Goal: Task Accomplishment & Management: Manage account settings

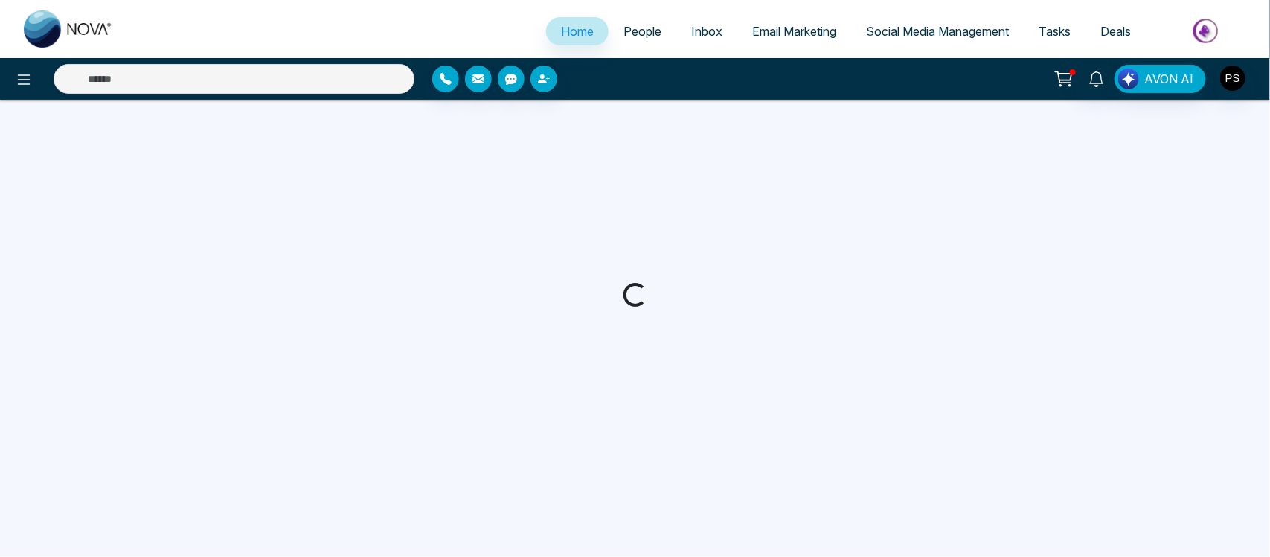
select select "*"
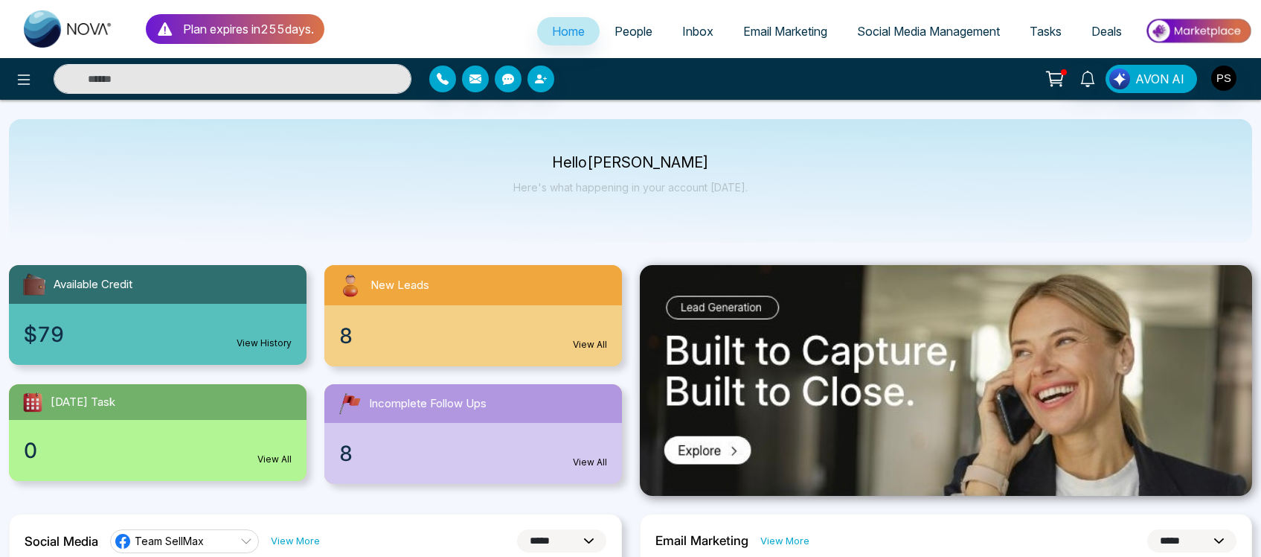
click at [806, 31] on span "Email Marketing" at bounding box center [785, 31] width 84 height 15
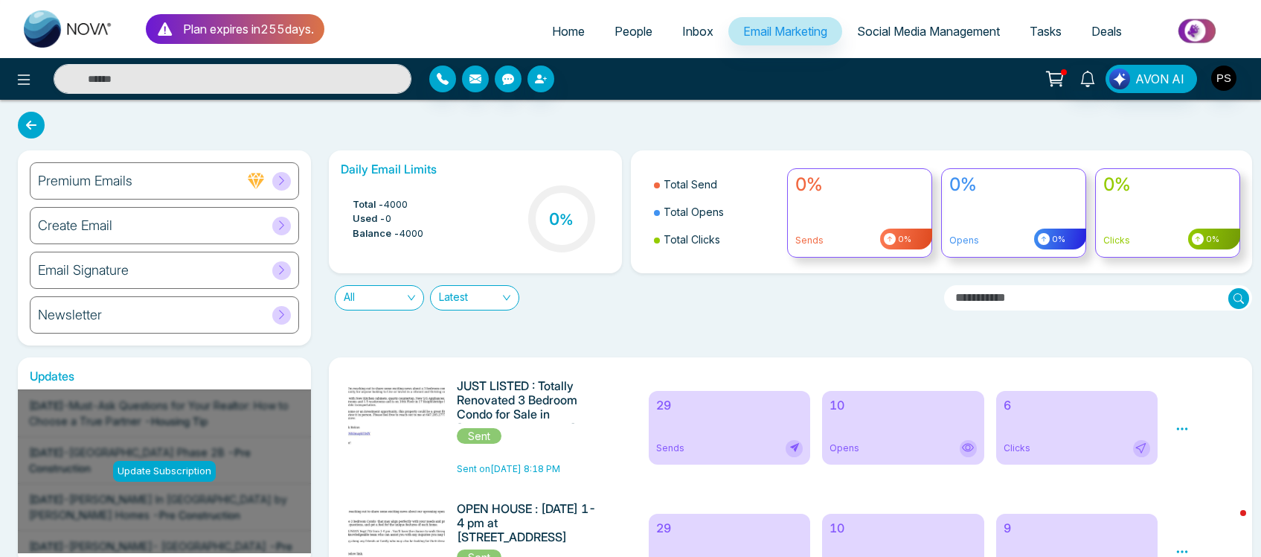
click at [97, 304] on div "Newsletter" at bounding box center [164, 314] width 269 height 37
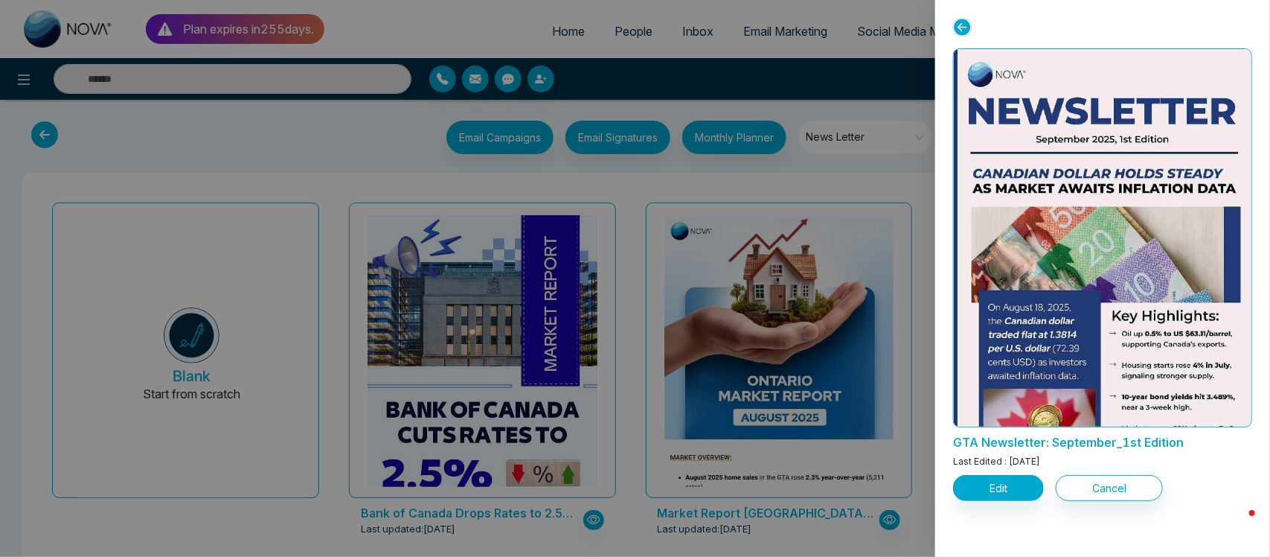
click at [959, 28] on icon at bounding box center [962, 27] width 19 height 19
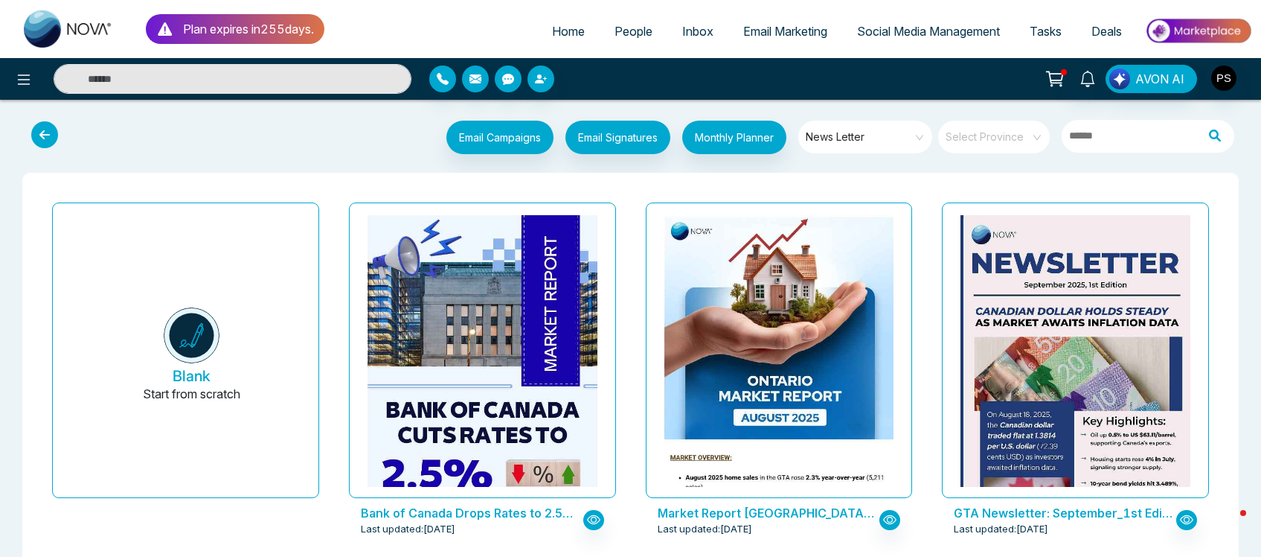
click at [786, 36] on span "Email Marketing" at bounding box center [785, 31] width 84 height 15
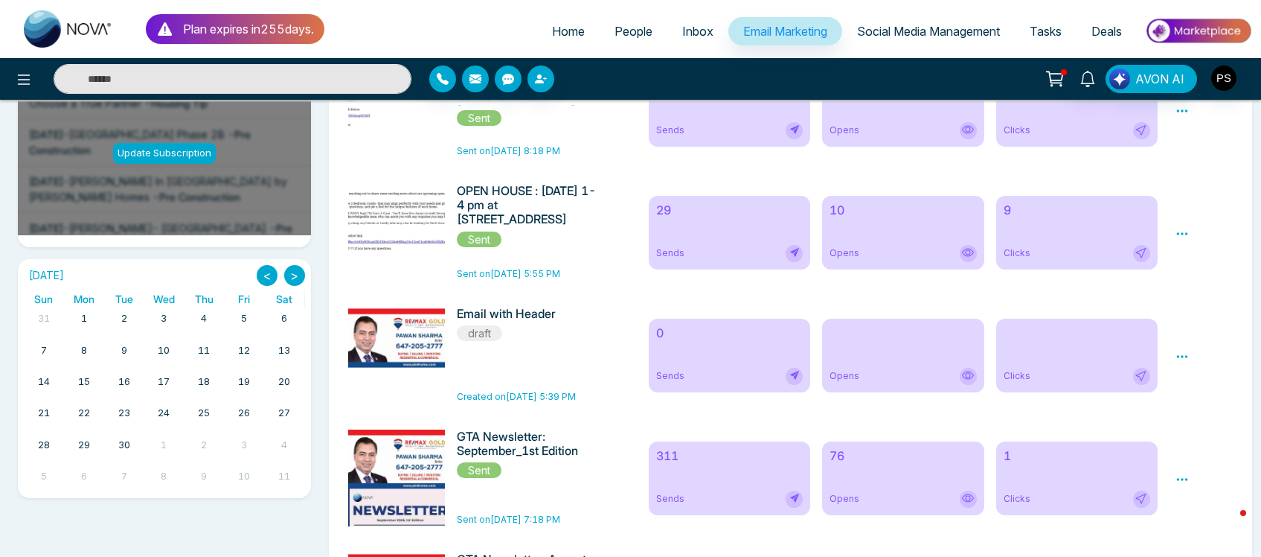
scroll to position [335, 0]
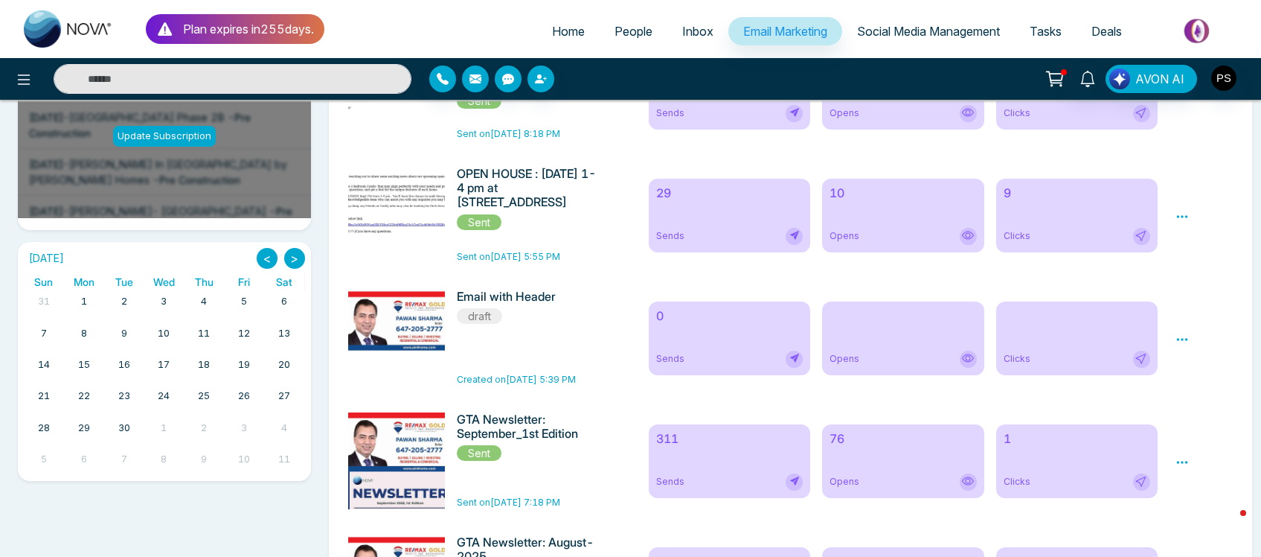
click at [727, 463] on div "311 Sends" at bounding box center [729, 461] width 161 height 74
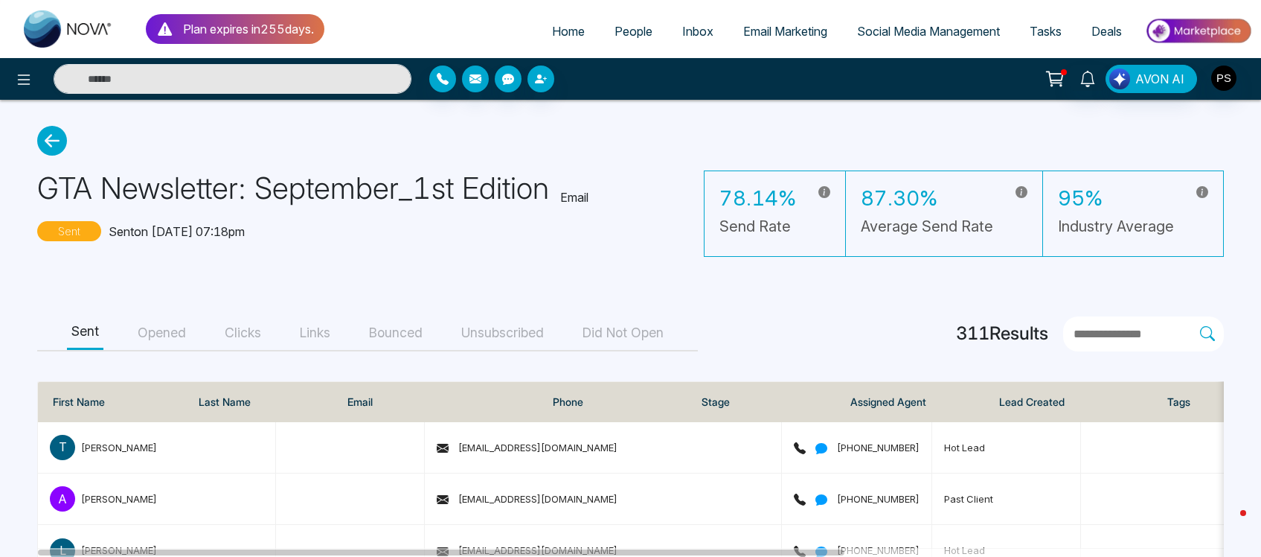
click at [249, 336] on button "Clicks" at bounding box center [242, 332] width 45 height 33
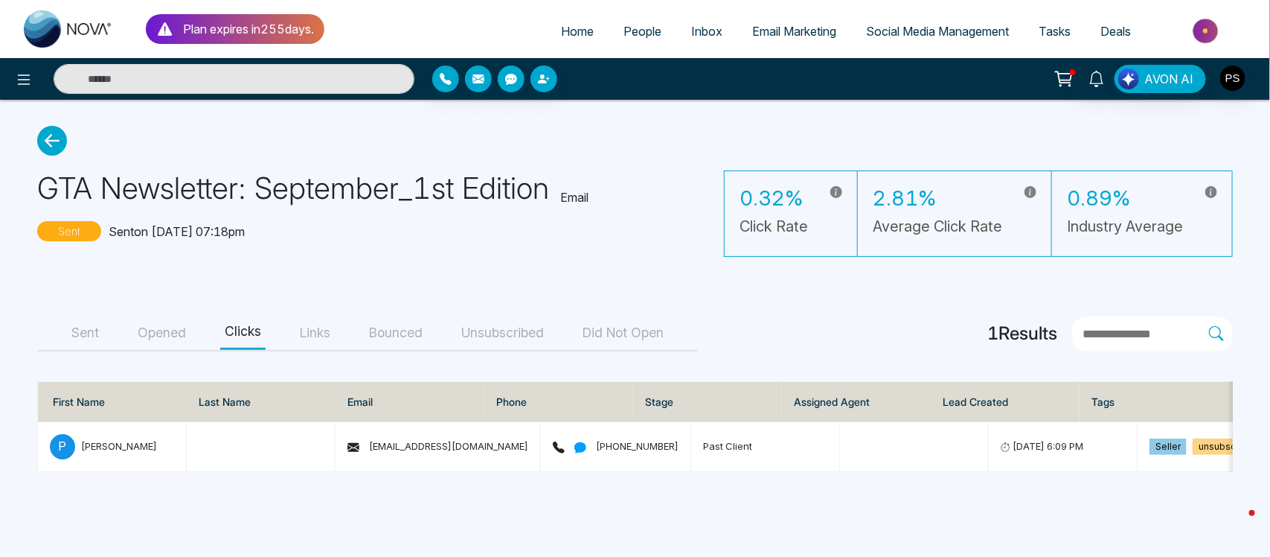
click at [310, 336] on button "Links" at bounding box center [314, 332] width 39 height 33
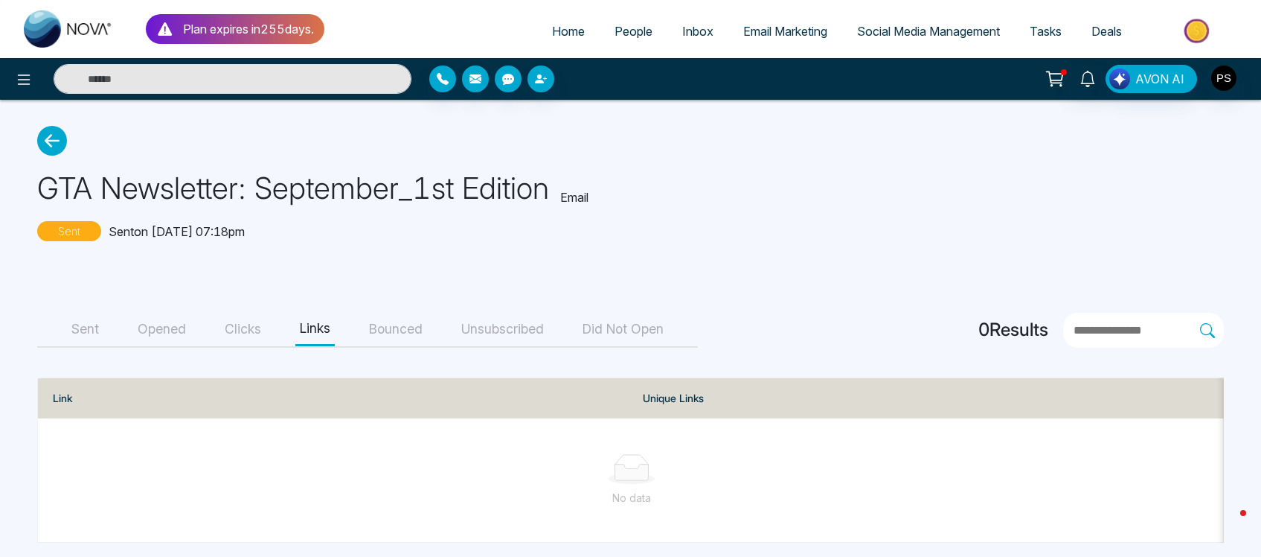
click at [625, 328] on button "Did Not Open" at bounding box center [623, 329] width 90 height 33
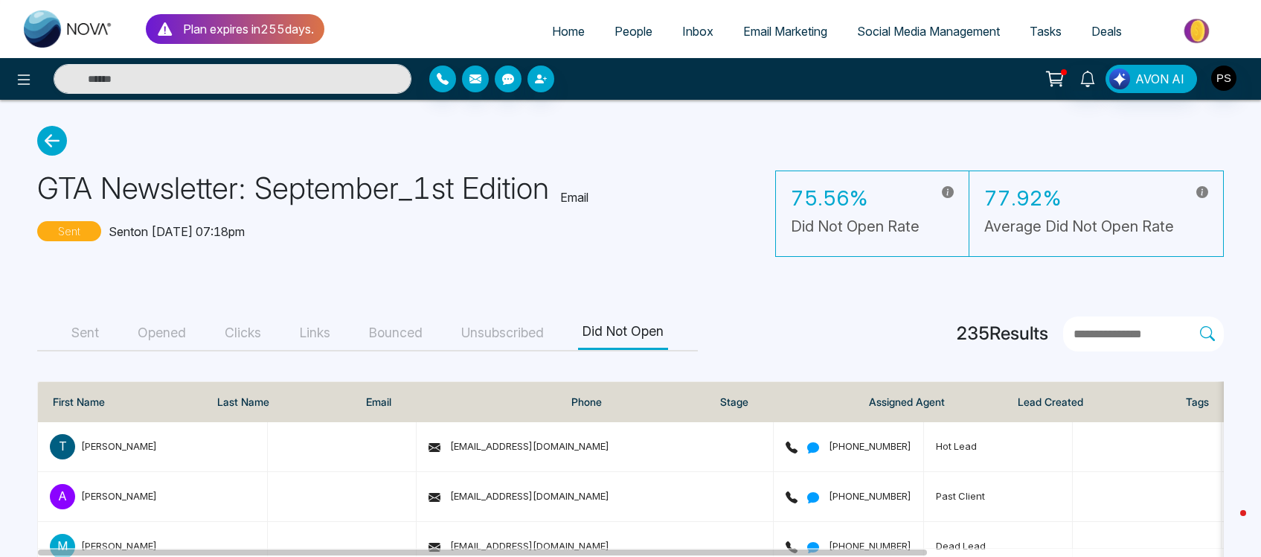
click at [528, 339] on button "Unsubscribed" at bounding box center [503, 332] width 92 height 33
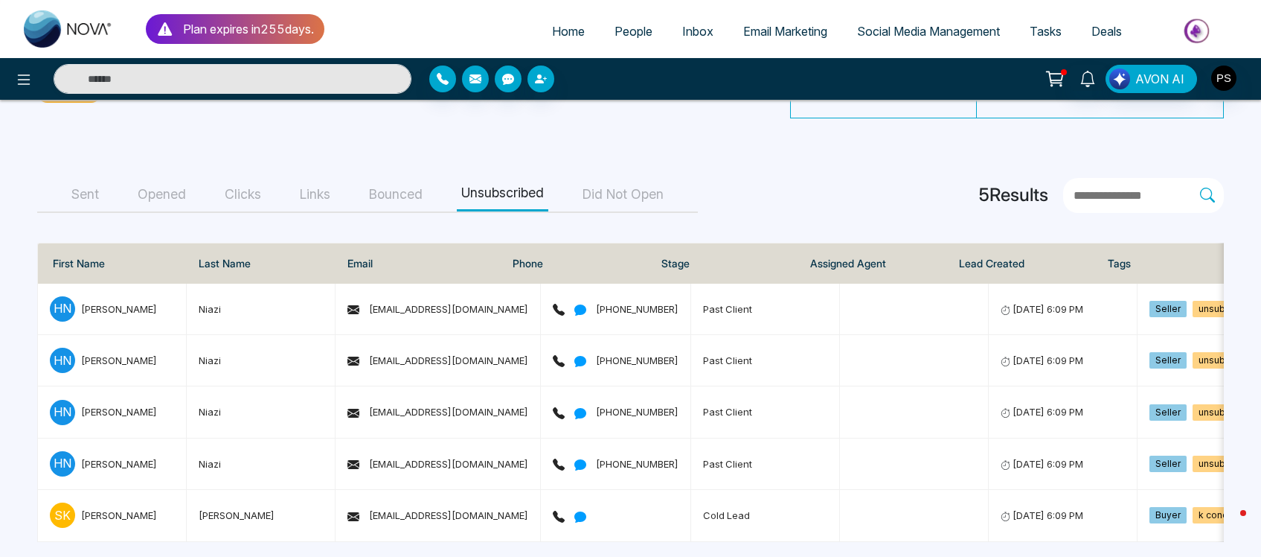
scroll to position [159, 0]
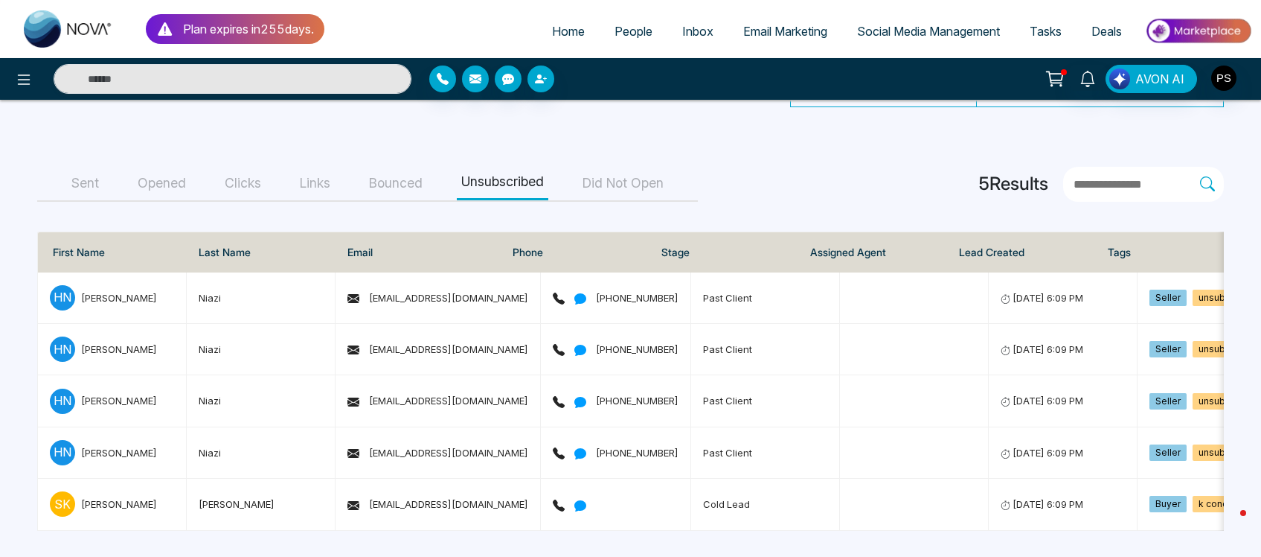
click at [406, 170] on button "Bounced" at bounding box center [396, 183] width 63 height 33
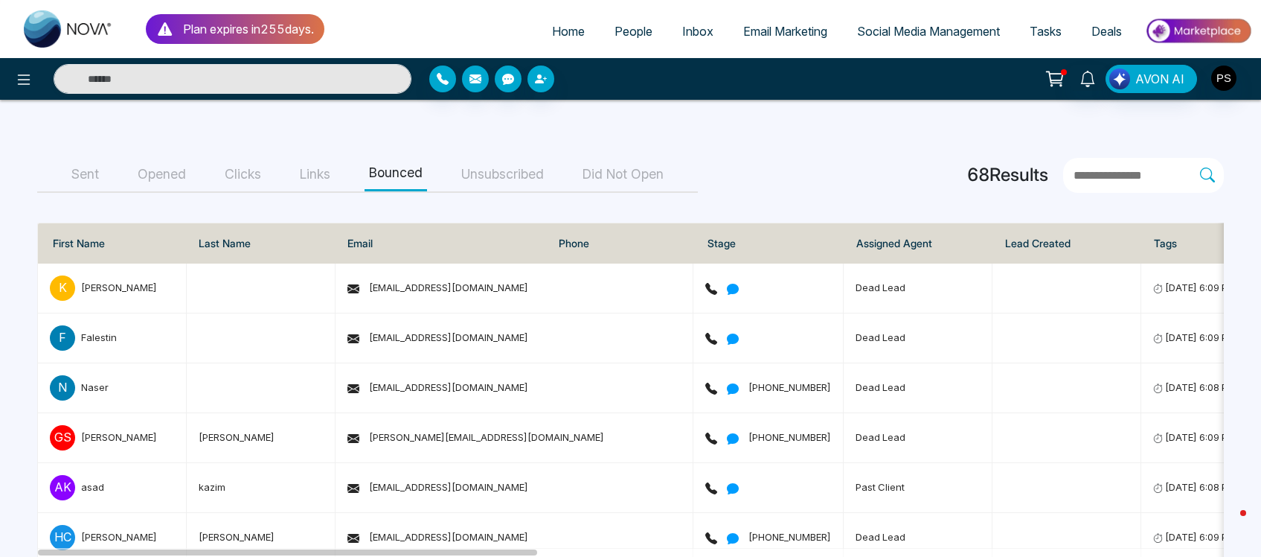
click at [750, 28] on span "Email Marketing" at bounding box center [785, 31] width 84 height 15
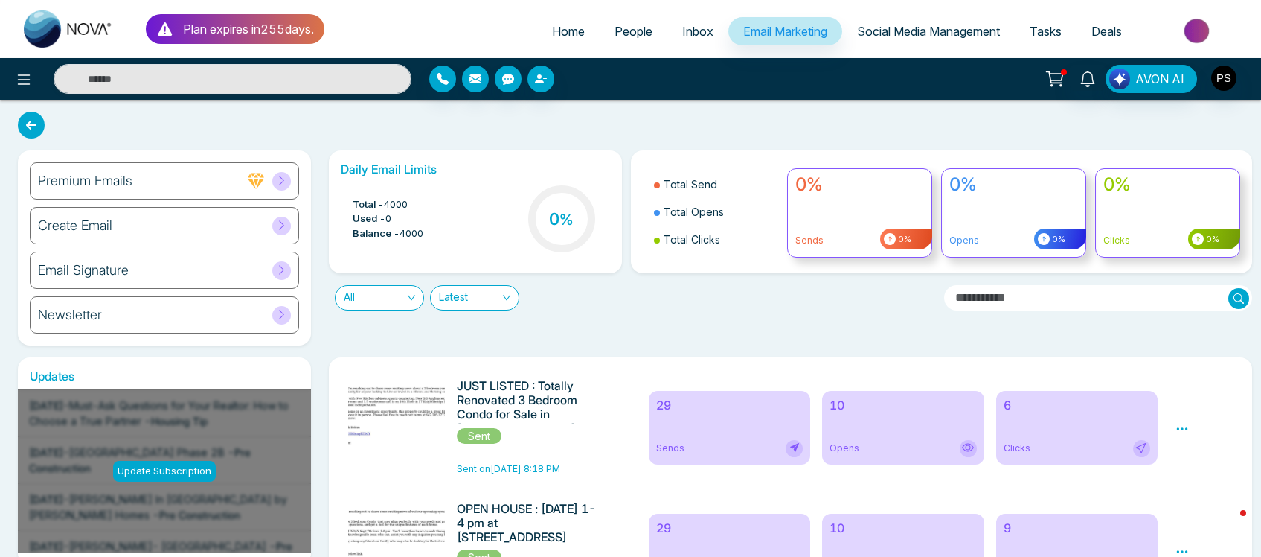
click at [118, 322] on div "Newsletter" at bounding box center [164, 314] width 269 height 37
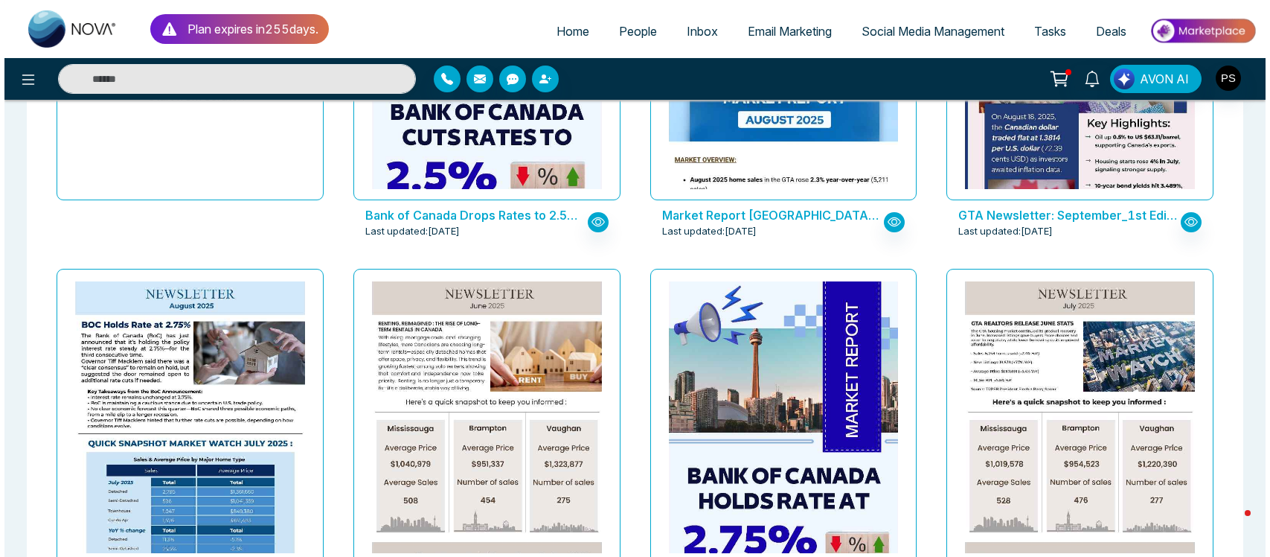
scroll to position [335, 0]
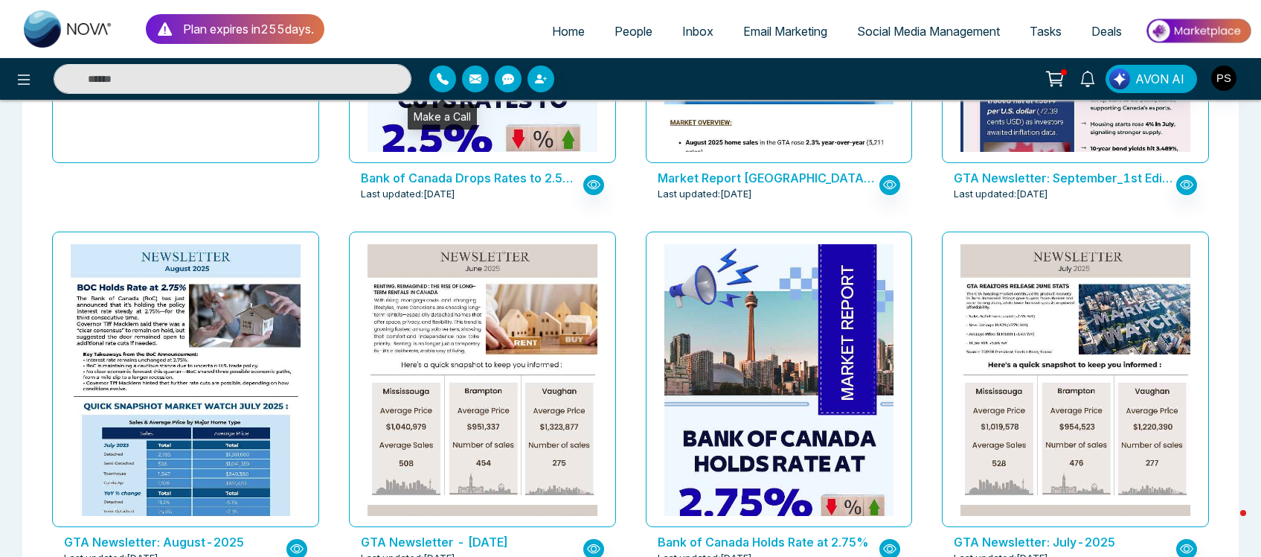
click at [435, 113] on div "Make a Call" at bounding box center [442, 116] width 69 height 25
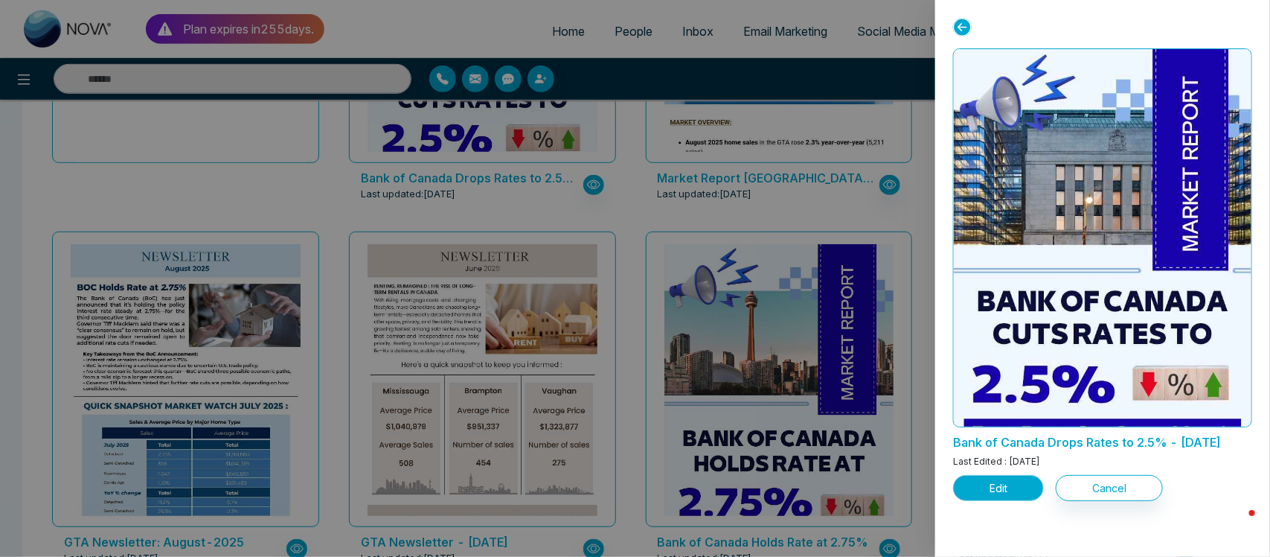
click at [991, 501] on button "Edit" at bounding box center [998, 488] width 91 height 26
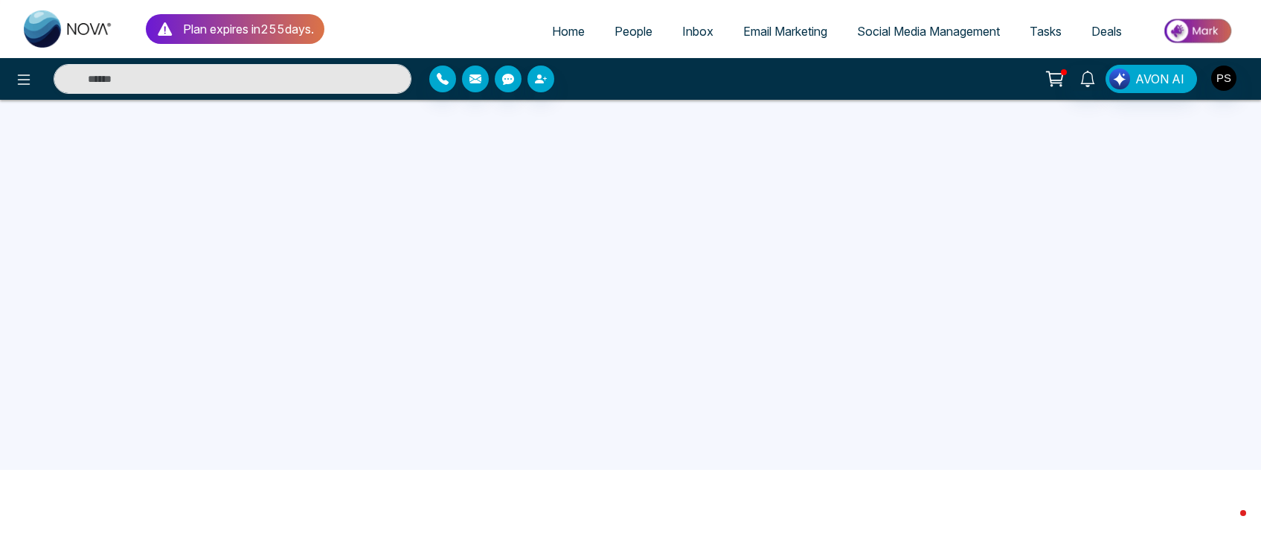
scroll to position [141, 0]
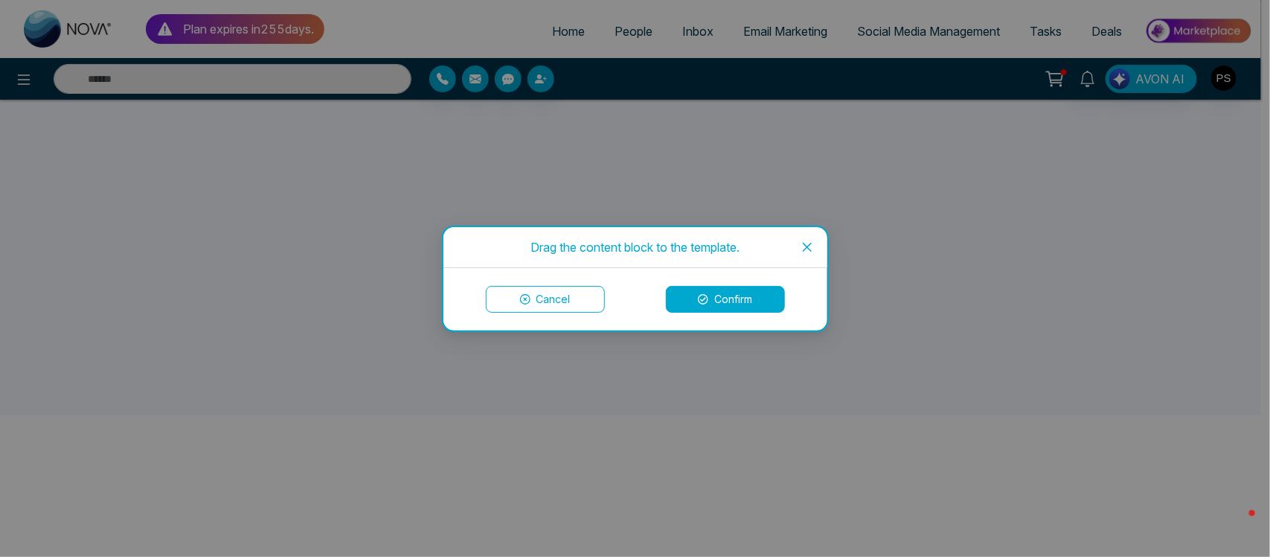
click at [813, 247] on icon "close" at bounding box center [808, 247] width 12 height 12
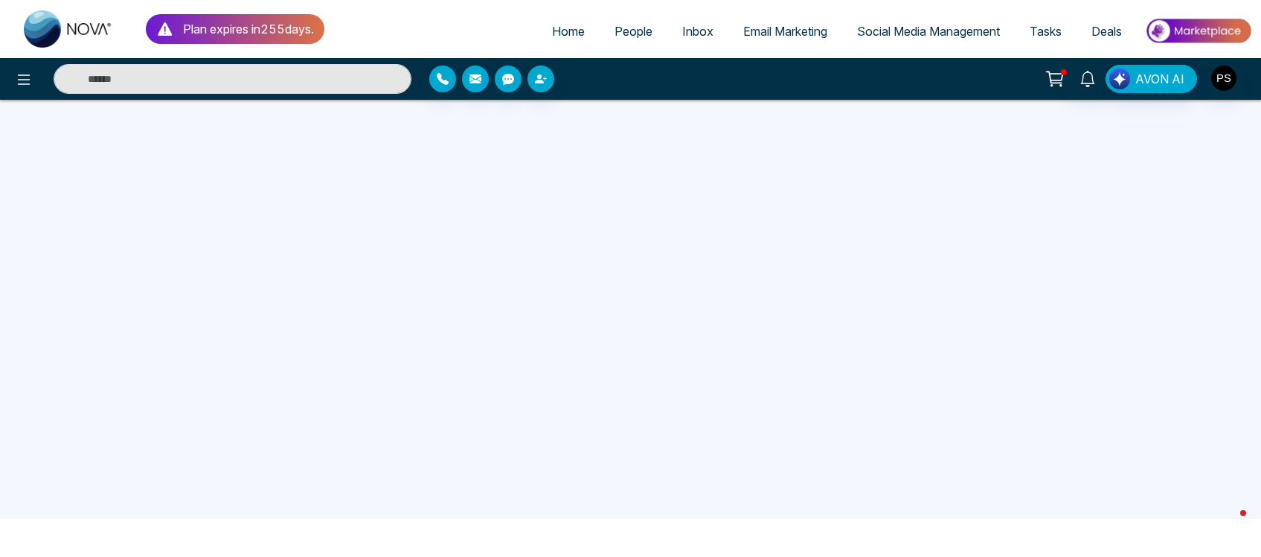
scroll to position [0, 0]
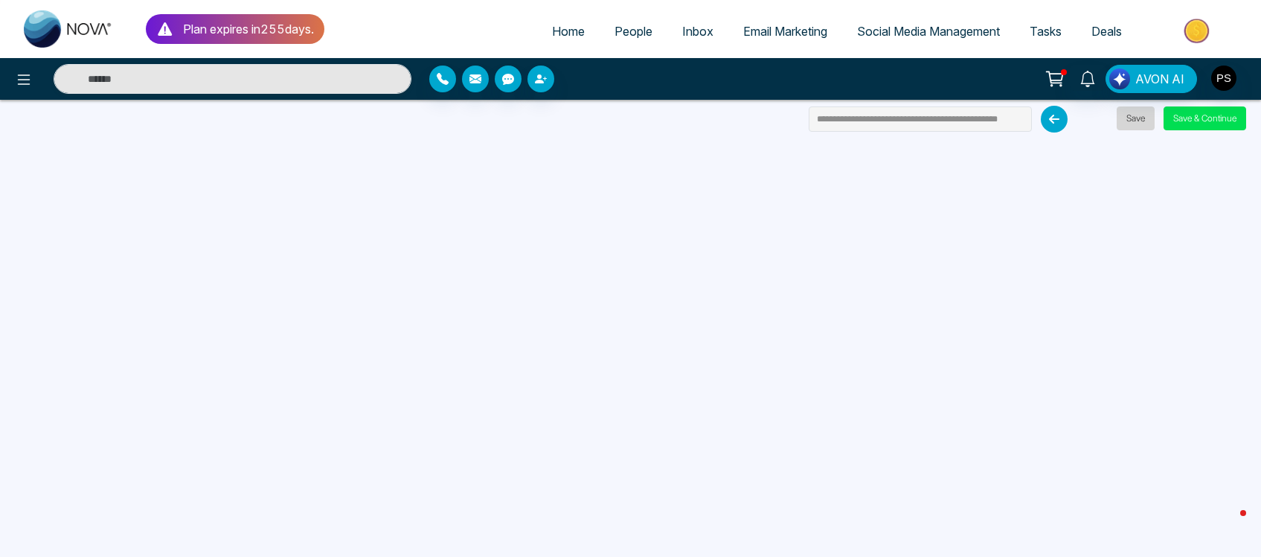
click at [1136, 116] on button "Save" at bounding box center [1136, 118] width 38 height 24
click at [1197, 115] on button "Save & Continue" at bounding box center [1205, 118] width 83 height 24
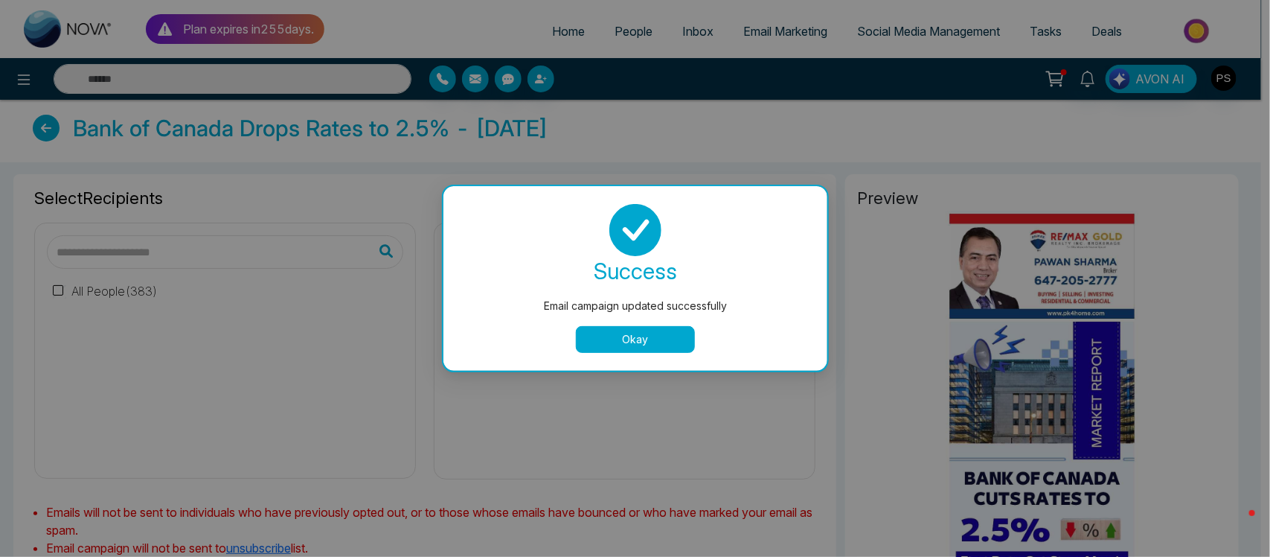
type input "**********"
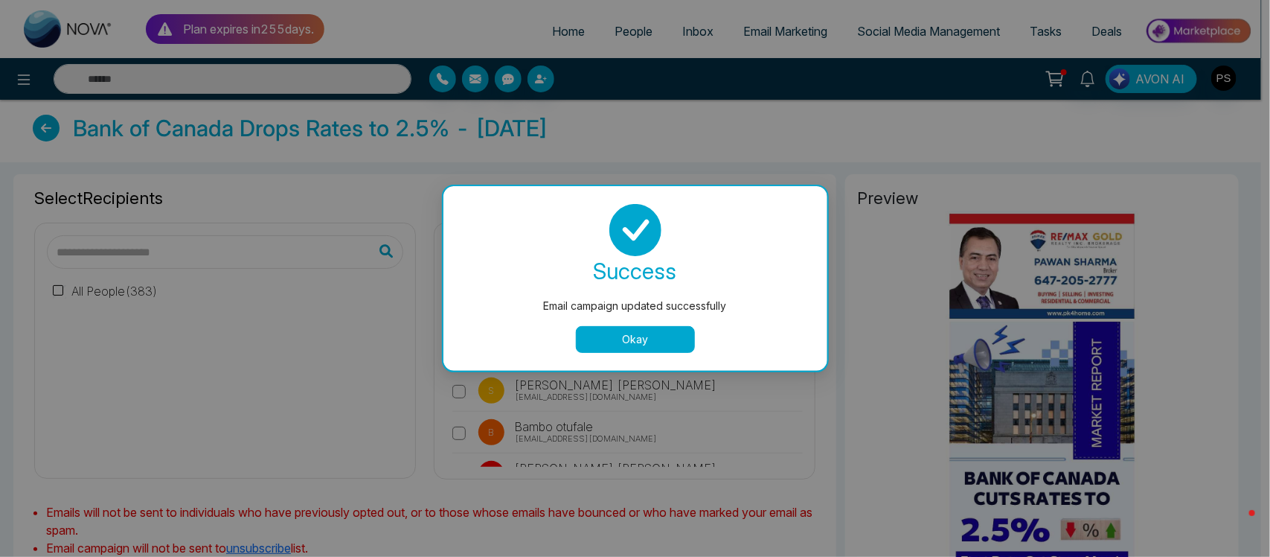
click at [659, 337] on button "Okay" at bounding box center [635, 339] width 119 height 27
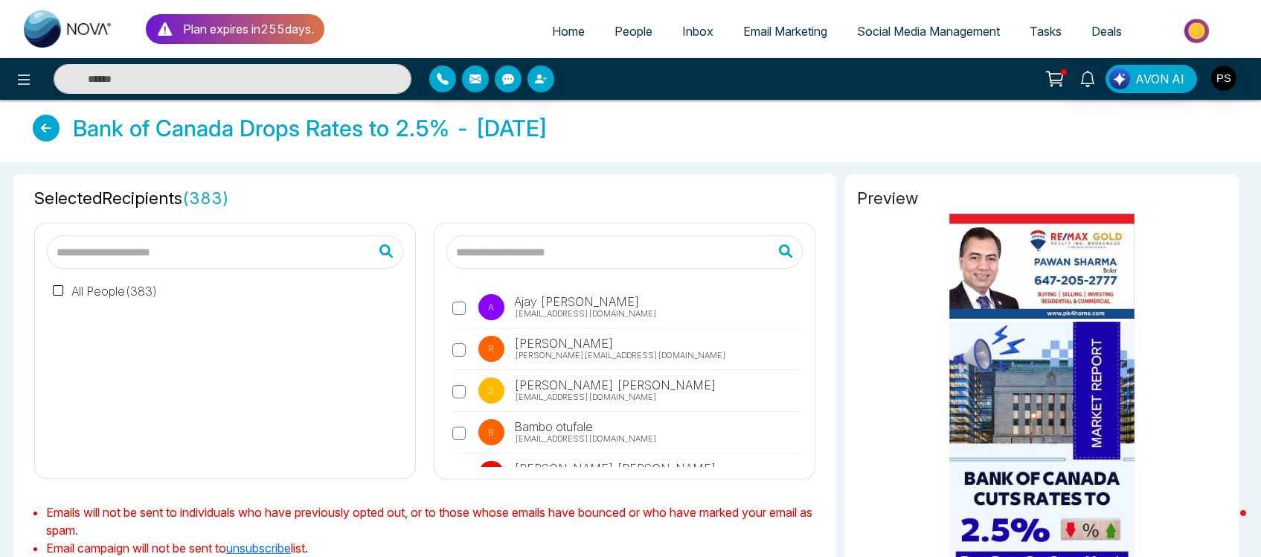
scroll to position [487, 0]
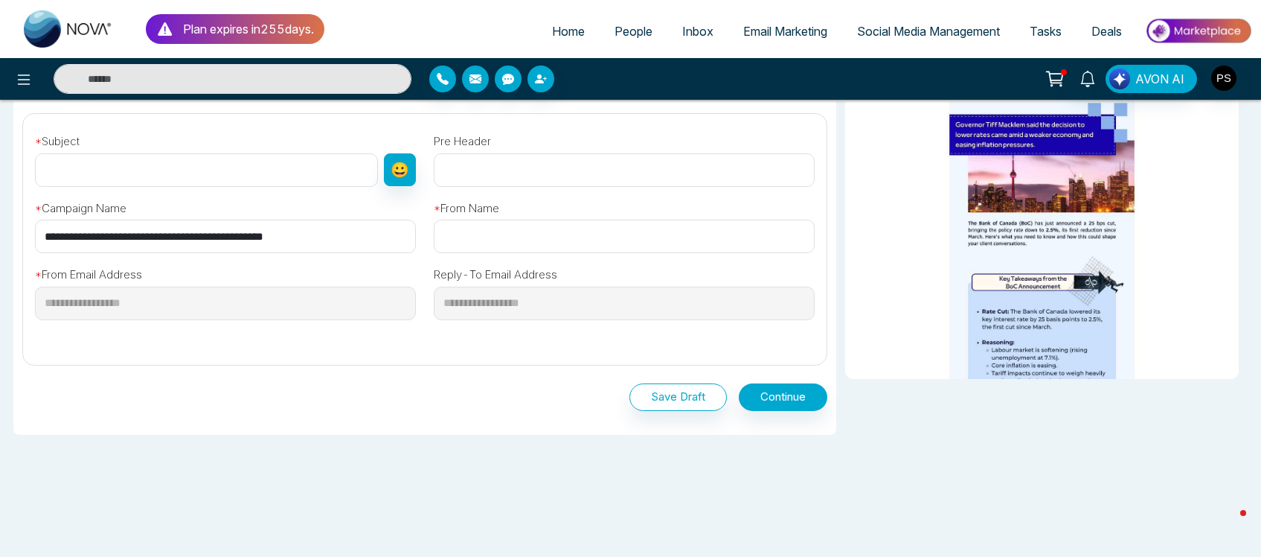
click at [246, 176] on input "text" at bounding box center [206, 169] width 343 height 33
click at [408, 404] on div "Save Draft Continue" at bounding box center [424, 397] width 805 height 28
drag, startPoint x: 238, startPoint y: 238, endPoint x: 136, endPoint y: 236, distance: 102.0
click at [136, 236] on input "**********" at bounding box center [225, 236] width 381 height 33
click at [359, 387] on div "Save Draft Continue" at bounding box center [424, 397] width 805 height 28
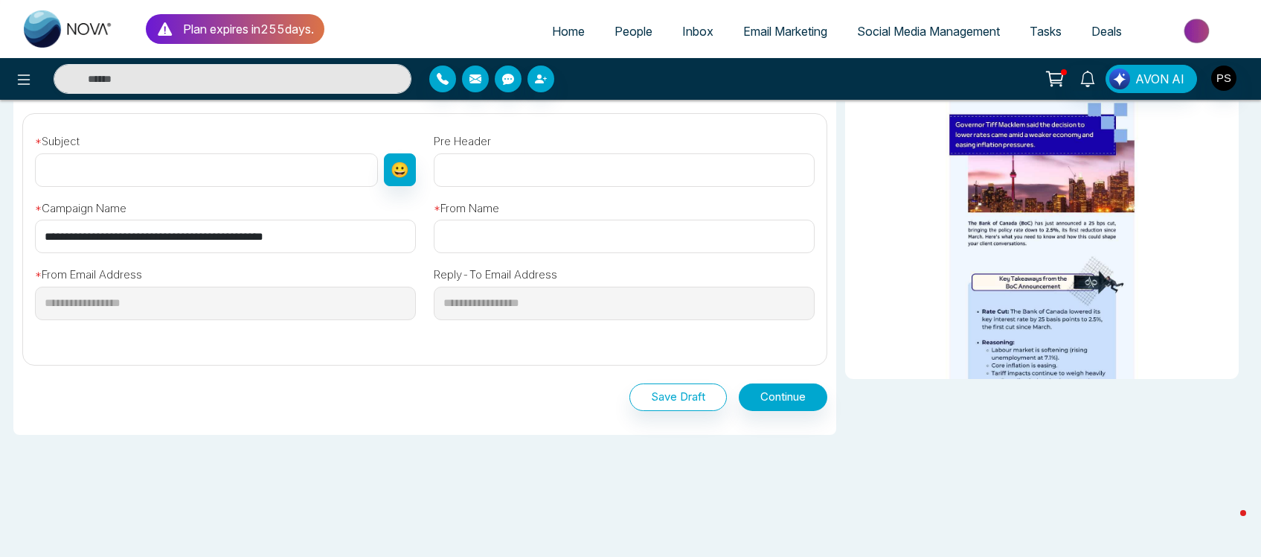
drag, startPoint x: 41, startPoint y: 234, endPoint x: 196, endPoint y: 234, distance: 154.8
click at [196, 234] on input "**********" at bounding box center [225, 236] width 381 height 33
click at [186, 155] on input "text" at bounding box center [206, 169] width 343 height 33
paste input "**********"
type input "**********"
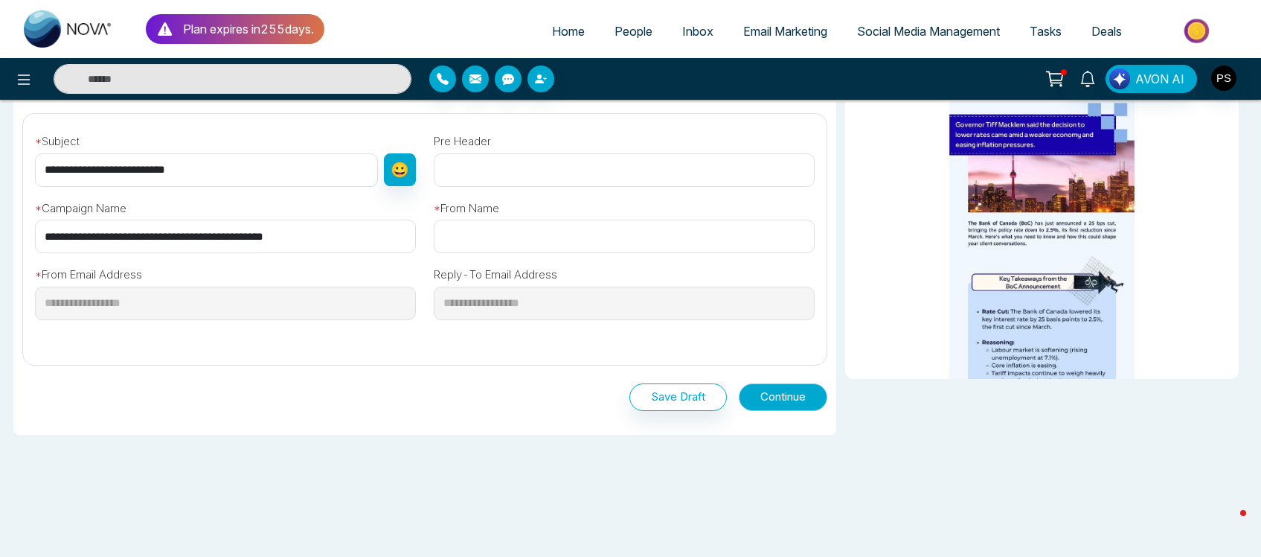
click at [778, 394] on button "Continue" at bounding box center [783, 397] width 89 height 28
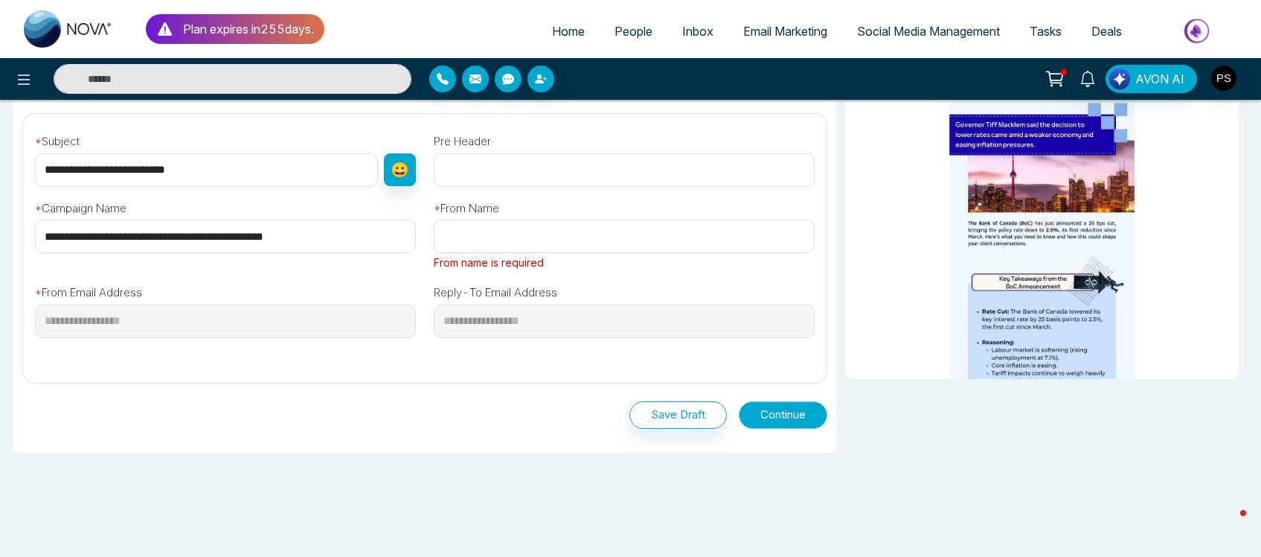
click at [780, 410] on button "Continue" at bounding box center [783, 415] width 89 height 28
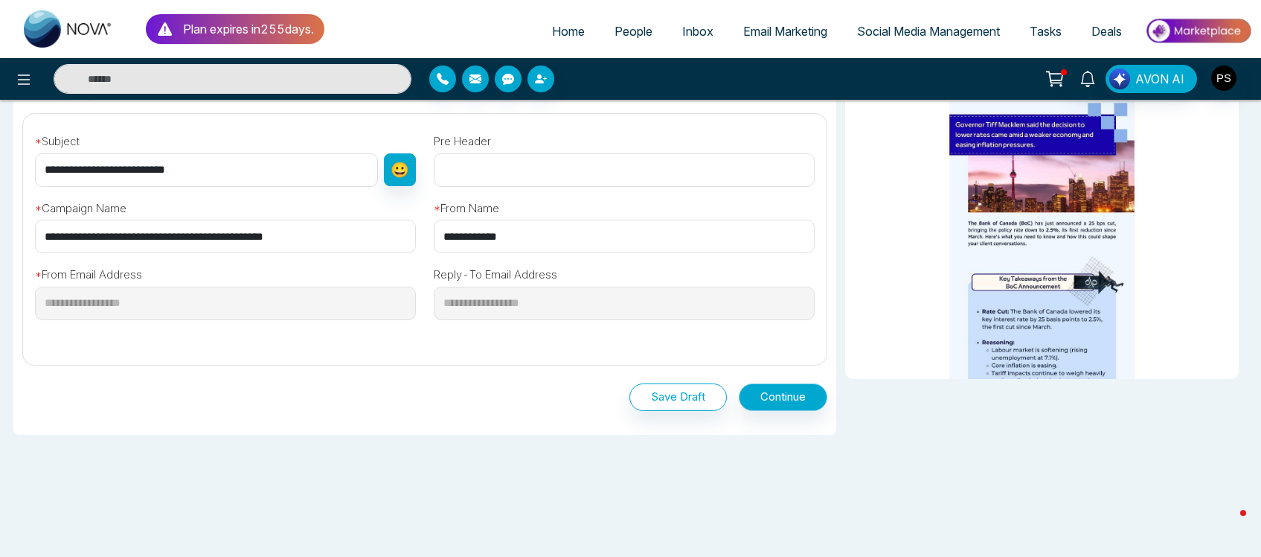
type input "**********"
click at [801, 394] on button "Continue" at bounding box center [783, 397] width 89 height 28
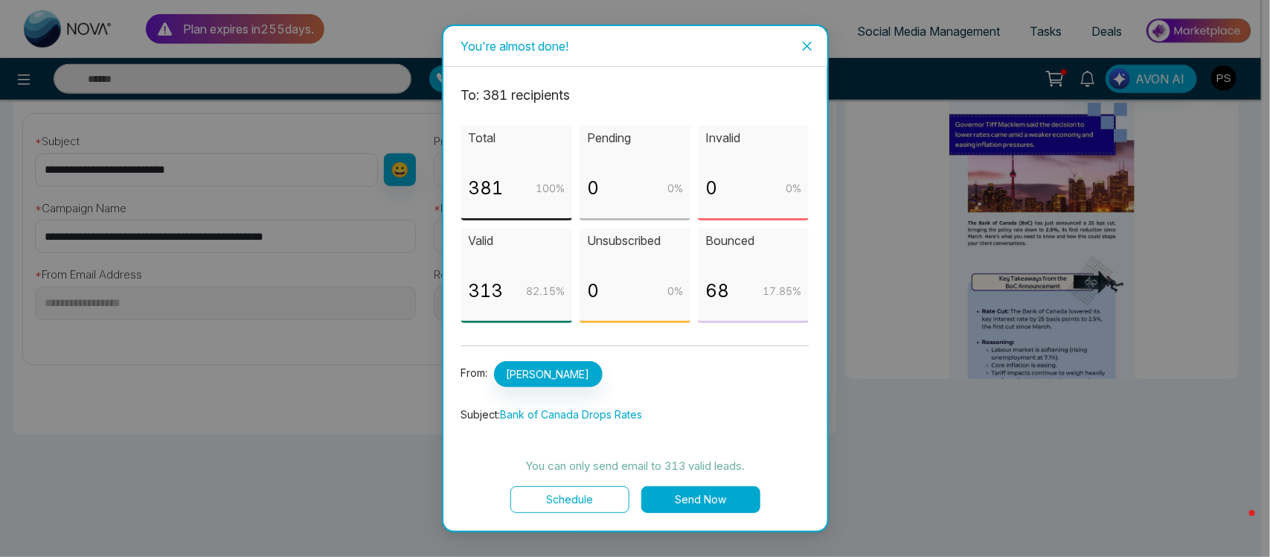
click at [735, 489] on button "Send Now" at bounding box center [701, 499] width 119 height 27
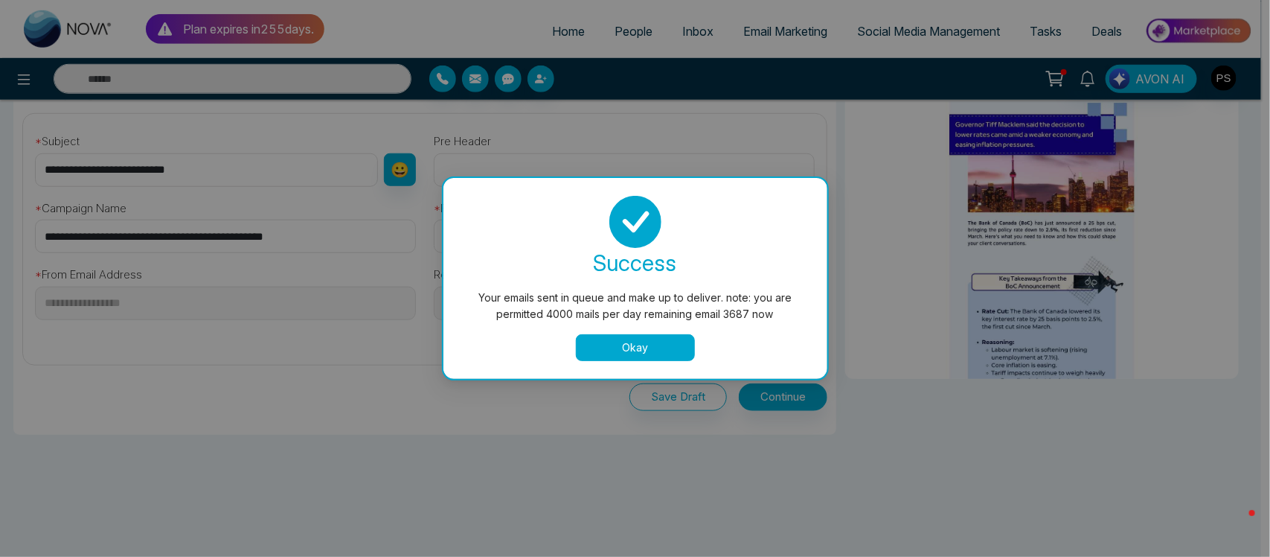
click at [655, 352] on button "Okay" at bounding box center [635, 347] width 119 height 27
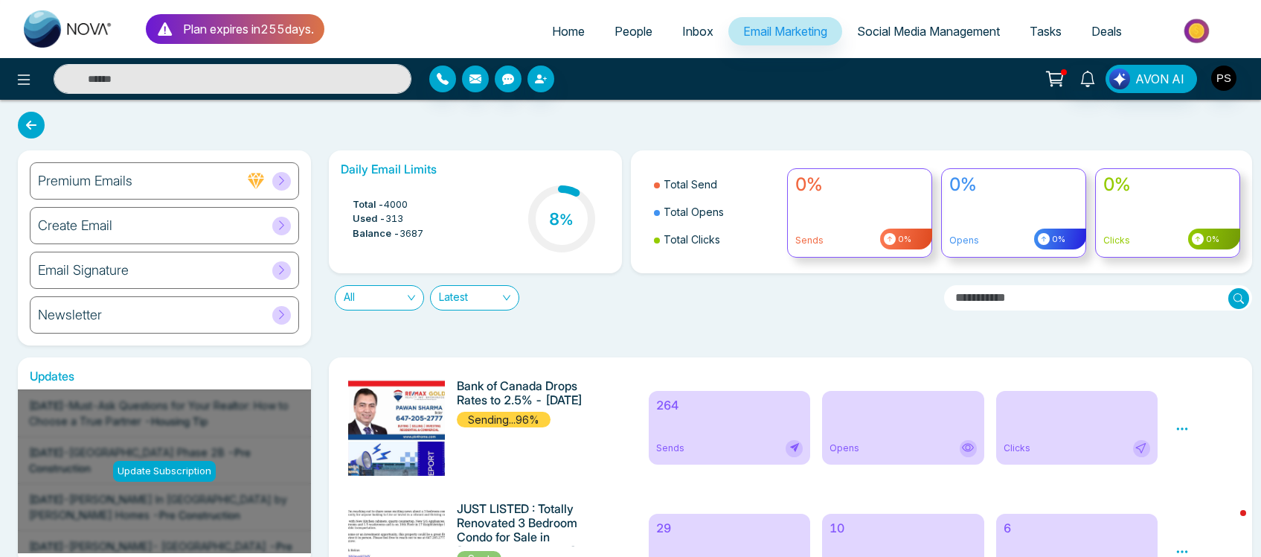
click at [559, 37] on span "Home" at bounding box center [568, 31] width 33 height 15
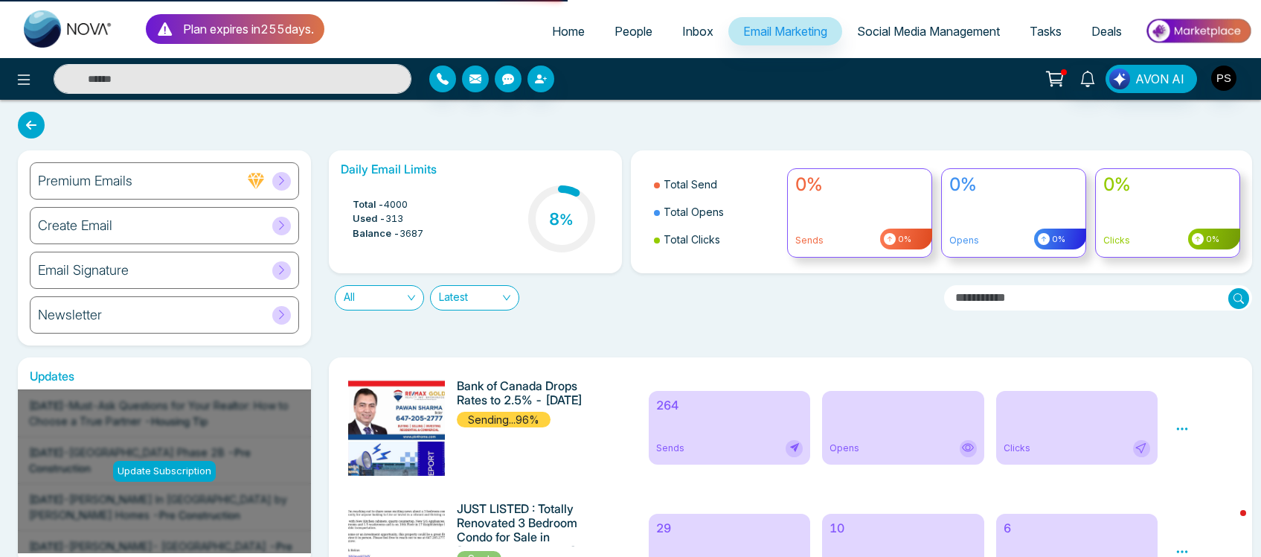
select select "*"
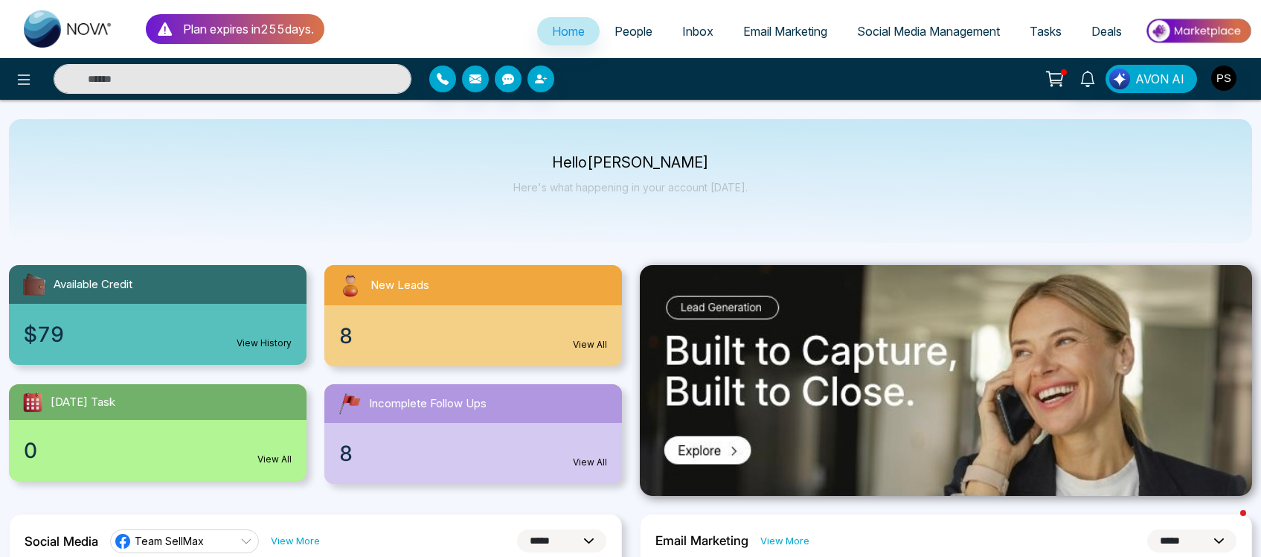
click at [787, 32] on span "Email Marketing" at bounding box center [785, 31] width 84 height 15
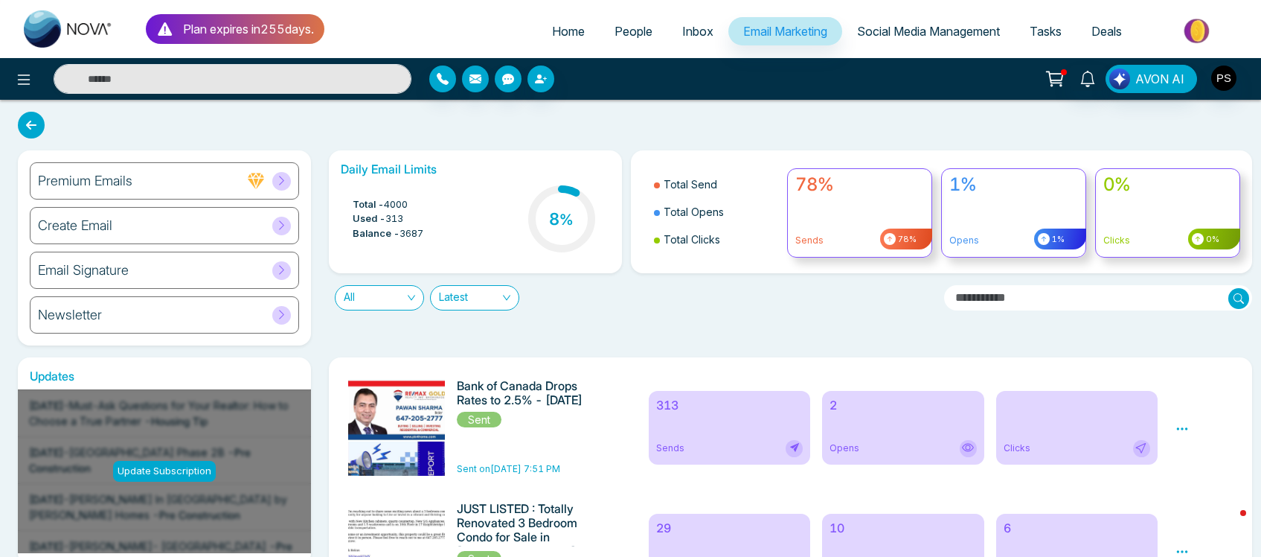
click at [622, 37] on span "People" at bounding box center [634, 31] width 38 height 15
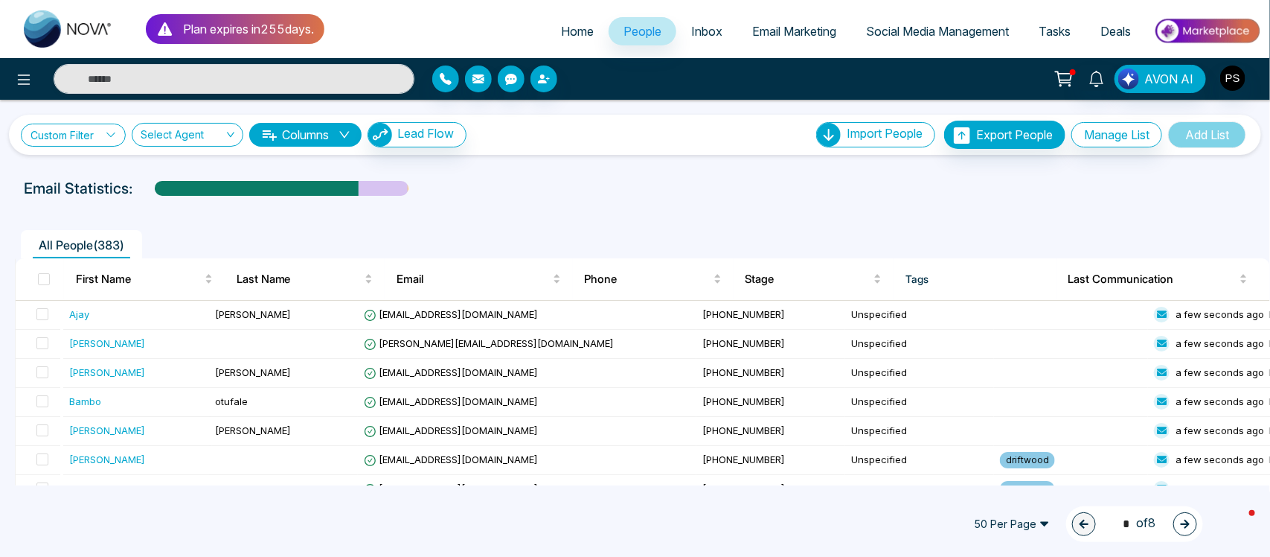
click at [95, 138] on link "Custom Filter" at bounding box center [73, 135] width 105 height 23
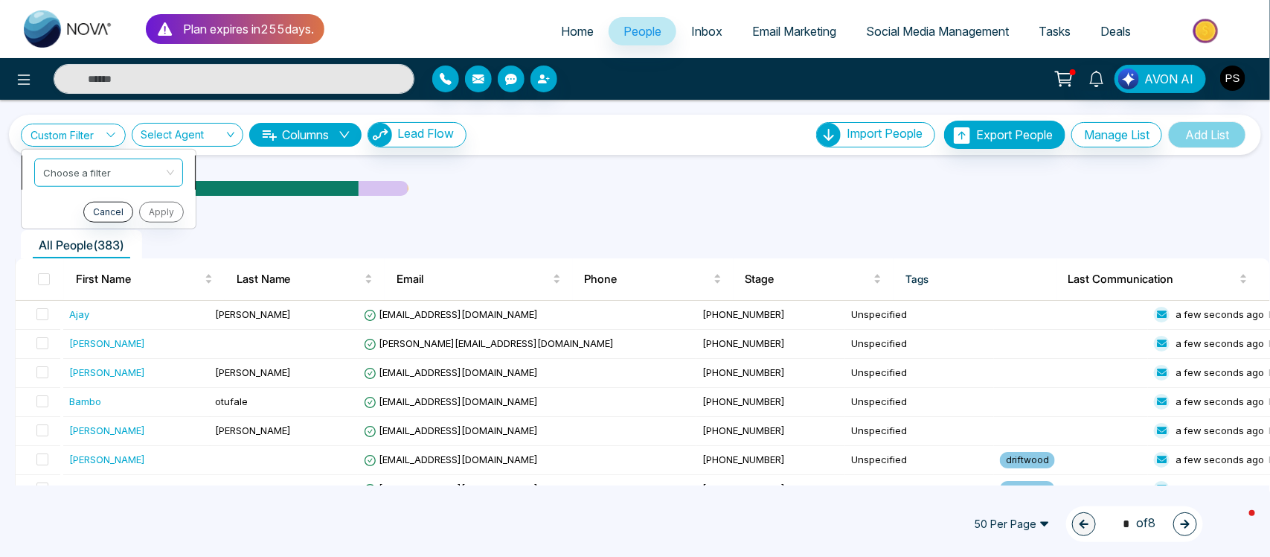
click at [108, 169] on input "search" at bounding box center [103, 170] width 121 height 22
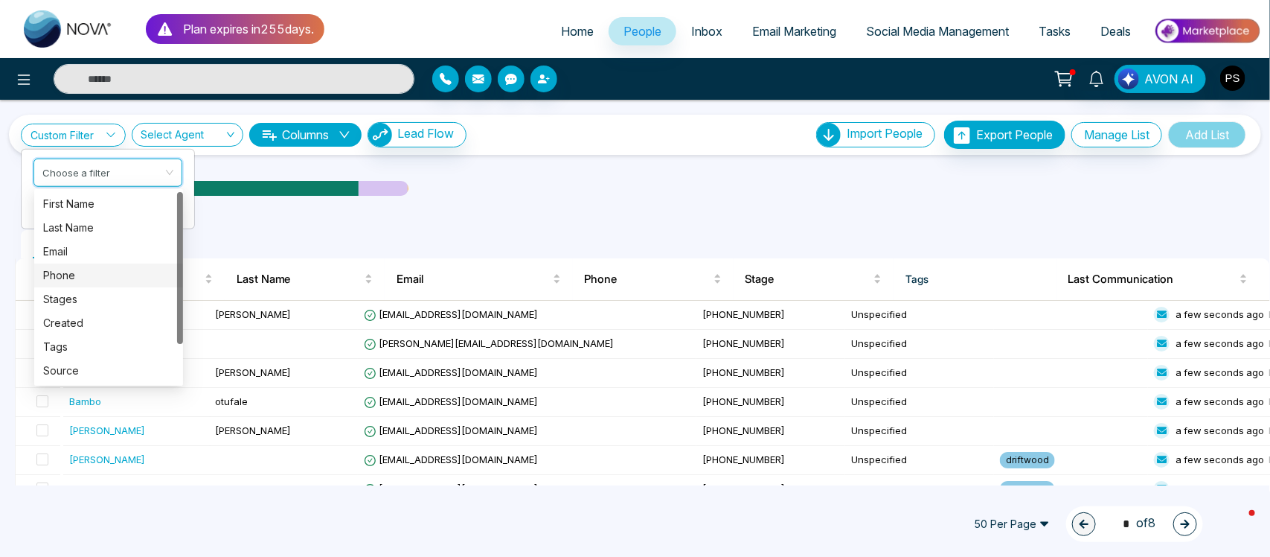
click at [177, 357] on div at bounding box center [180, 287] width 6 height 191
click at [177, 371] on div at bounding box center [180, 287] width 6 height 191
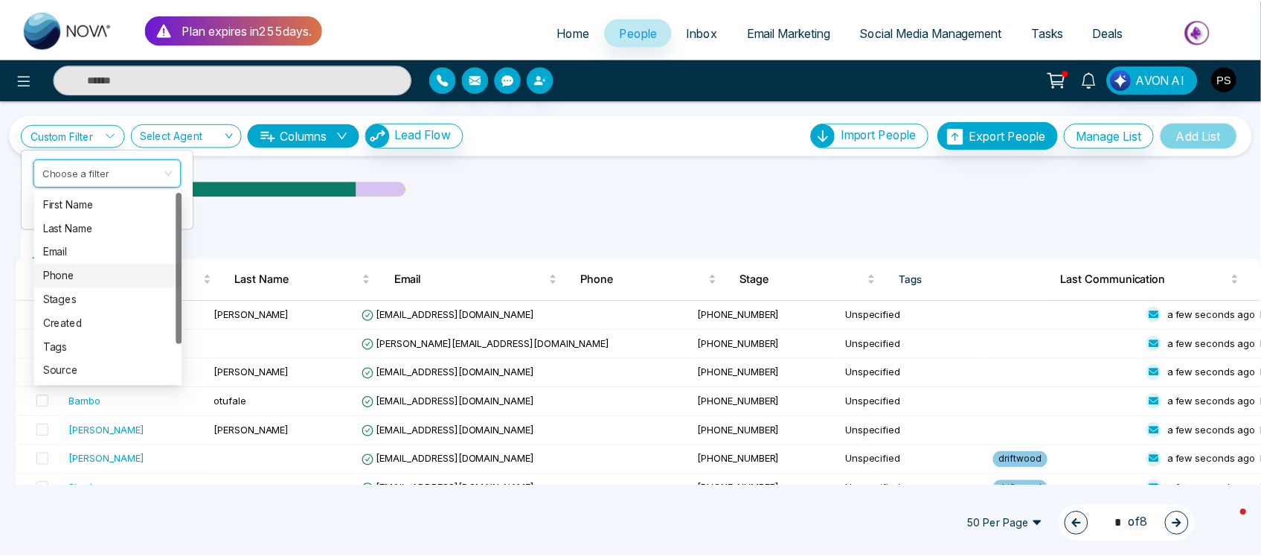
scroll to position [47, 0]
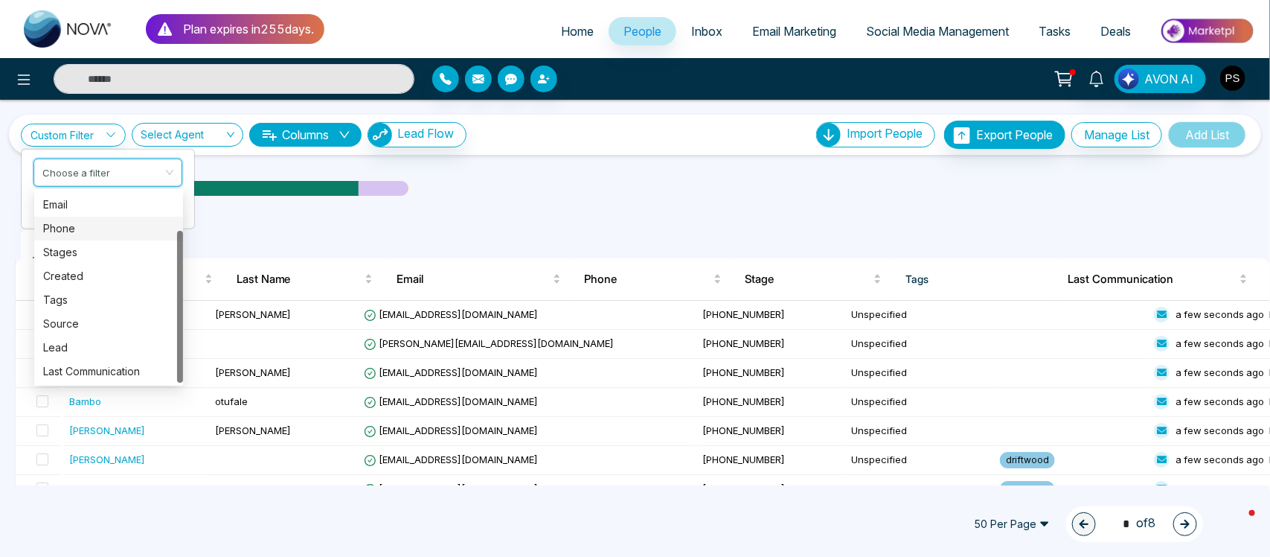
drag, startPoint x: 177, startPoint y: 327, endPoint x: 182, endPoint y: 380, distance: 53.1
click at [182, 380] on div at bounding box center [180, 307] width 6 height 152
click at [249, 158] on div "Custom Filter Choose a filter Cancel Apply Select Agent Columns Lead Flow Impor…" at bounding box center [635, 293] width 1270 height 386
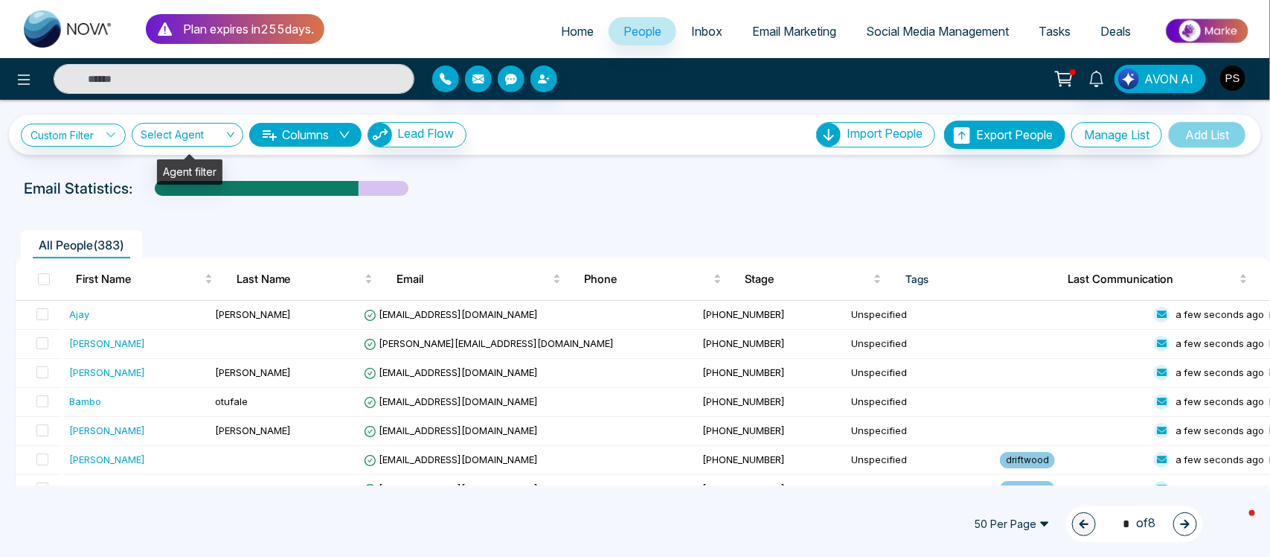
click at [222, 138] on input "search" at bounding box center [182, 138] width 83 height 28
click at [557, 186] on div "Email Statistics:" at bounding box center [428, 188] width 809 height 22
click at [109, 134] on icon at bounding box center [111, 134] width 10 height 10
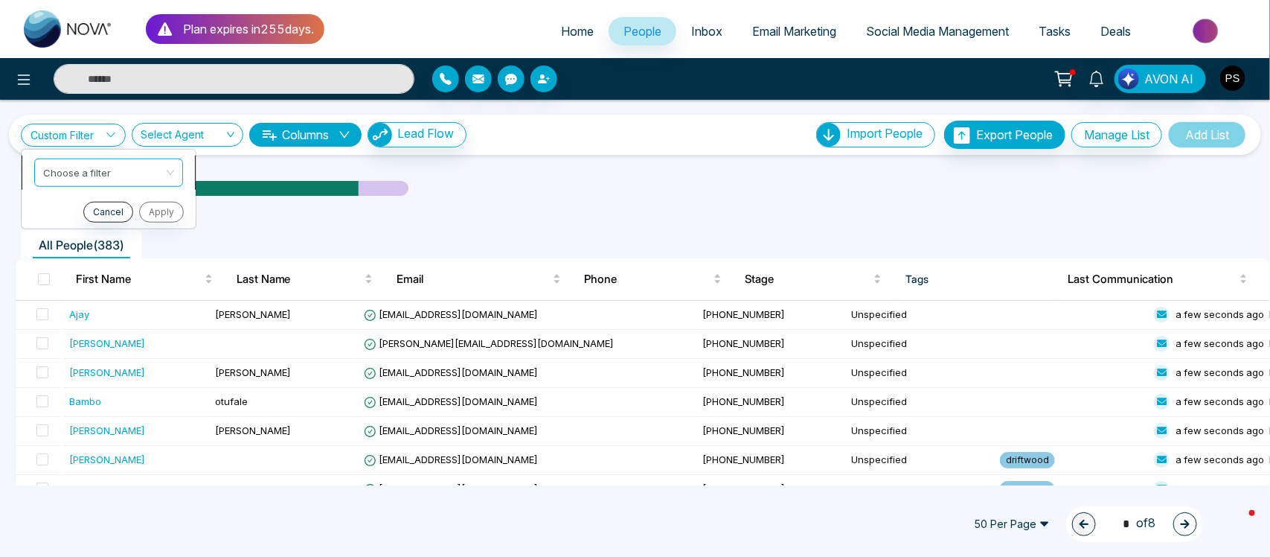
click at [104, 173] on input "search" at bounding box center [103, 170] width 121 height 22
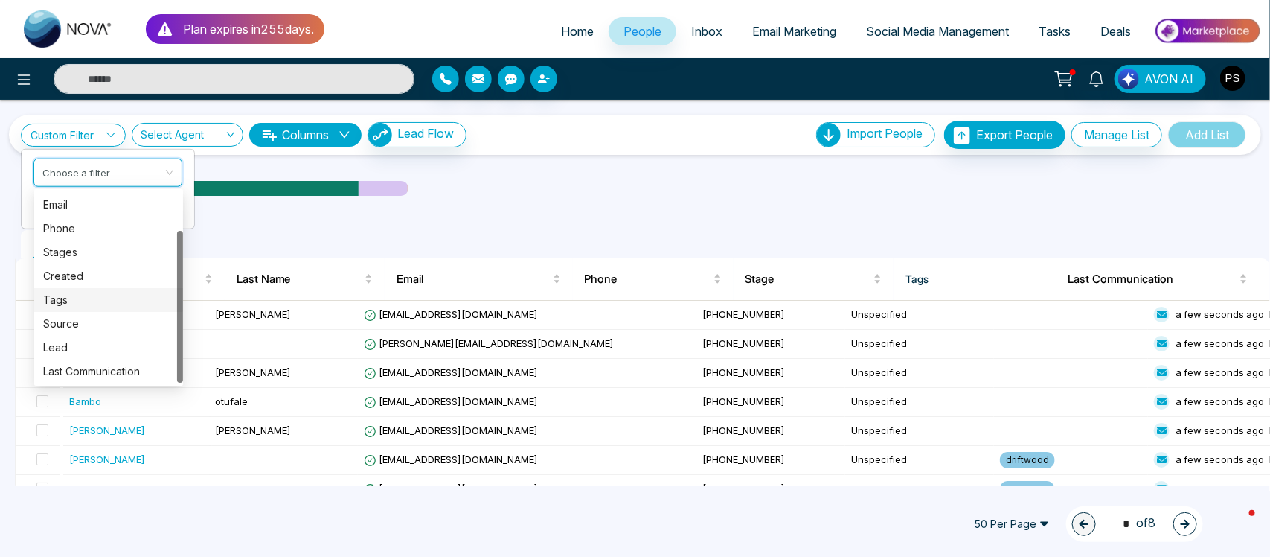
click at [68, 296] on div "Tags" at bounding box center [108, 300] width 131 height 16
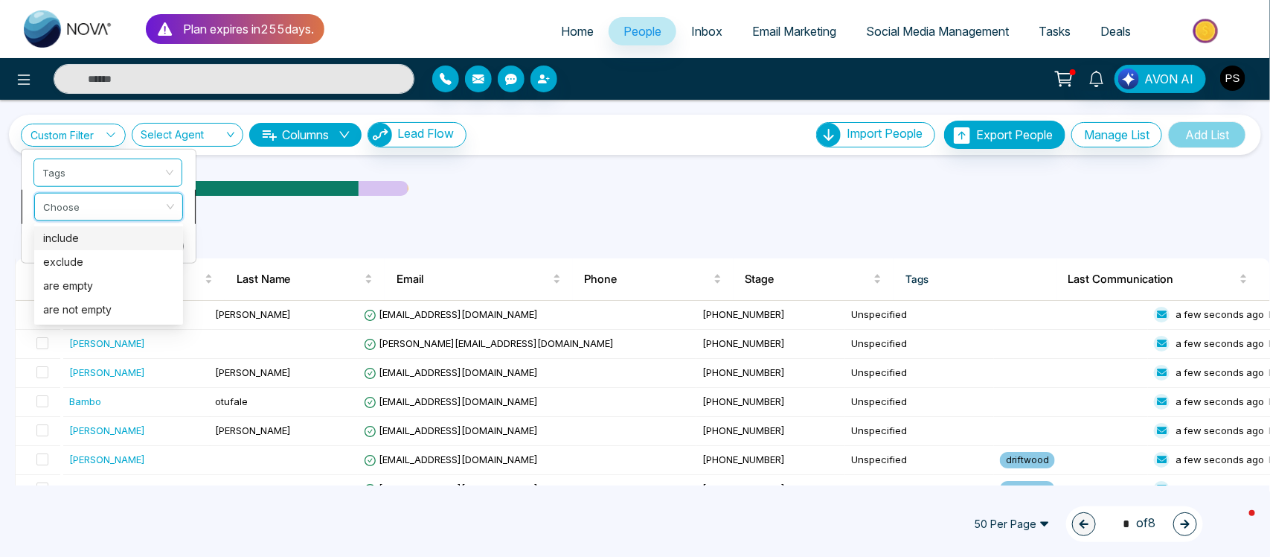
click at [151, 214] on input "search" at bounding box center [103, 204] width 121 height 22
click at [145, 232] on div "include" at bounding box center [108, 238] width 131 height 16
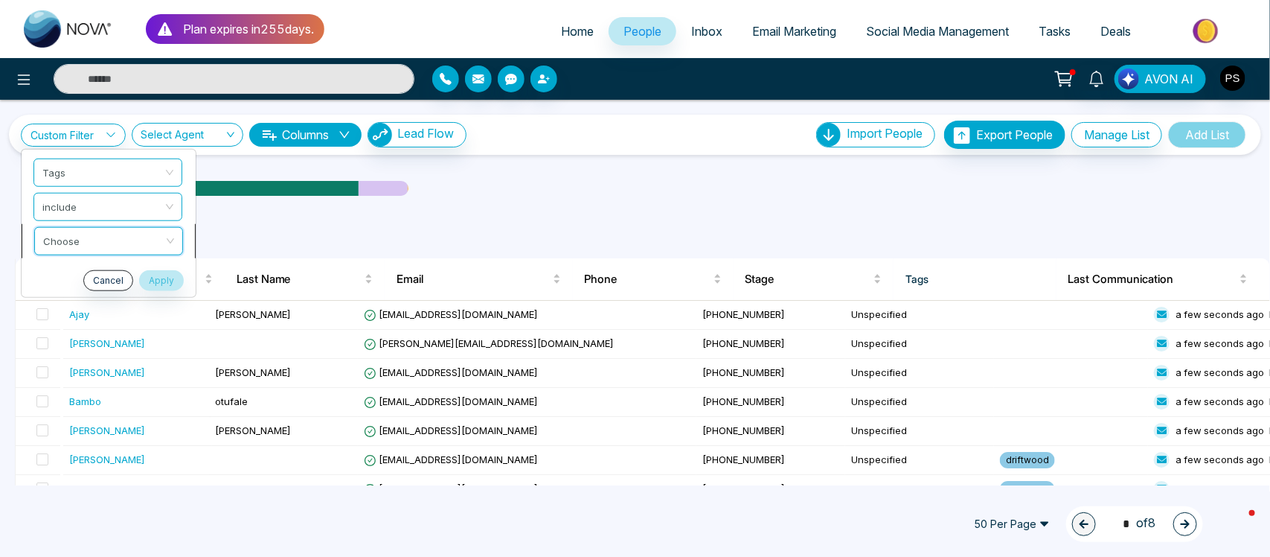
click at [147, 239] on input "search" at bounding box center [103, 238] width 121 height 22
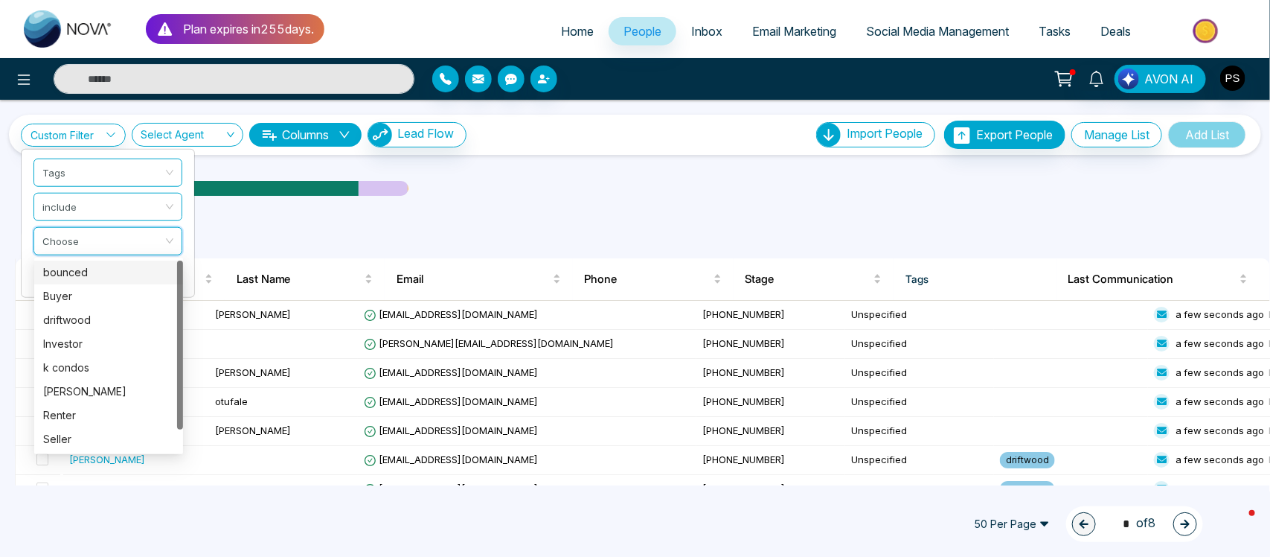
click at [135, 273] on div "bounced" at bounding box center [108, 272] width 131 height 16
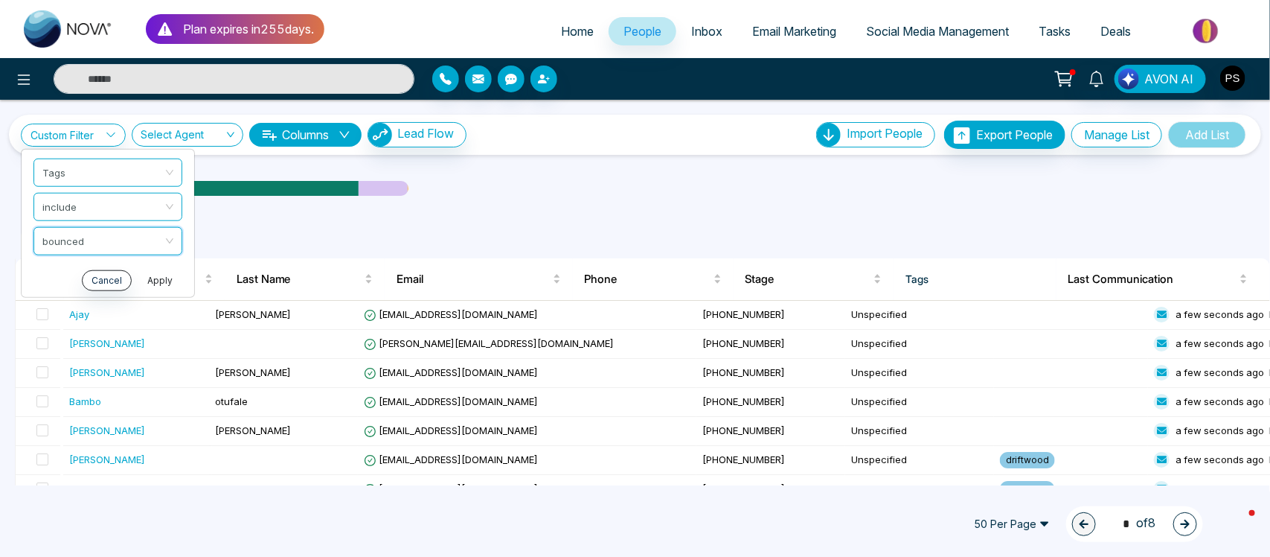
click at [169, 281] on button "Apply" at bounding box center [160, 279] width 45 height 21
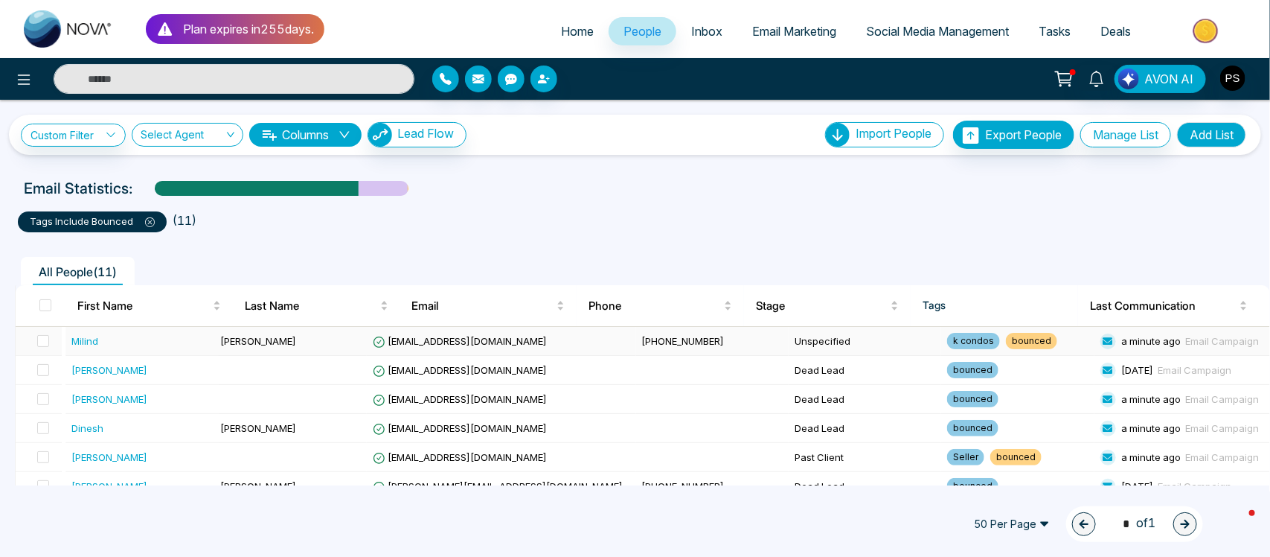
click at [455, 340] on span "[EMAIL_ADDRESS][DOMAIN_NAME]" at bounding box center [460, 341] width 174 height 12
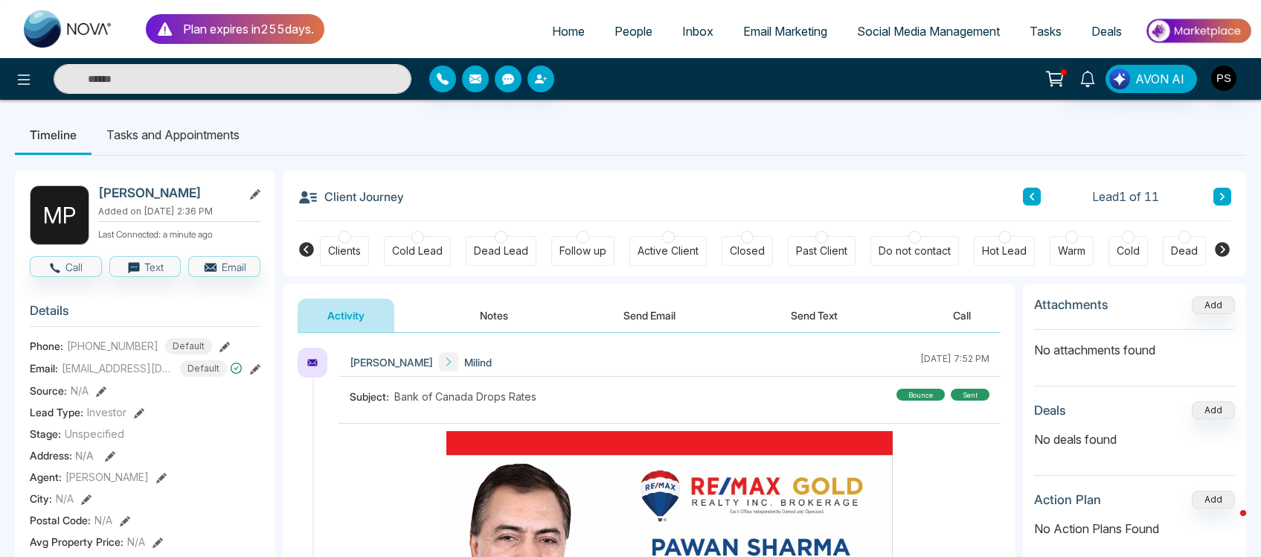
click at [250, 374] on icon at bounding box center [255, 369] width 10 height 10
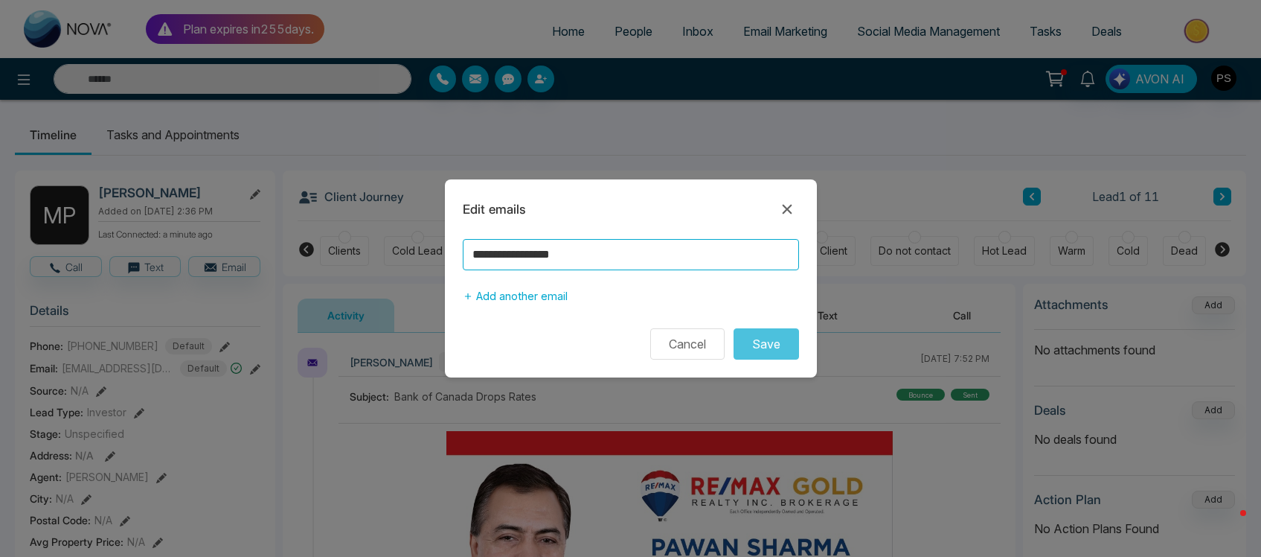
click at [601, 257] on input "**********" at bounding box center [631, 254] width 336 height 31
type input "**********"
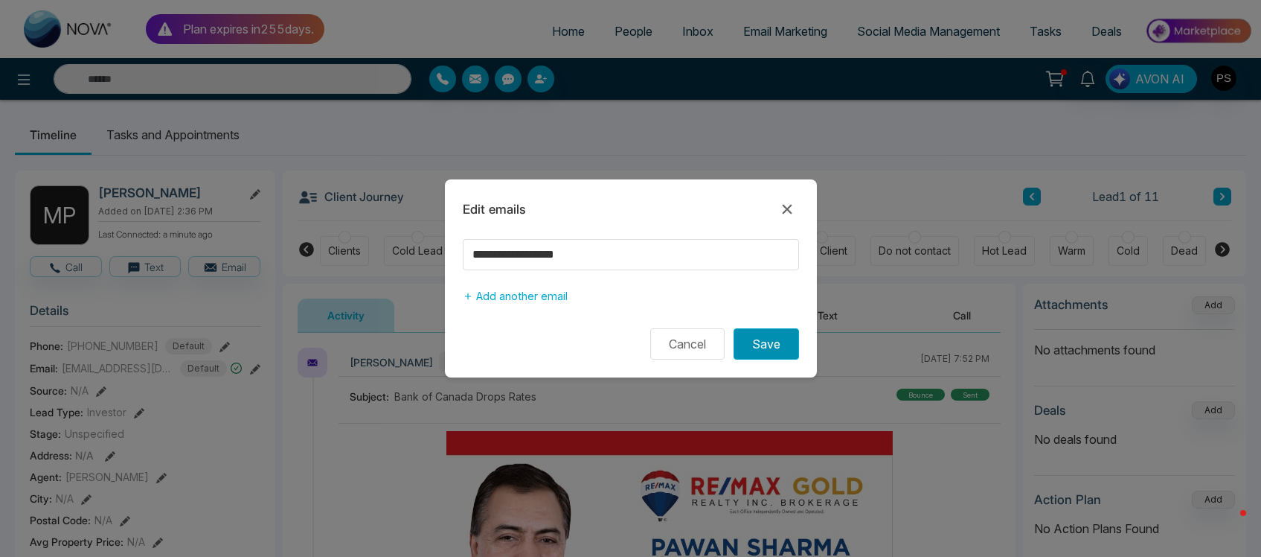
click at [771, 343] on button "Save" at bounding box center [766, 343] width 65 height 31
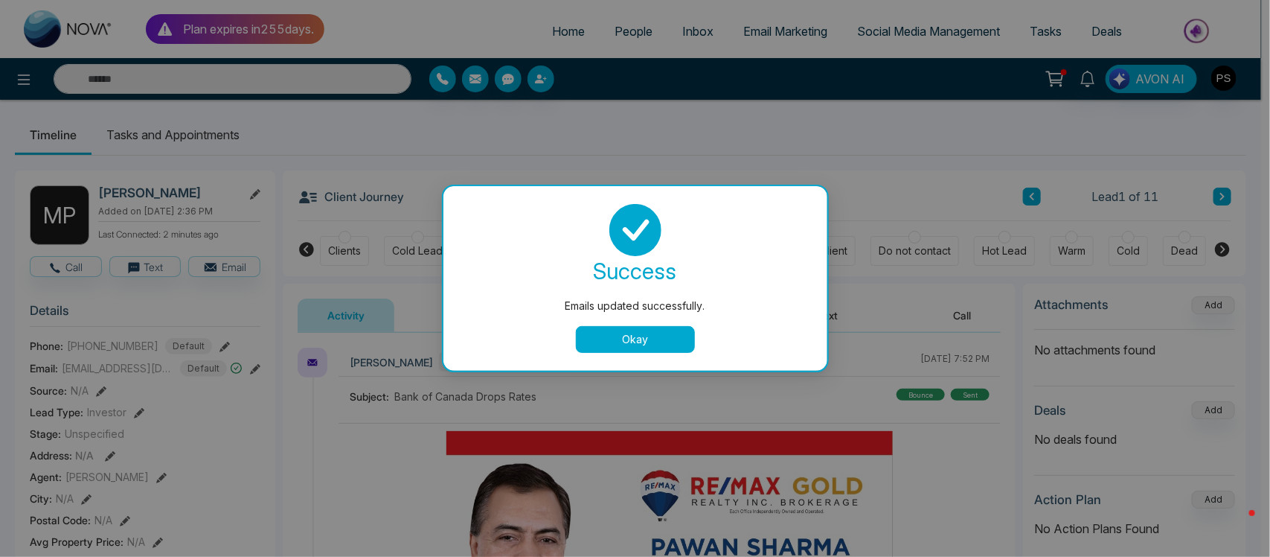
click at [672, 344] on button "Okay" at bounding box center [635, 339] width 119 height 27
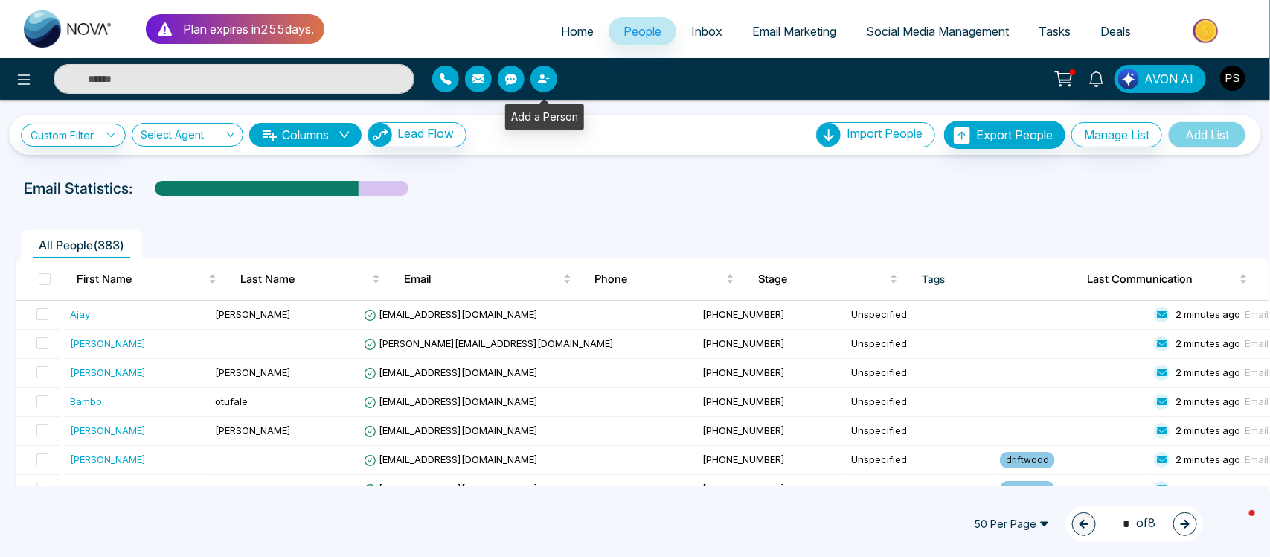
click at [542, 74] on icon "button" at bounding box center [542, 78] width 9 height 9
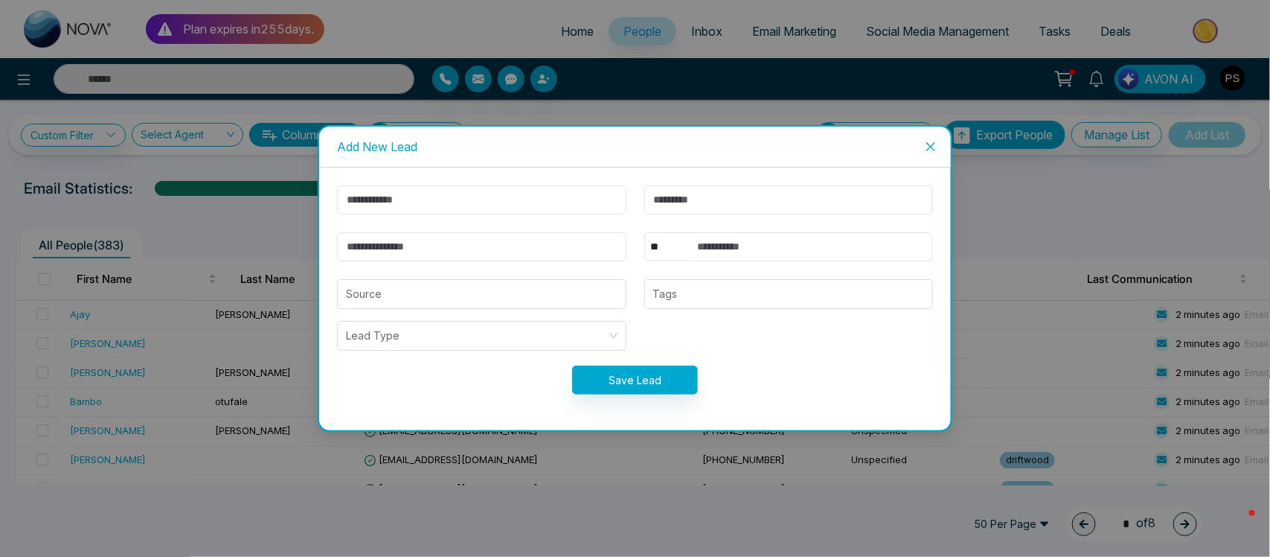
click at [932, 143] on icon "close" at bounding box center [931, 147] width 12 height 12
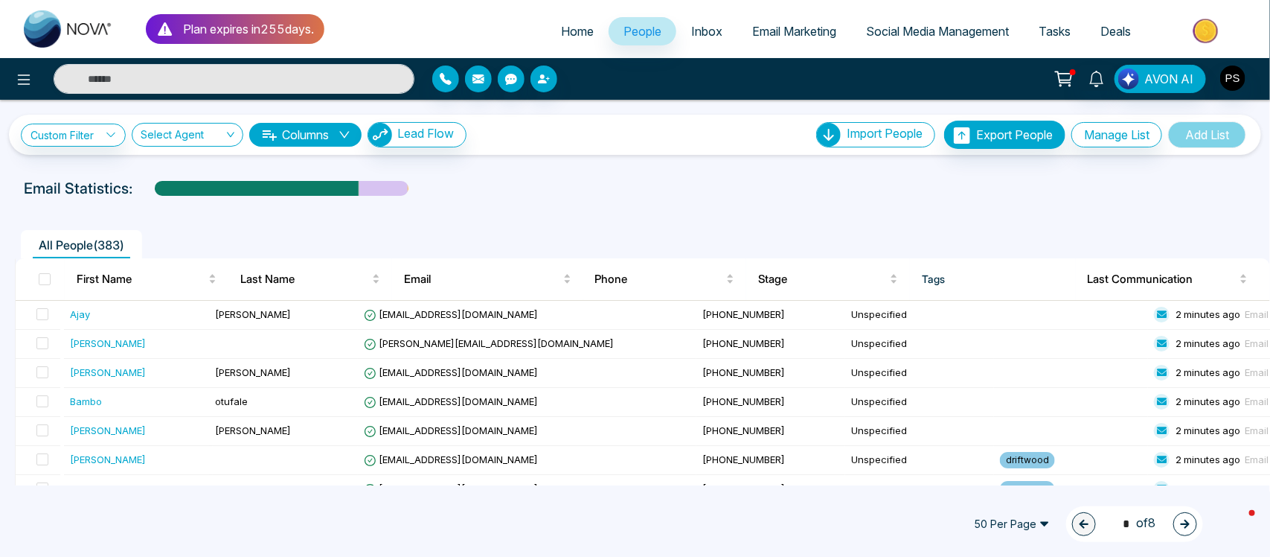
click at [572, 35] on span "Home" at bounding box center [577, 31] width 33 height 15
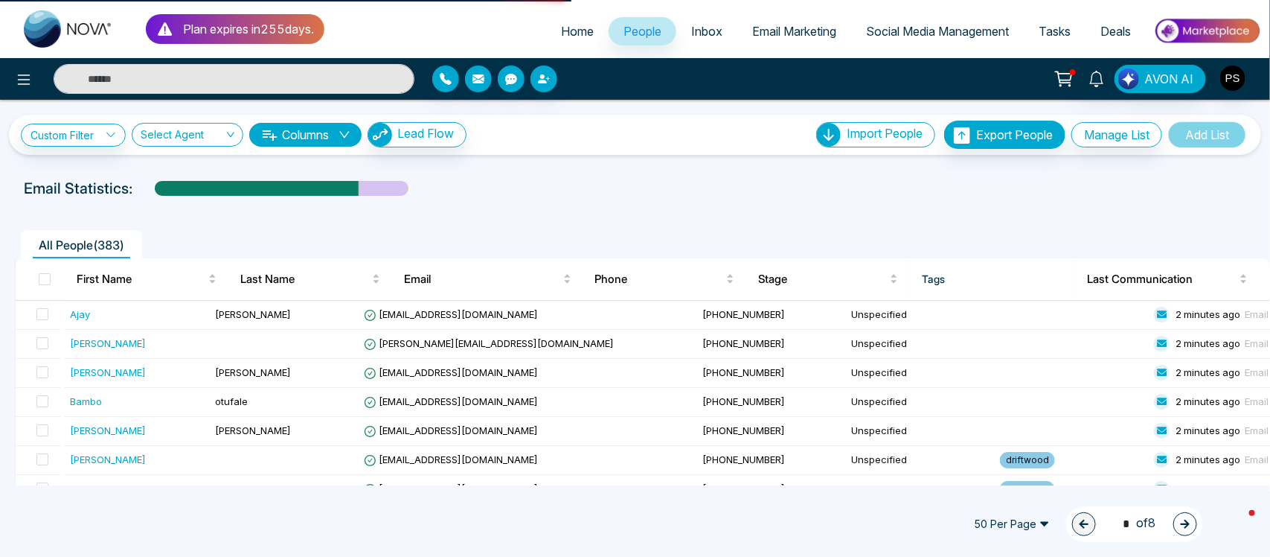
select select "*"
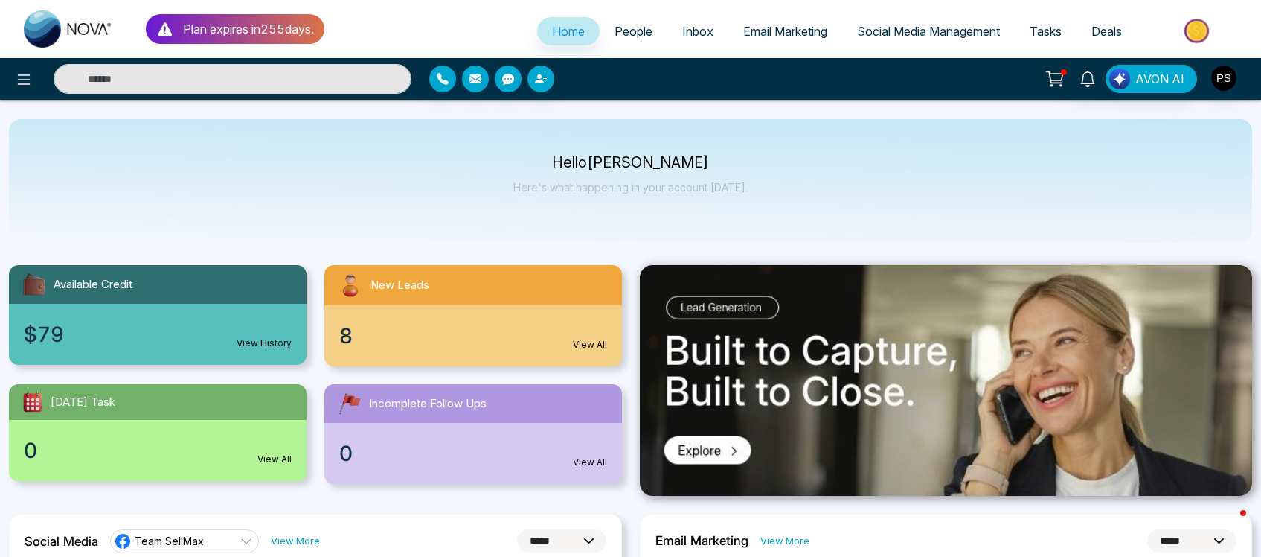
click at [638, 41] on link "People" at bounding box center [634, 31] width 68 height 28
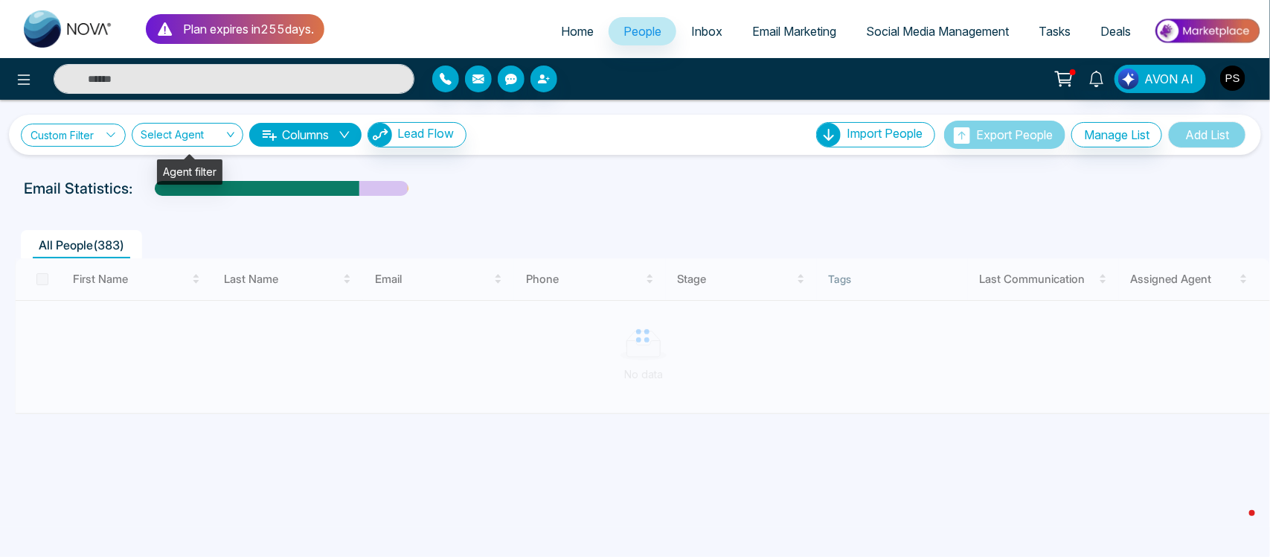
click at [106, 135] on link "Custom Filter" at bounding box center [73, 135] width 105 height 23
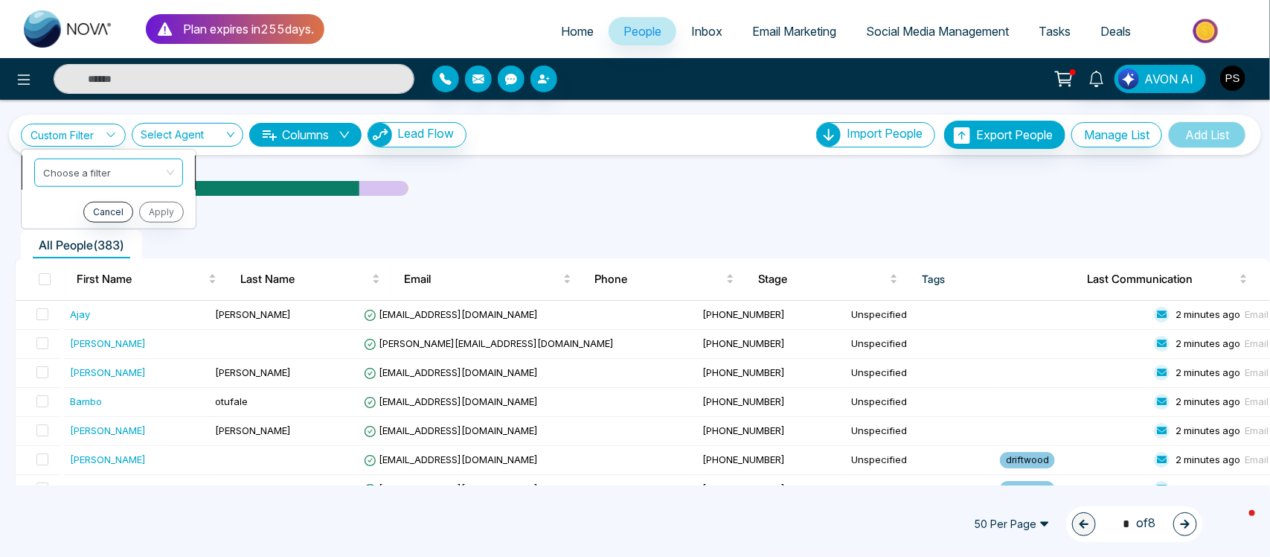
click at [106, 170] on input "search" at bounding box center [103, 170] width 121 height 22
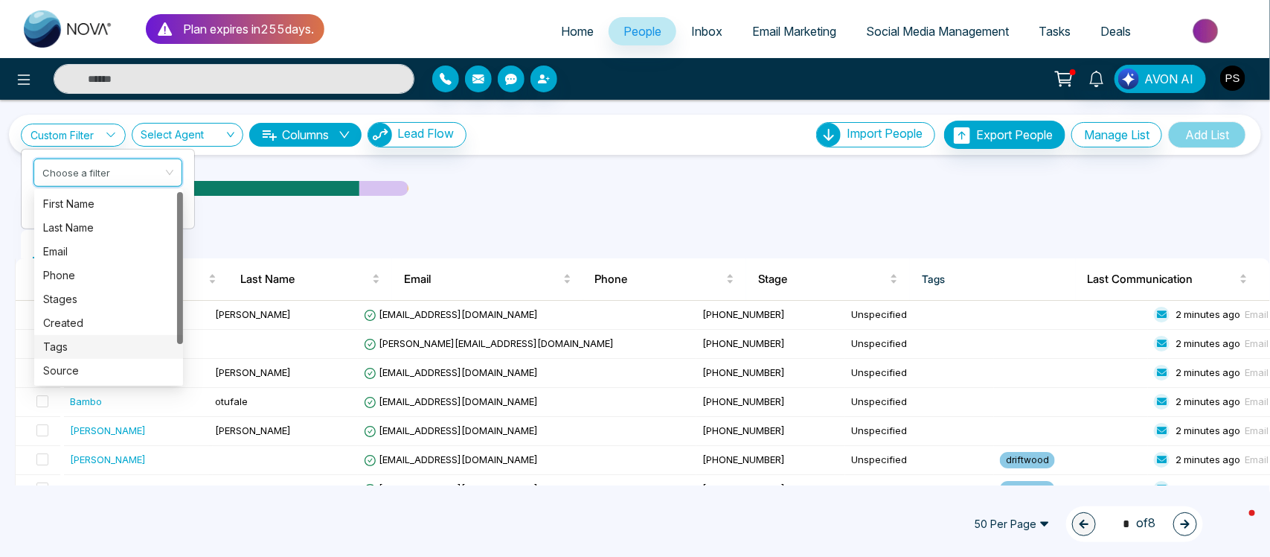
click at [71, 345] on div "Tags" at bounding box center [108, 347] width 131 height 16
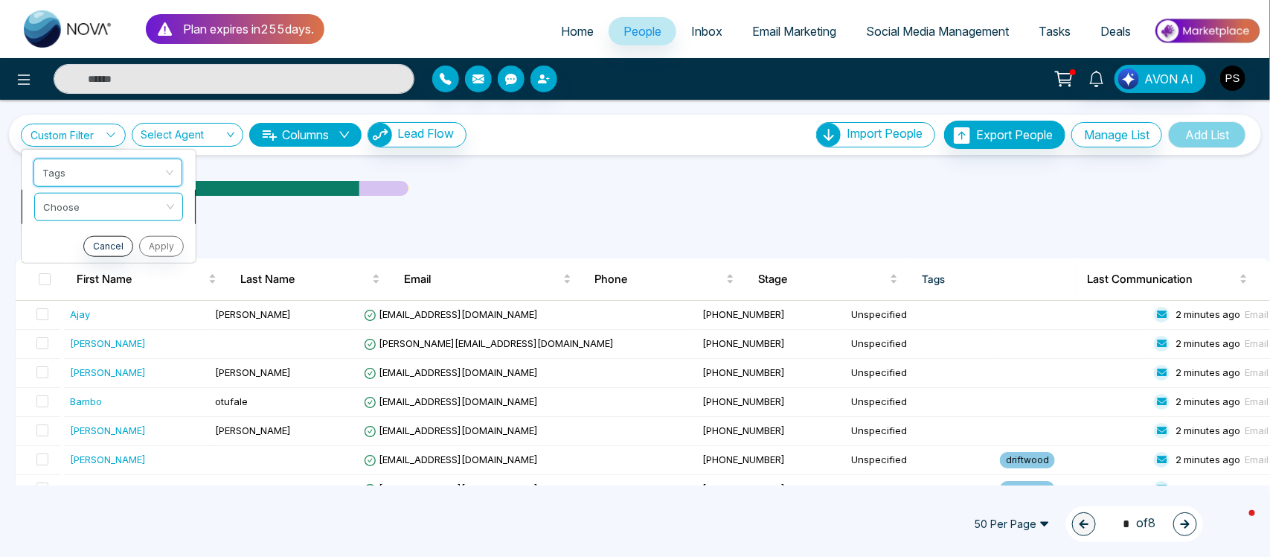
click at [145, 203] on input "search" at bounding box center [103, 204] width 121 height 22
click at [119, 234] on div "include" at bounding box center [108, 238] width 131 height 16
click at [119, 234] on input "search" at bounding box center [102, 238] width 121 height 22
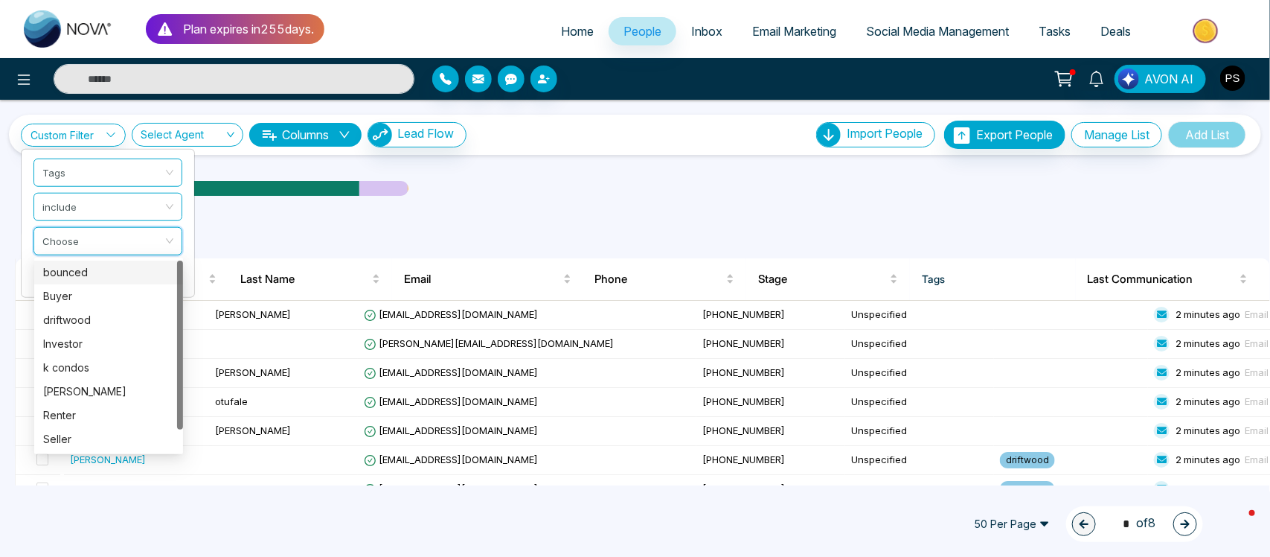
click at [102, 272] on div "bounced" at bounding box center [108, 272] width 131 height 16
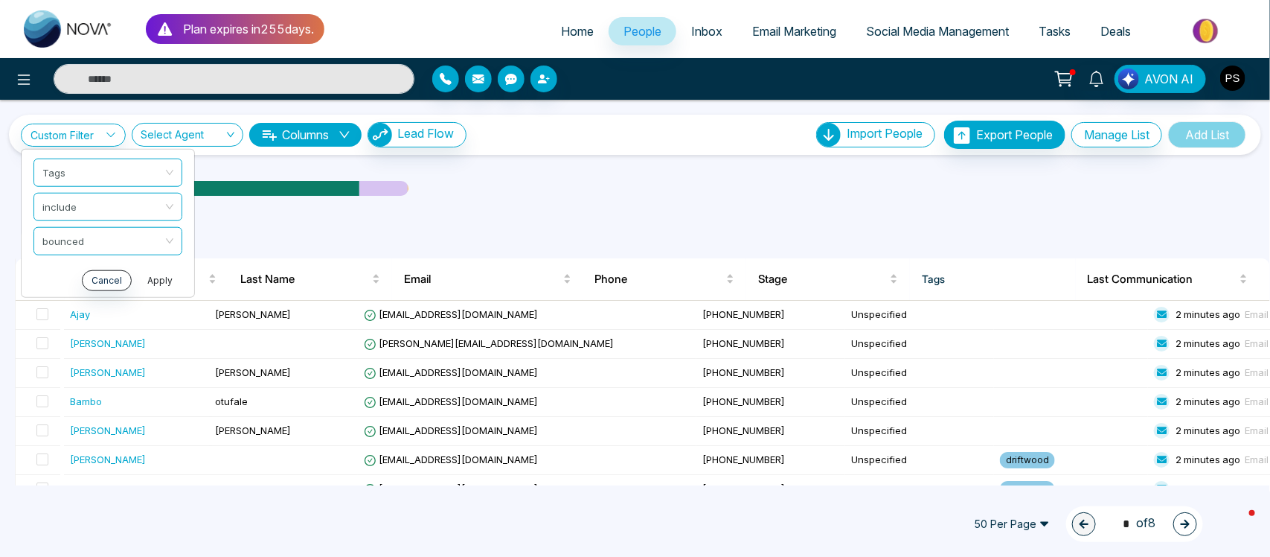
click at [166, 277] on button "Apply" at bounding box center [160, 279] width 45 height 21
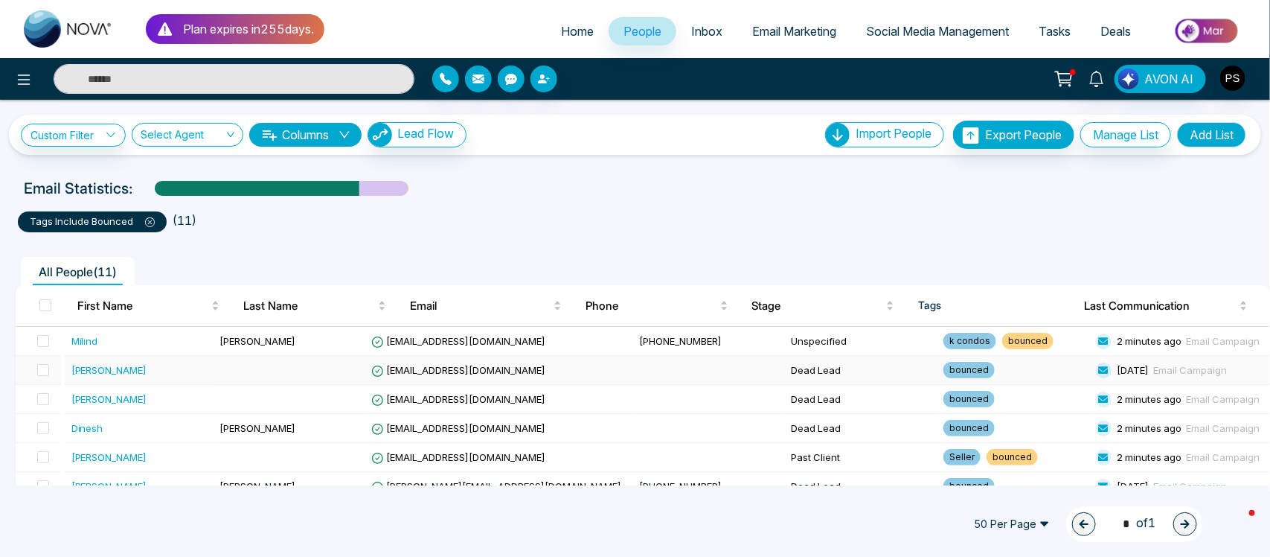
click at [217, 366] on td "[PERSON_NAME]" at bounding box center [141, 370] width 152 height 29
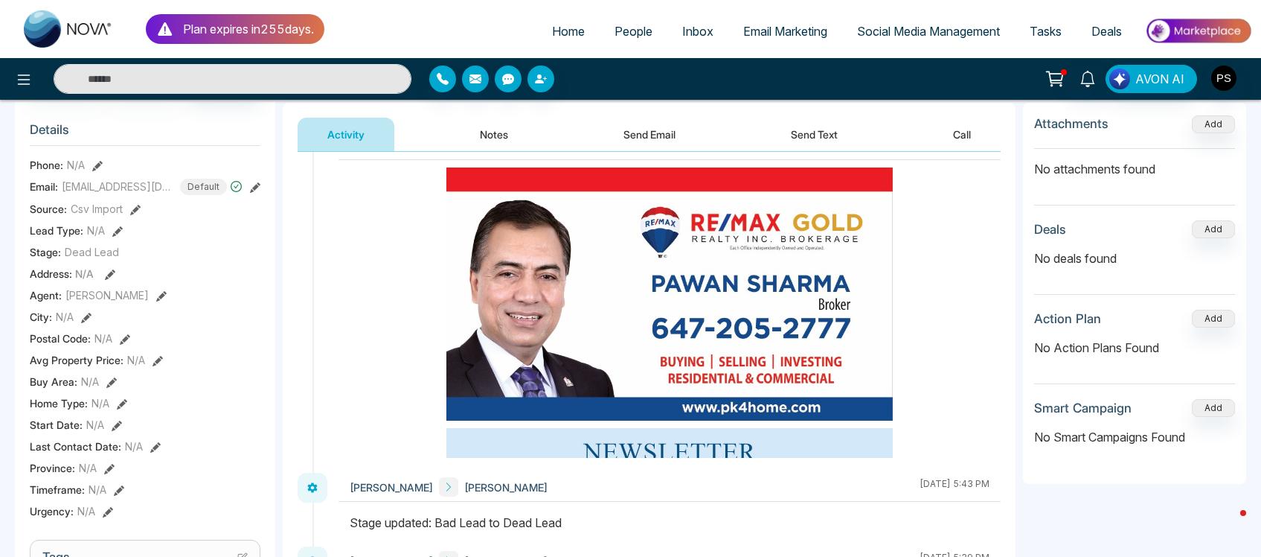
scroll to position [171, 0]
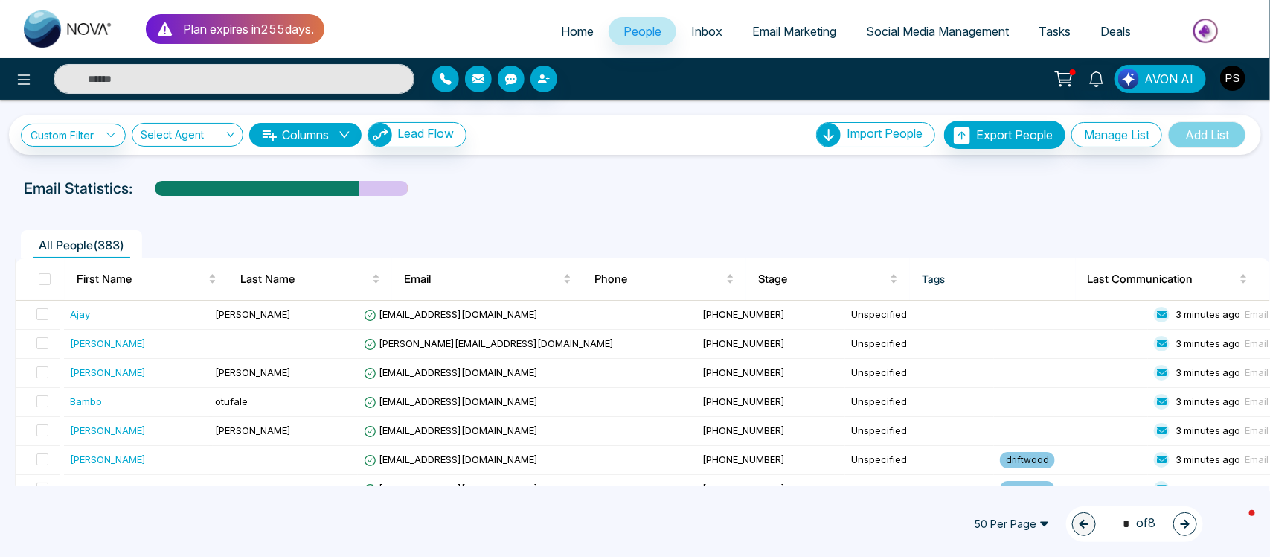
click at [646, 43] on link "People" at bounding box center [643, 31] width 68 height 28
click at [549, 77] on icon "button" at bounding box center [544, 79] width 12 height 12
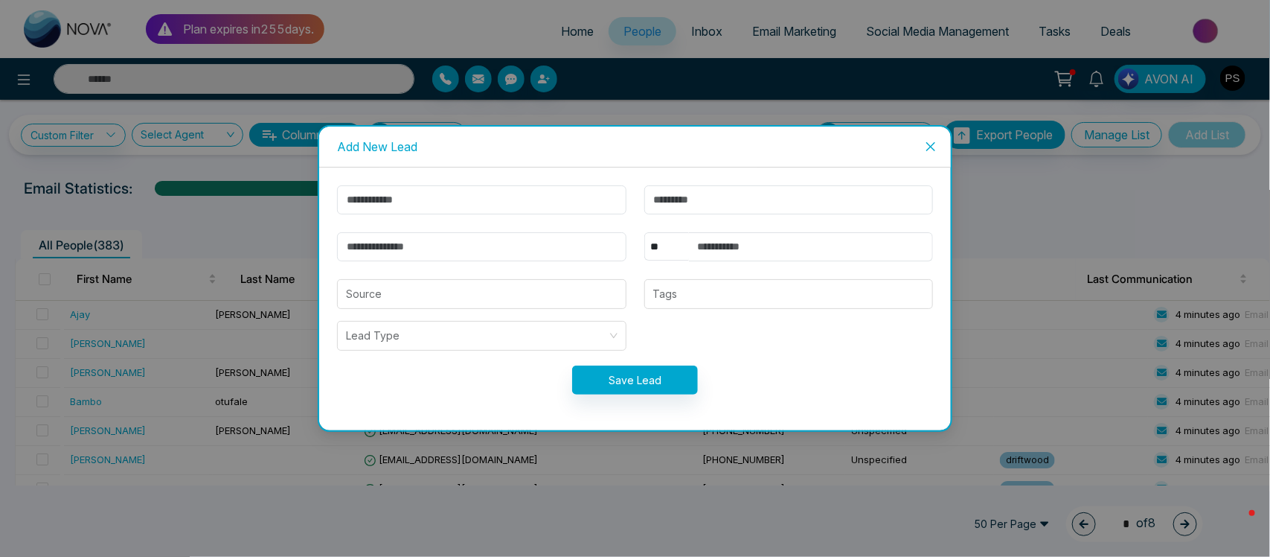
click at [935, 147] on icon "close" at bounding box center [931, 147] width 12 height 12
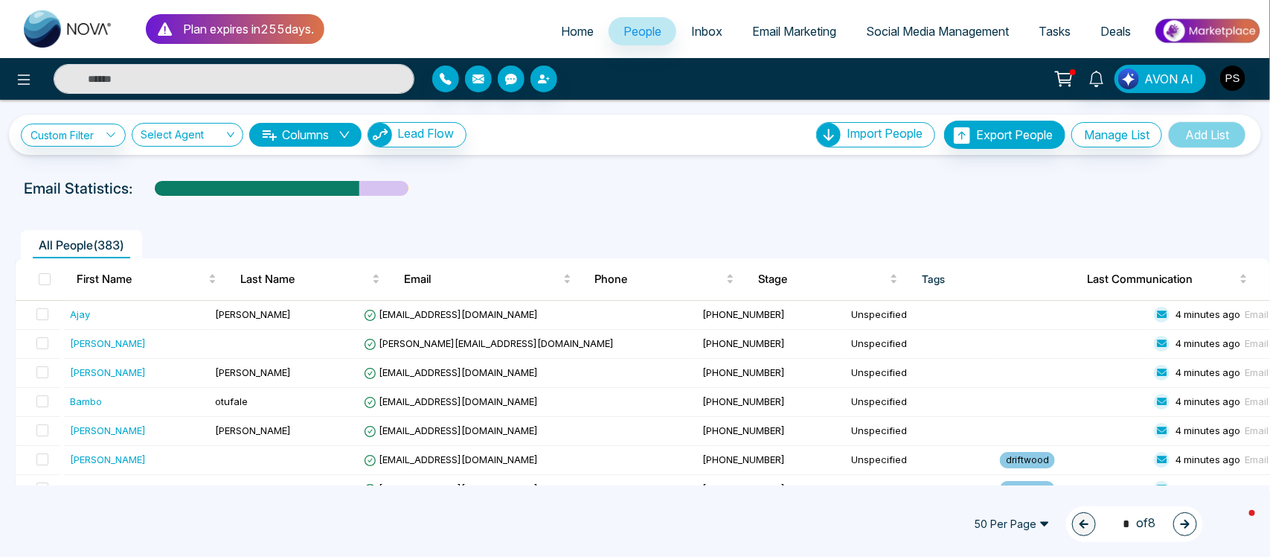
click at [690, 38] on link "Inbox" at bounding box center [707, 31] width 61 height 28
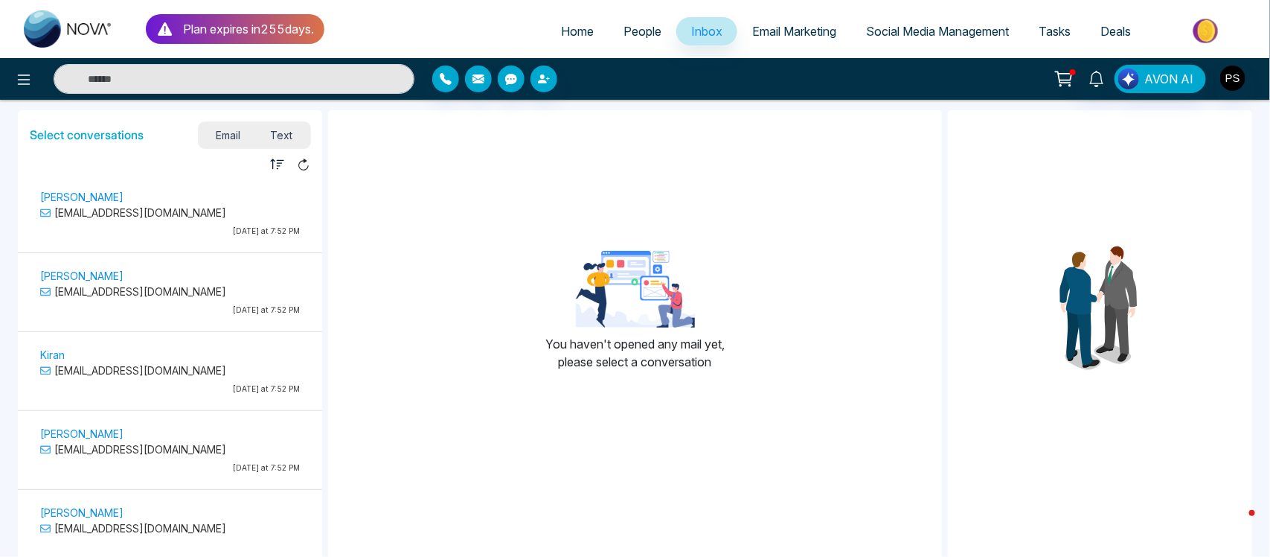
click at [161, 224] on div "[PERSON_NAME] [EMAIL_ADDRESS][DOMAIN_NAME] [DATE] at 7:52 PM" at bounding box center [170, 216] width 275 height 56
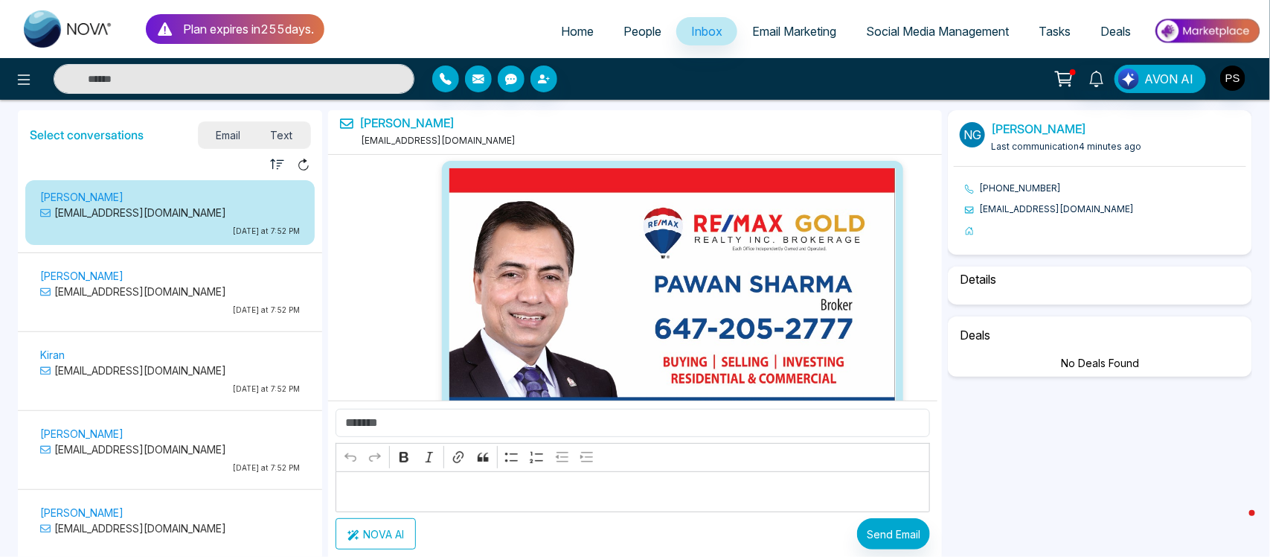
scroll to position [14617, 0]
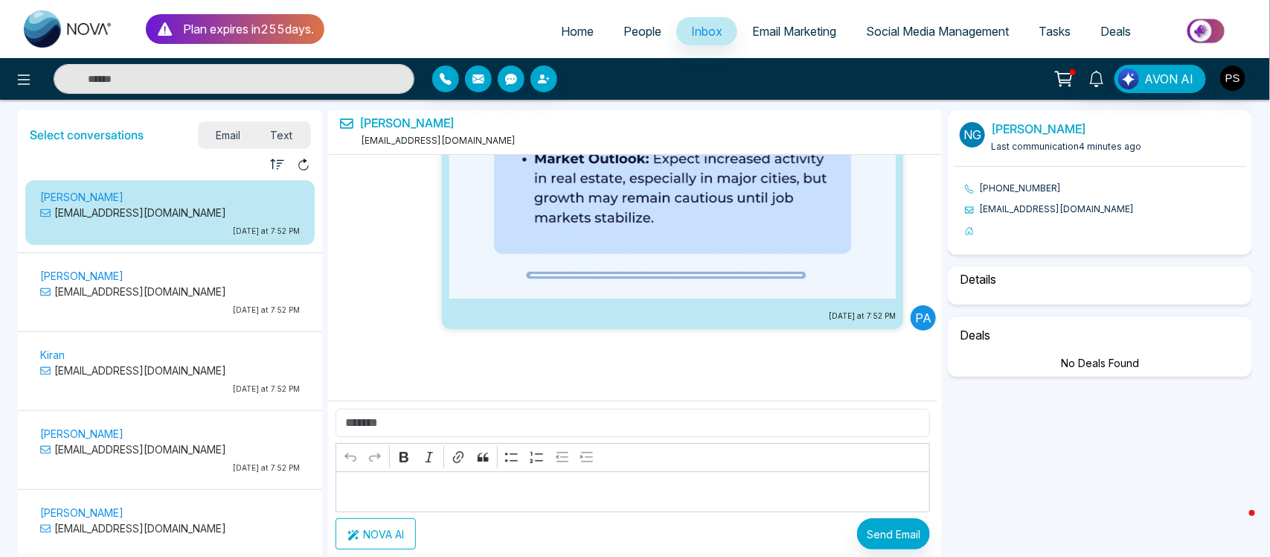
select select "****"
select select "**********"
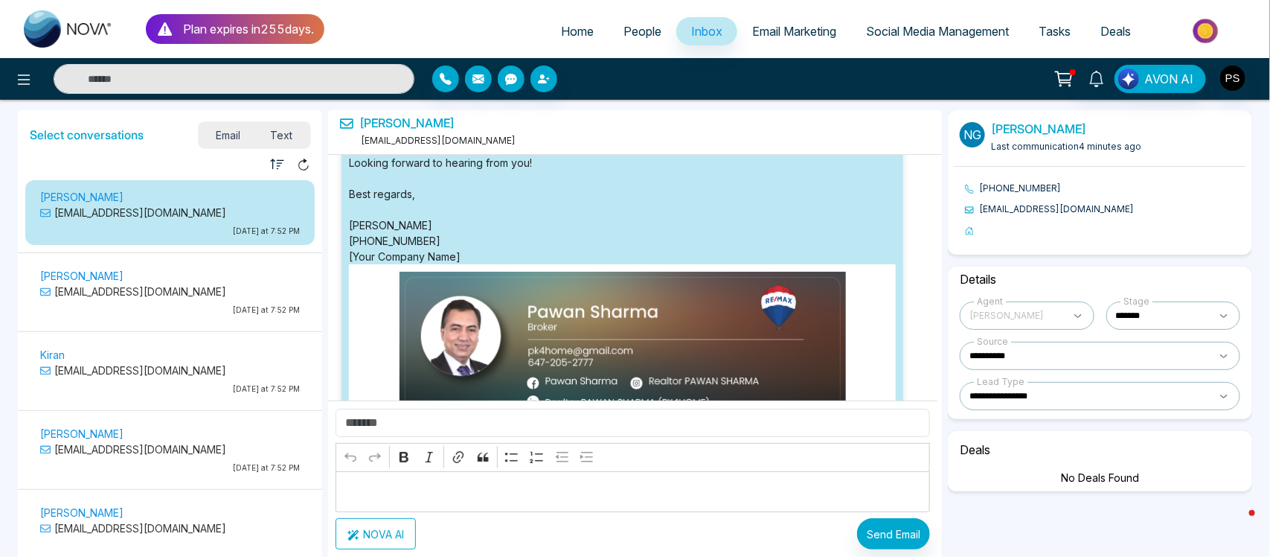
scroll to position [11865, 0]
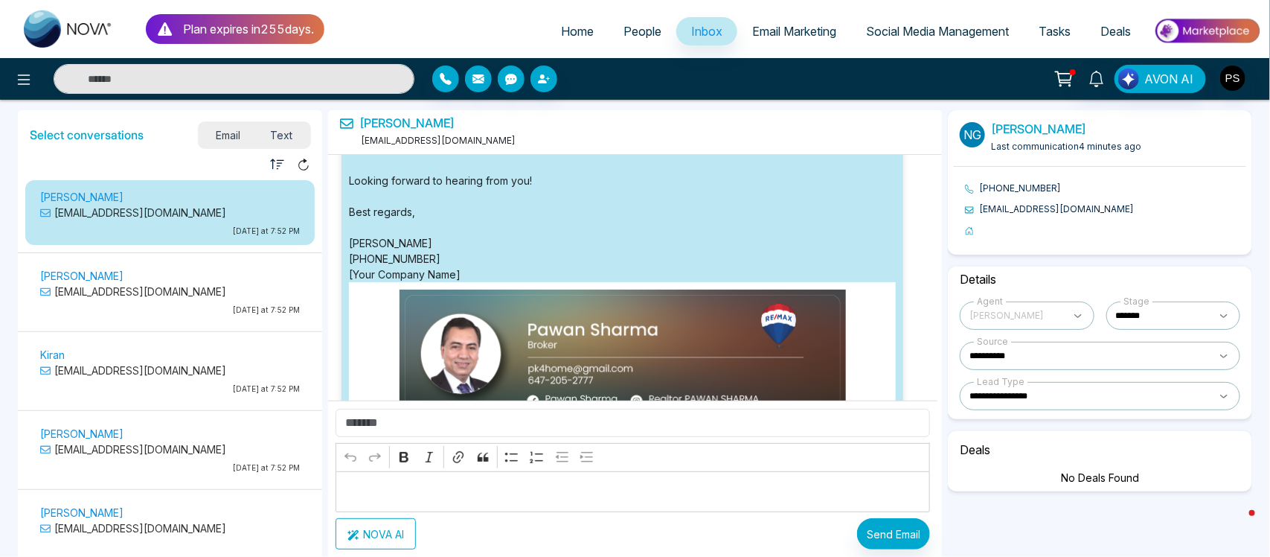
click at [932, 185] on div "[DATE] Pa" at bounding box center [635, 194] width 615 height 664
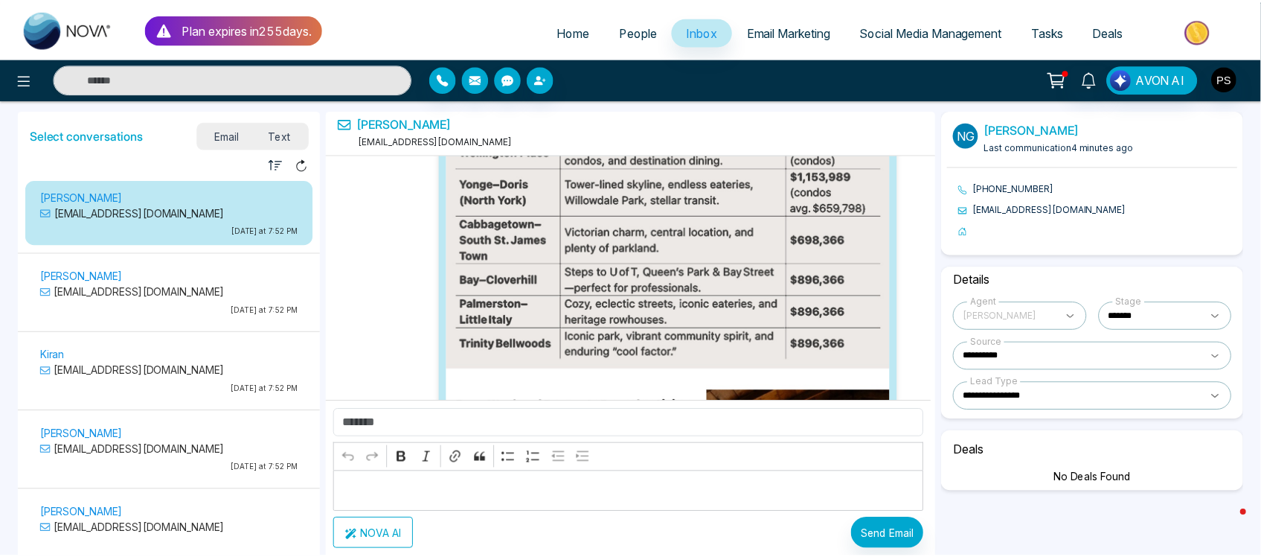
scroll to position [866, 0]
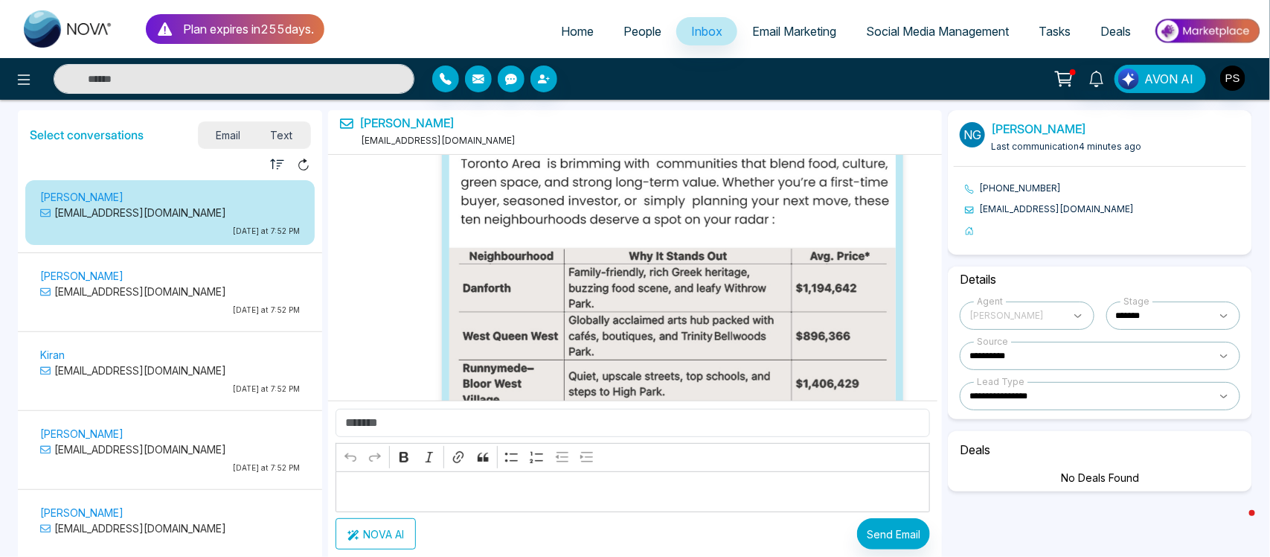
click at [561, 24] on span "Home" at bounding box center [577, 31] width 33 height 15
select select "*"
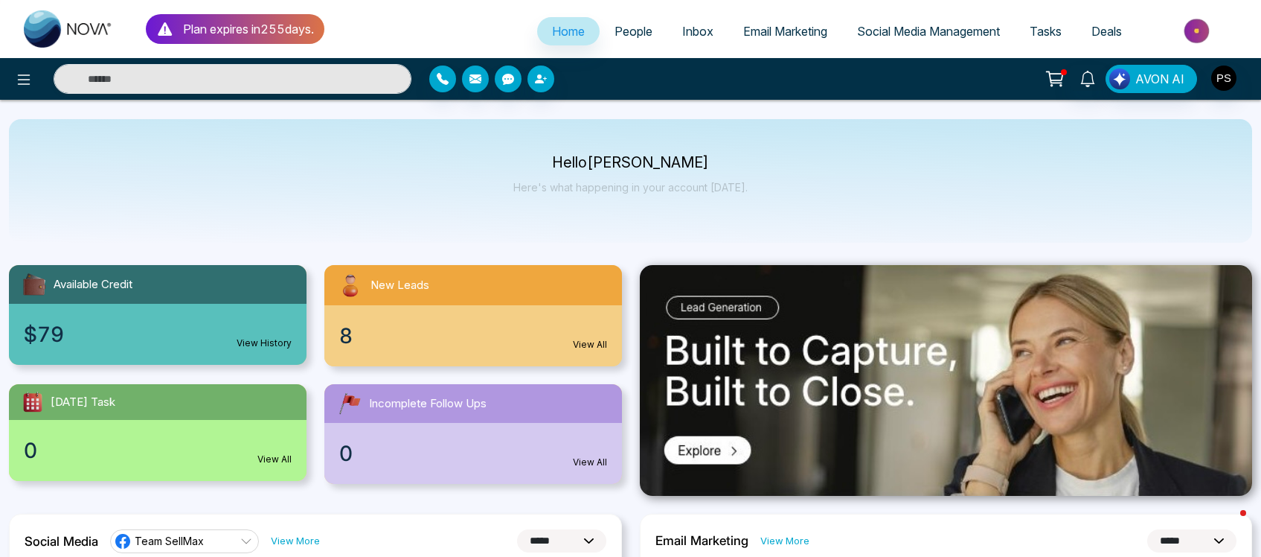
click at [595, 343] on link "View All" at bounding box center [590, 344] width 34 height 13
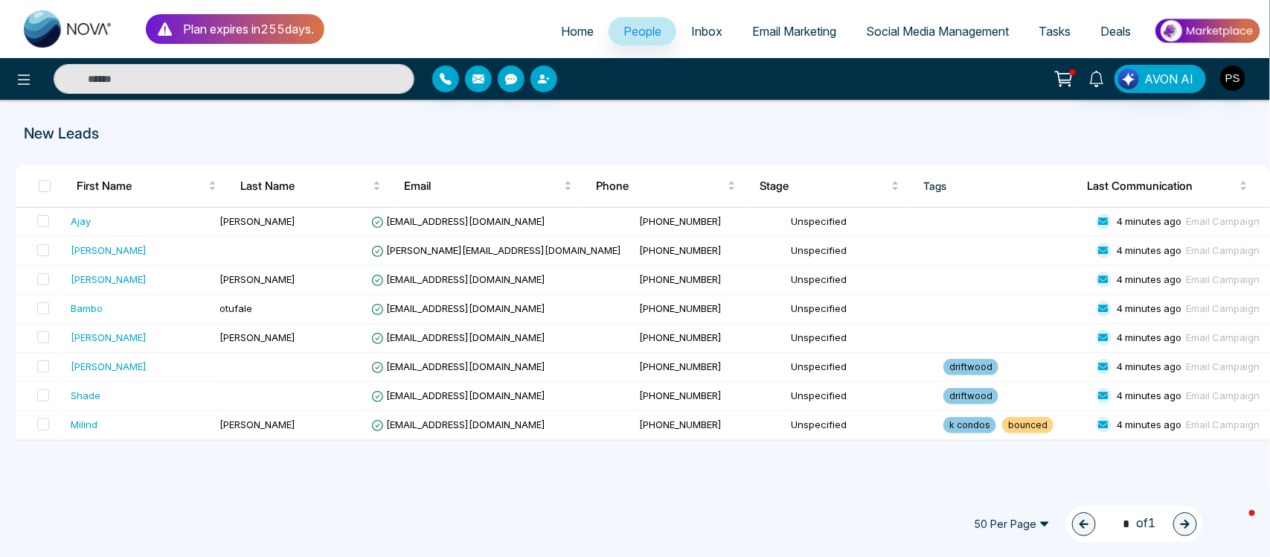
click at [568, 36] on span "Home" at bounding box center [577, 31] width 33 height 15
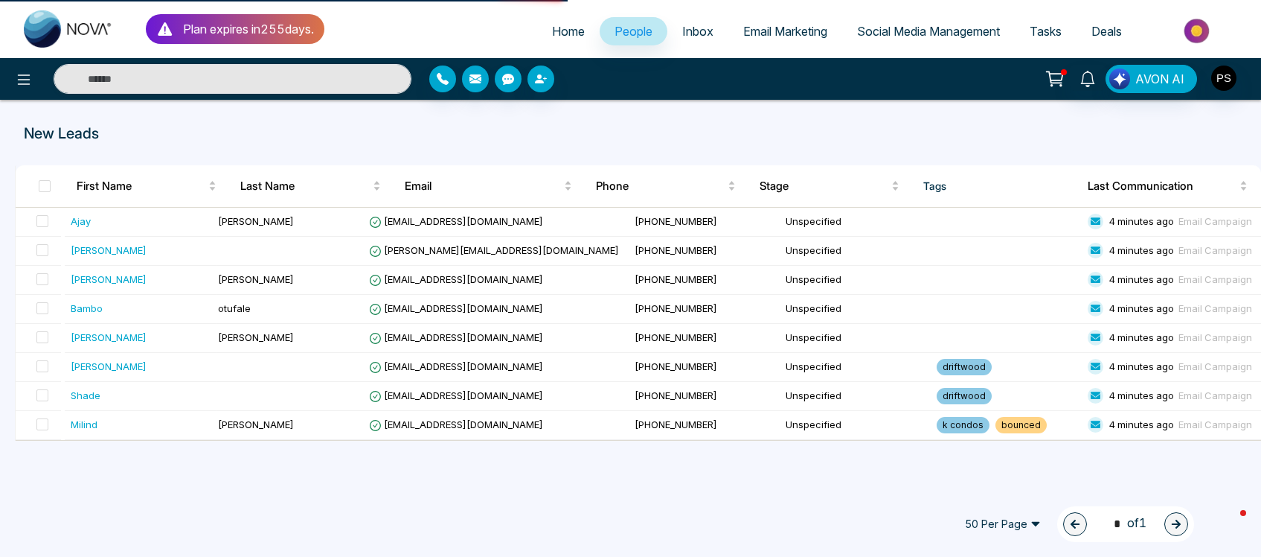
select select "*"
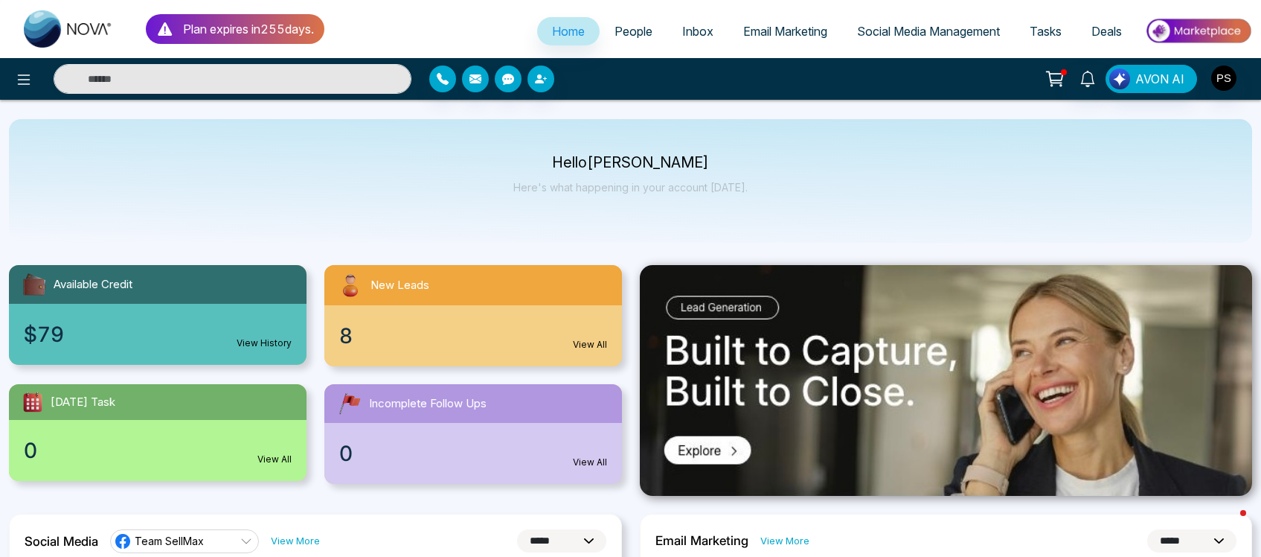
click at [805, 28] on span "Email Marketing" at bounding box center [785, 31] width 84 height 15
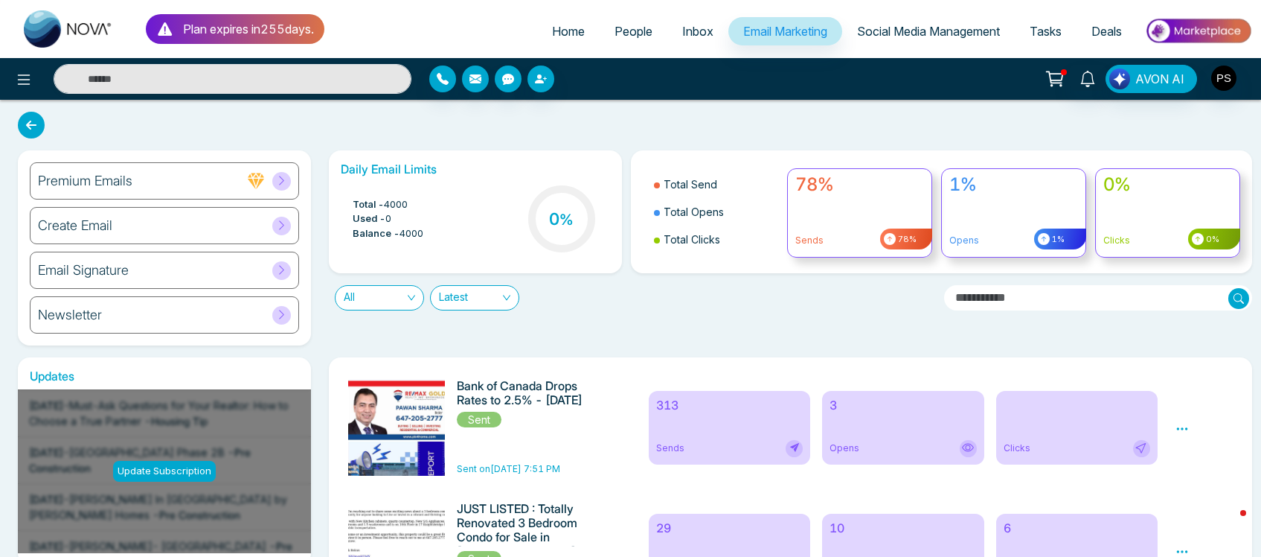
click at [626, 36] on span "People" at bounding box center [634, 31] width 38 height 15
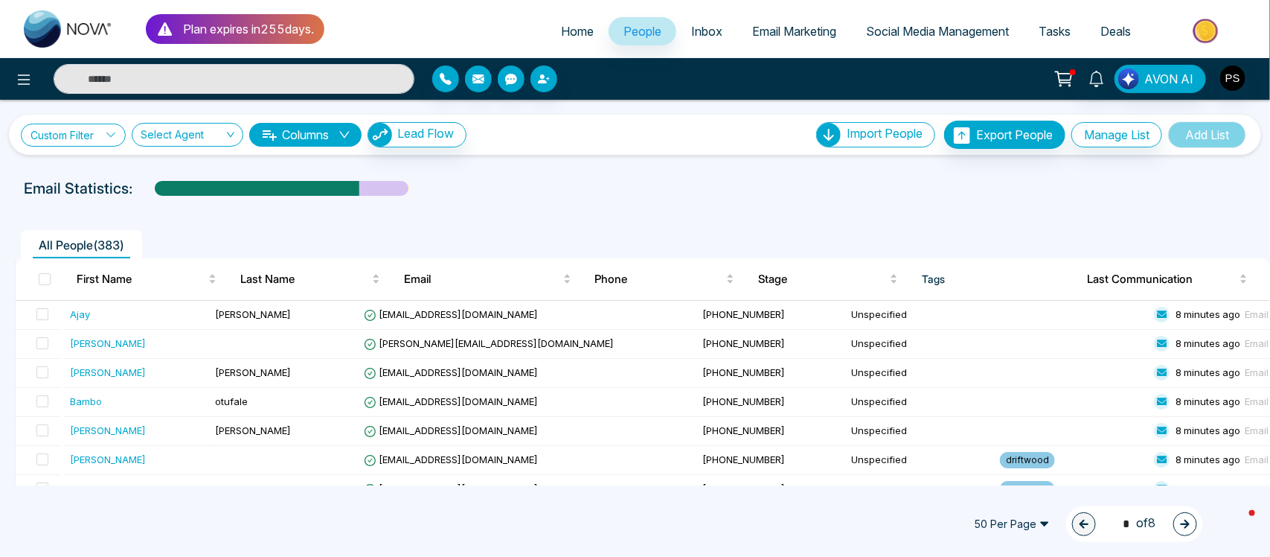
click at [106, 132] on link "Custom Filter" at bounding box center [73, 135] width 105 height 23
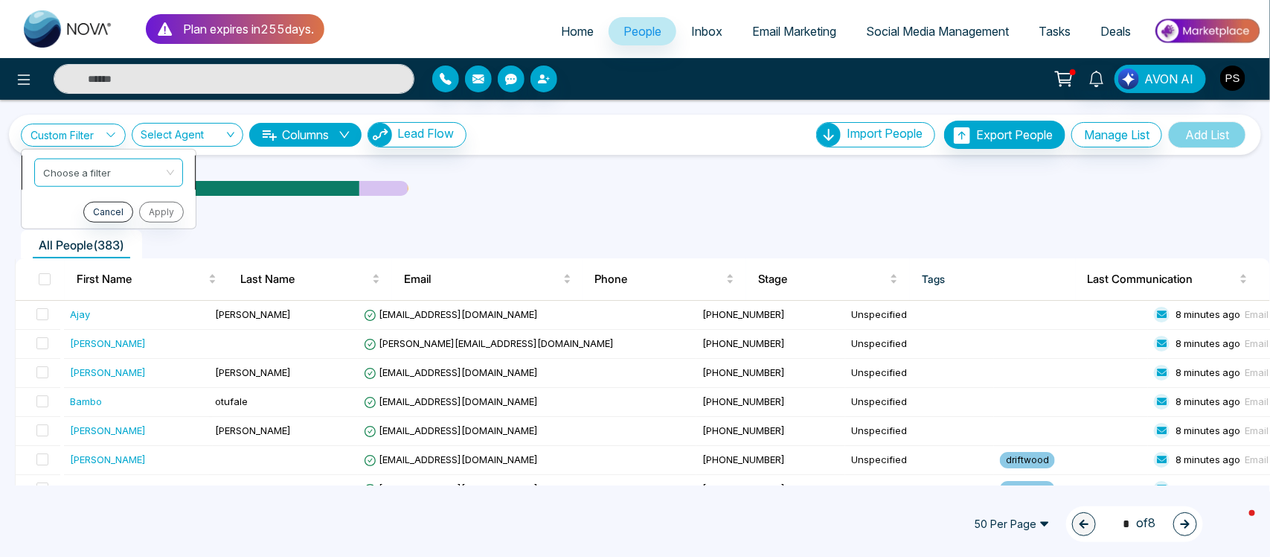
click at [112, 176] on input "search" at bounding box center [103, 170] width 121 height 22
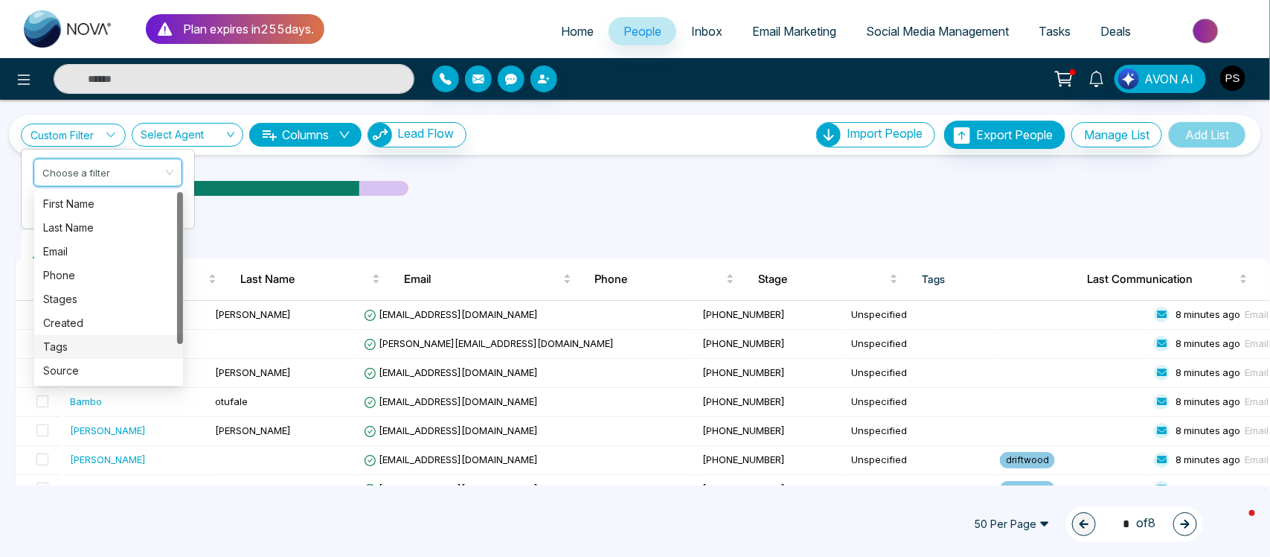
click at [75, 345] on div "Tags" at bounding box center [108, 347] width 131 height 16
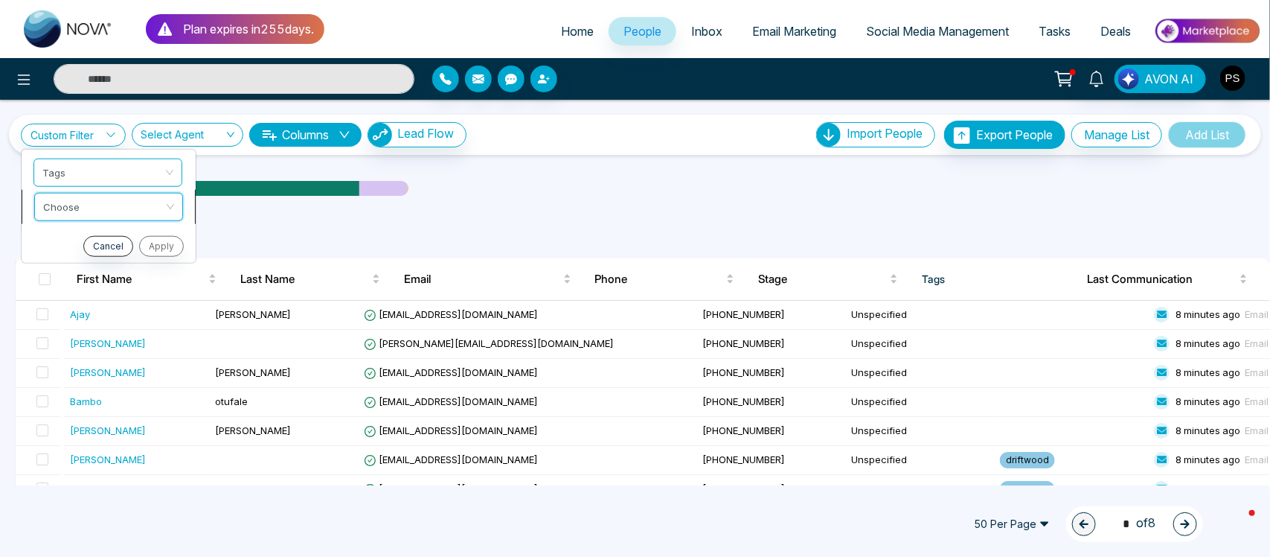
click at [154, 213] on input "search" at bounding box center [103, 204] width 121 height 22
click at [139, 236] on div "include" at bounding box center [108, 238] width 131 height 16
click at [139, 240] on input "search" at bounding box center [103, 238] width 121 height 22
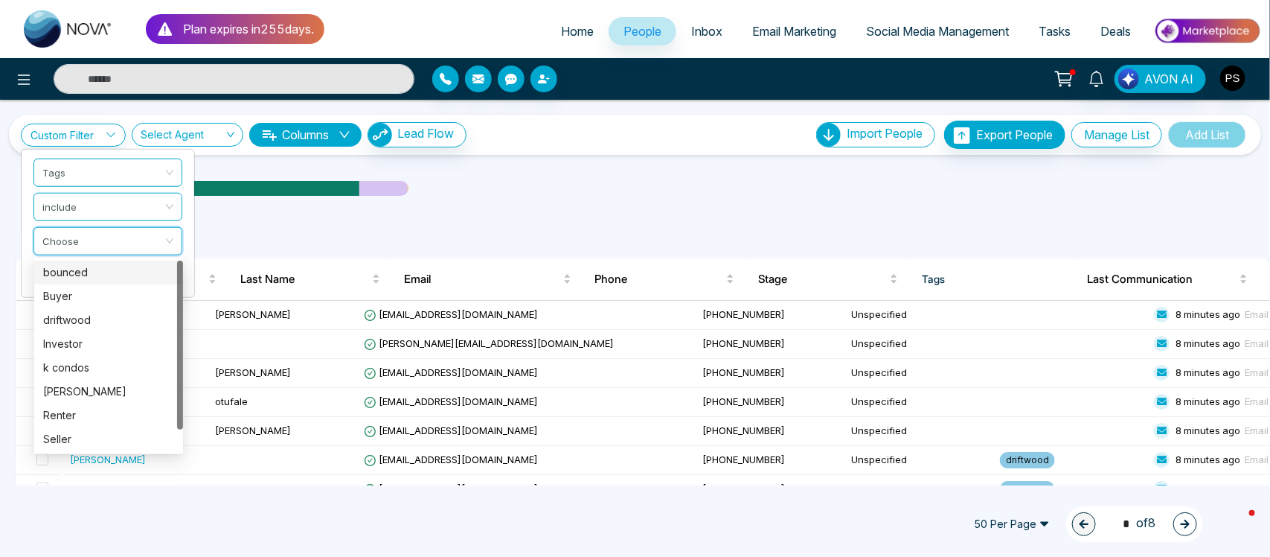
click at [98, 278] on div "bounced" at bounding box center [108, 272] width 131 height 16
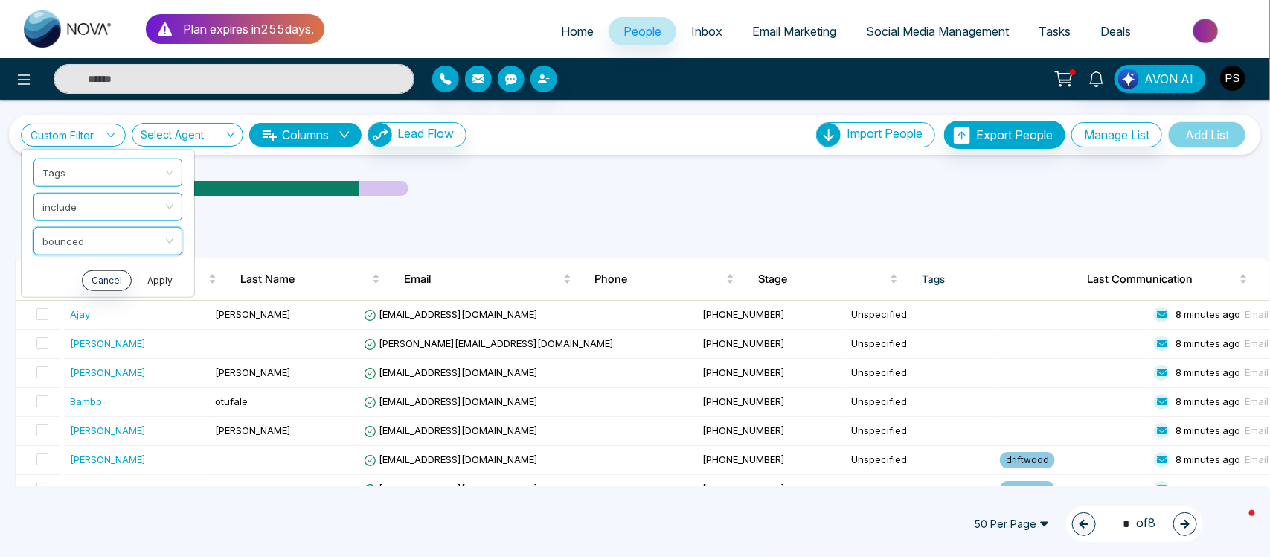
click at [173, 280] on button "Apply" at bounding box center [160, 279] width 45 height 21
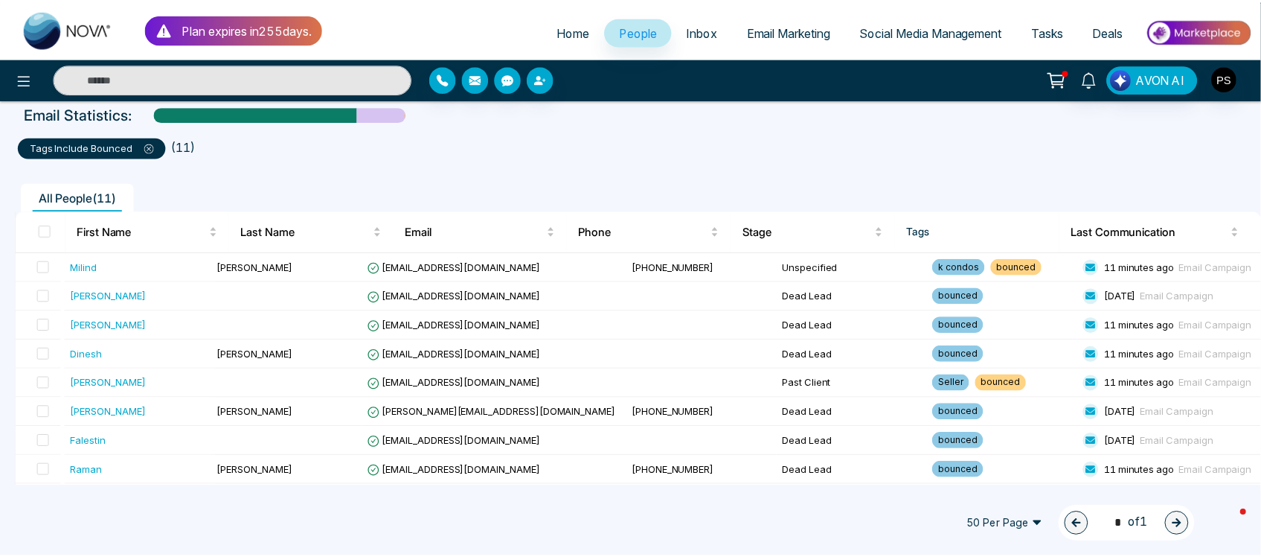
scroll to position [112, 0]
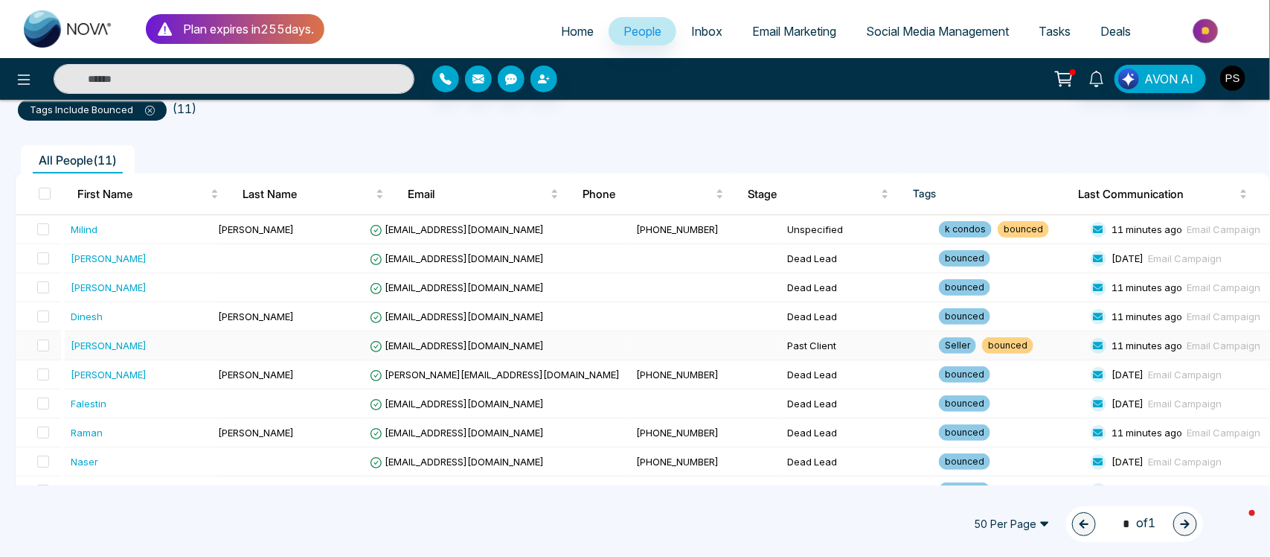
click at [501, 355] on td "[EMAIL_ADDRESS][DOMAIN_NAME]" at bounding box center [497, 345] width 266 height 29
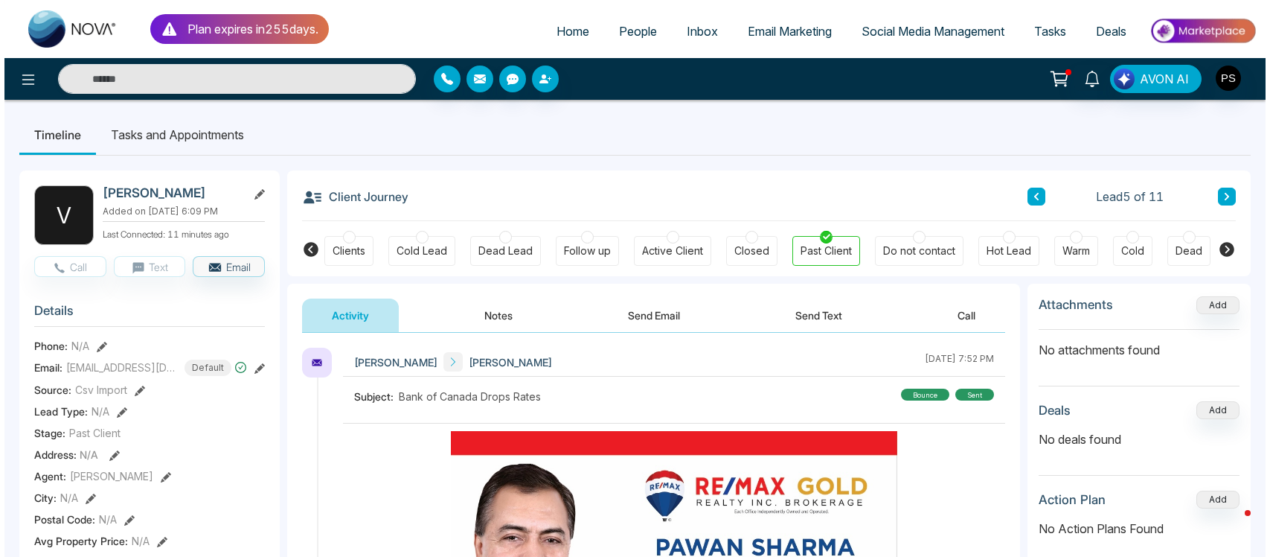
scroll to position [0, 60]
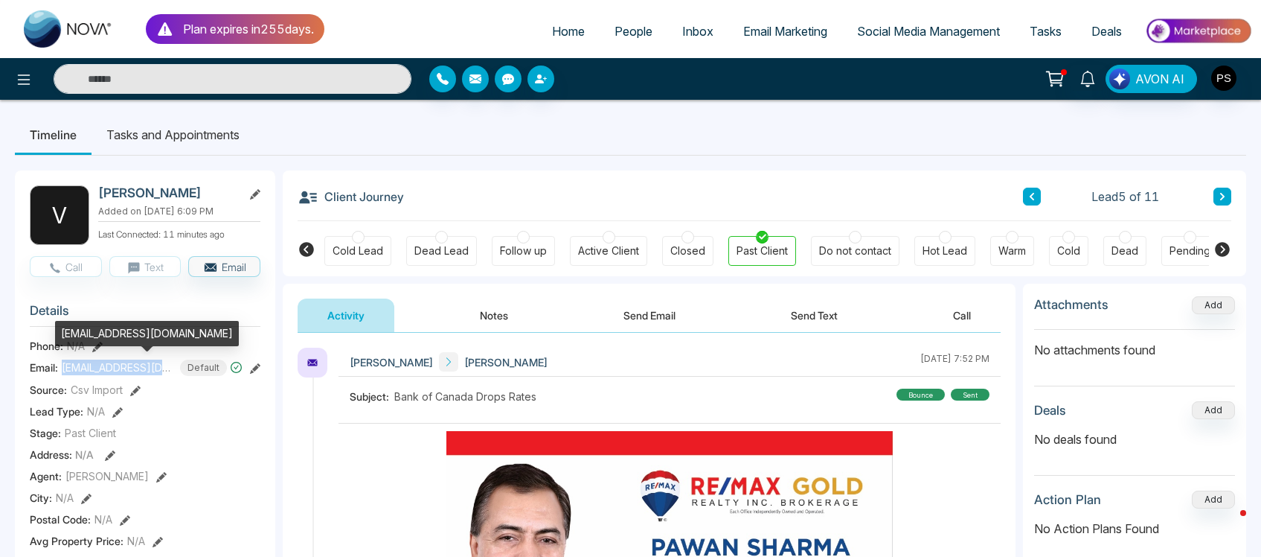
drag, startPoint x: 168, startPoint y: 367, endPoint x: 63, endPoint y: 367, distance: 104.9
click at [63, 367] on div "[EMAIL_ADDRESS][DOMAIN_NAME] Default" at bounding box center [152, 367] width 181 height 16
copy span "[EMAIL_ADDRESS][DOMAIN_NAME]"
click at [63, 367] on span "[EMAIL_ADDRESS][DOMAIN_NAME]" at bounding box center [118, 367] width 112 height 16
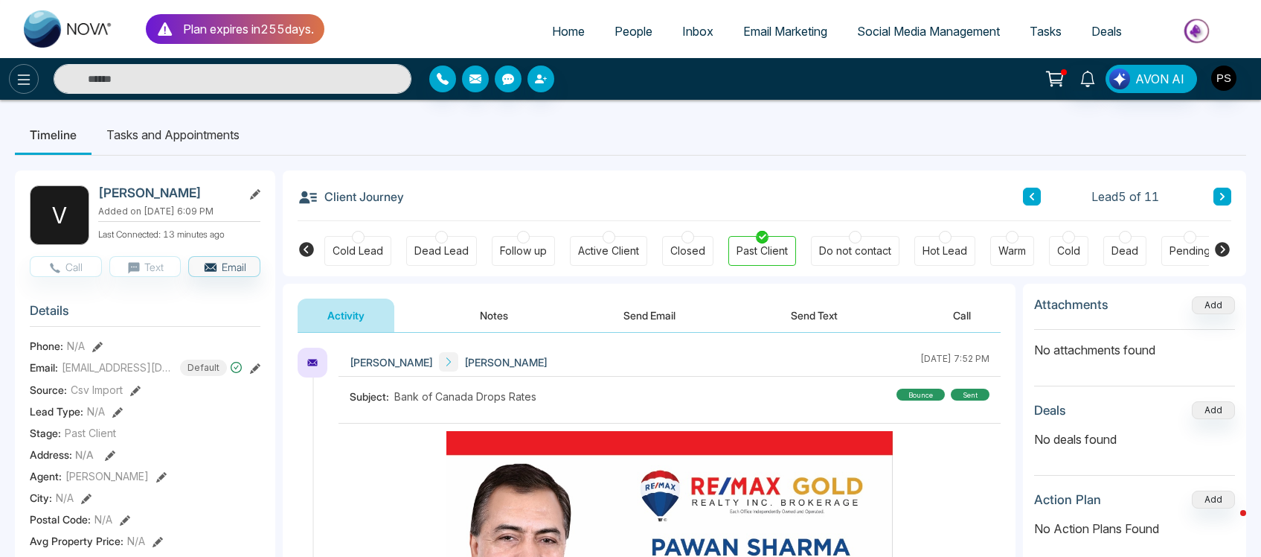
click at [25, 86] on icon at bounding box center [24, 80] width 18 height 18
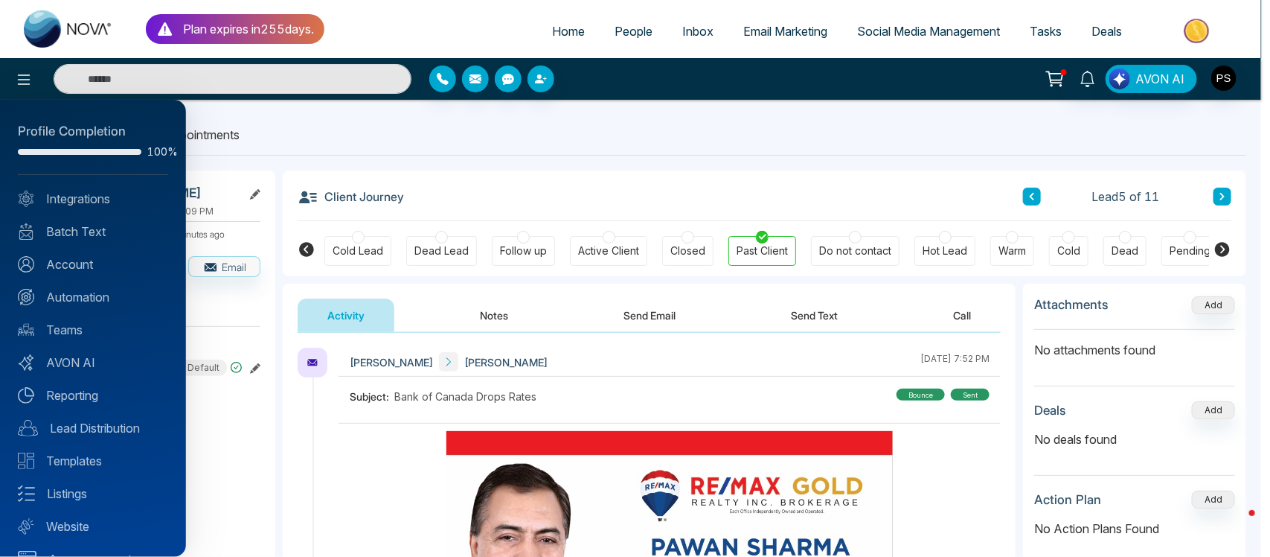
click at [20, 86] on div at bounding box center [635, 278] width 1270 height 557
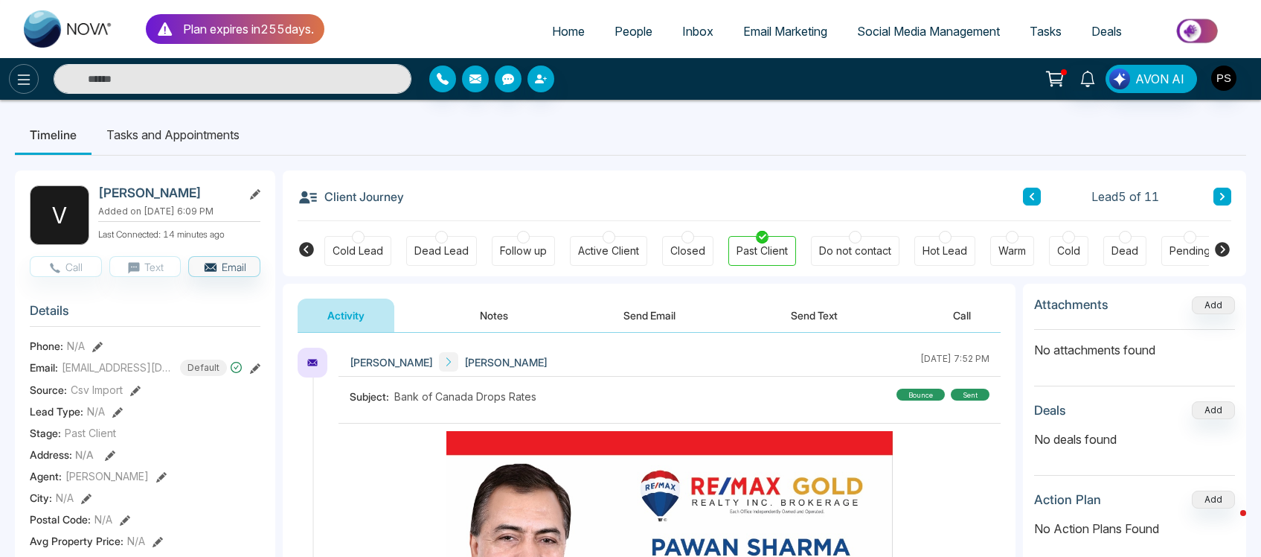
click at [20, 86] on icon at bounding box center [24, 80] width 18 height 18
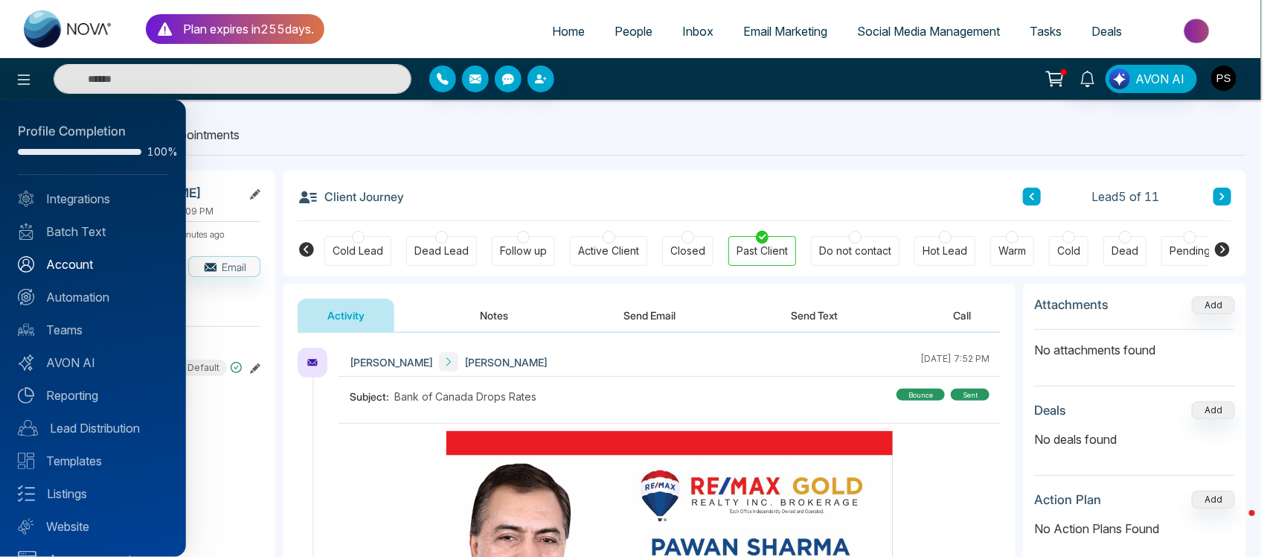
click at [77, 266] on link "Account" at bounding box center [93, 264] width 150 height 18
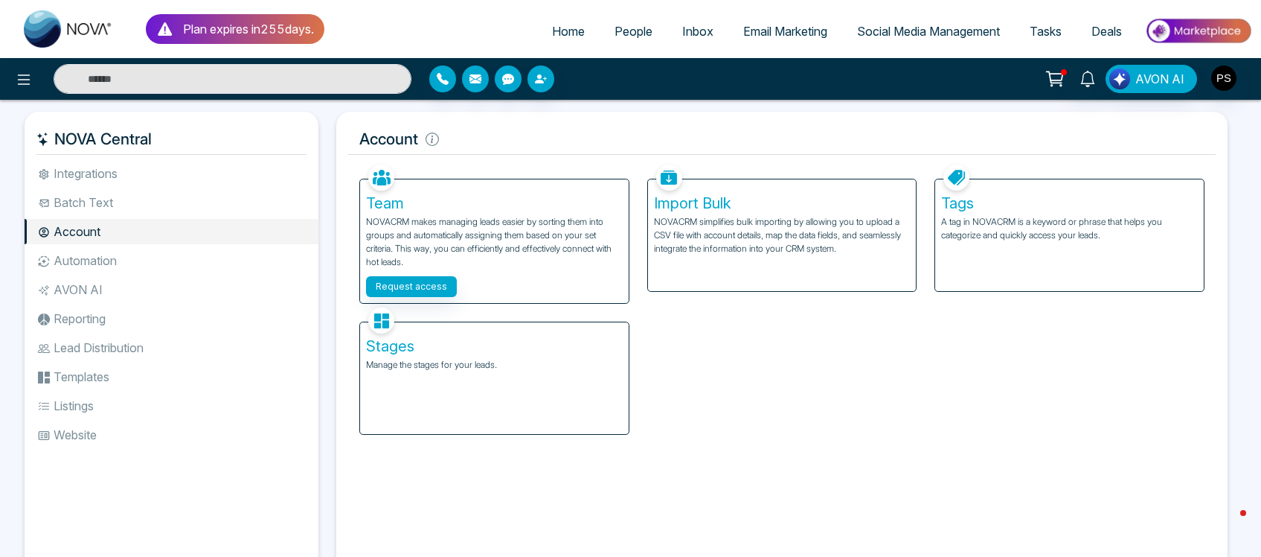
click at [1005, 249] on div "Tags A tag in NOVACRM is a keyword or phrase that helps you categorize and quic…" at bounding box center [1069, 235] width 269 height 112
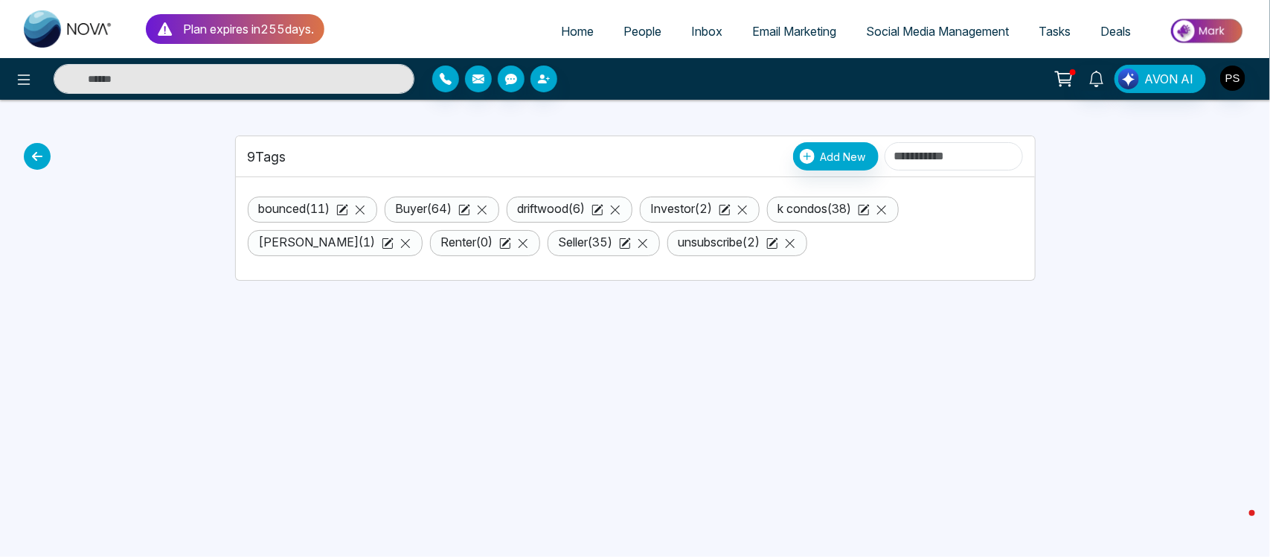
click at [330, 214] on link "bounced ( 11 )" at bounding box center [294, 208] width 71 height 15
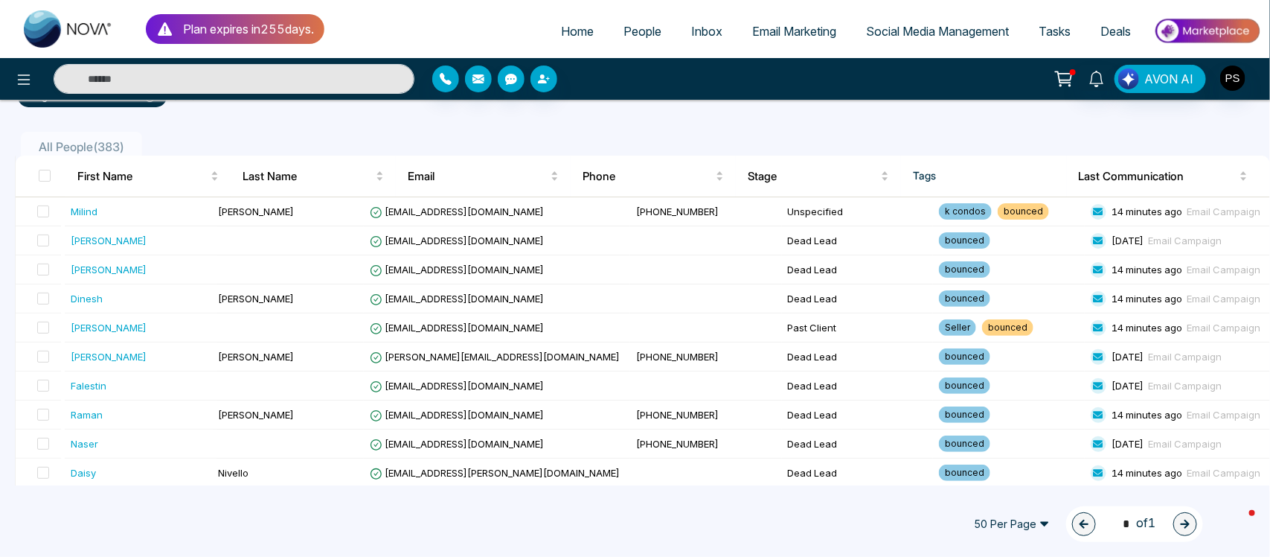
scroll to position [167, 0]
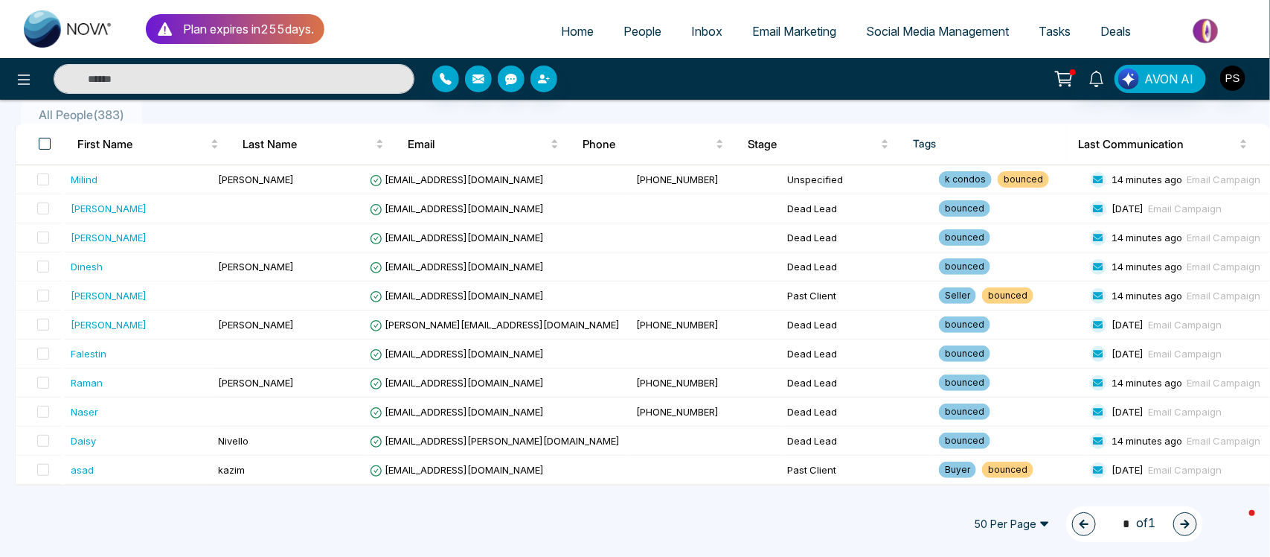
click at [43, 138] on span at bounding box center [45, 144] width 12 height 12
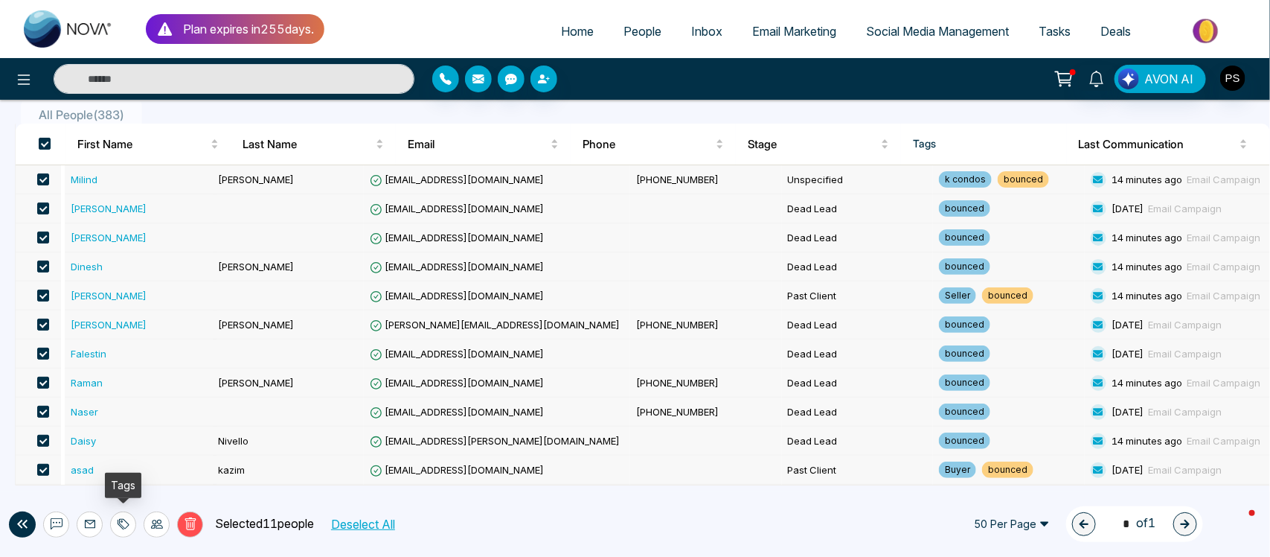
click at [125, 523] on icon at bounding box center [124, 524] width 12 height 12
click at [125, 495] on link "Remove Tags" at bounding box center [96, 492] width 68 height 13
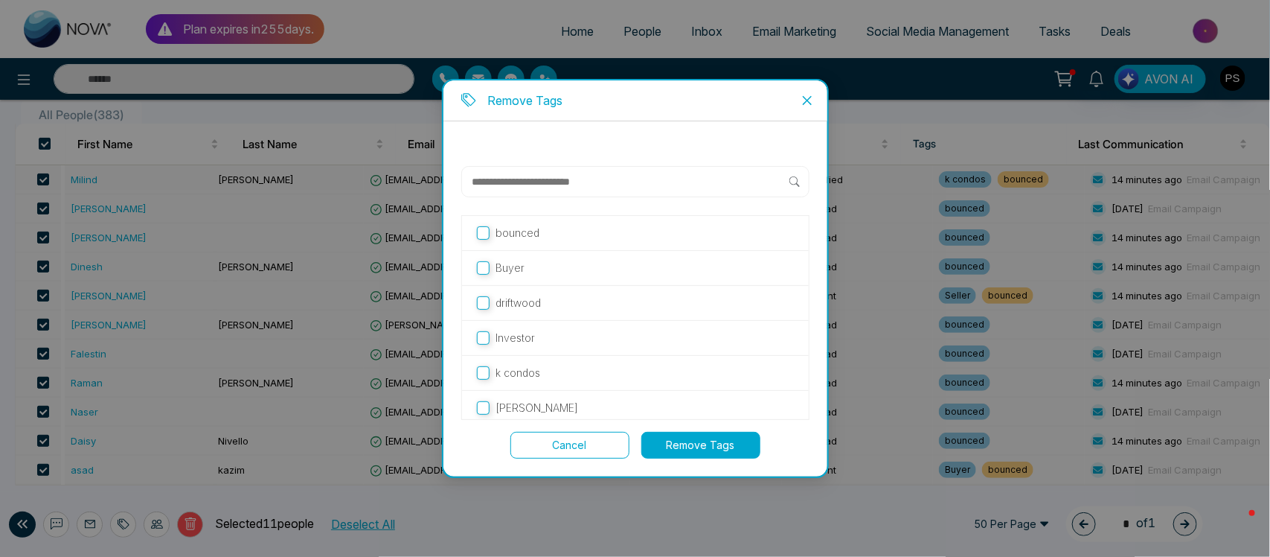
click at [713, 447] on button "Remove Tags" at bounding box center [701, 445] width 119 height 27
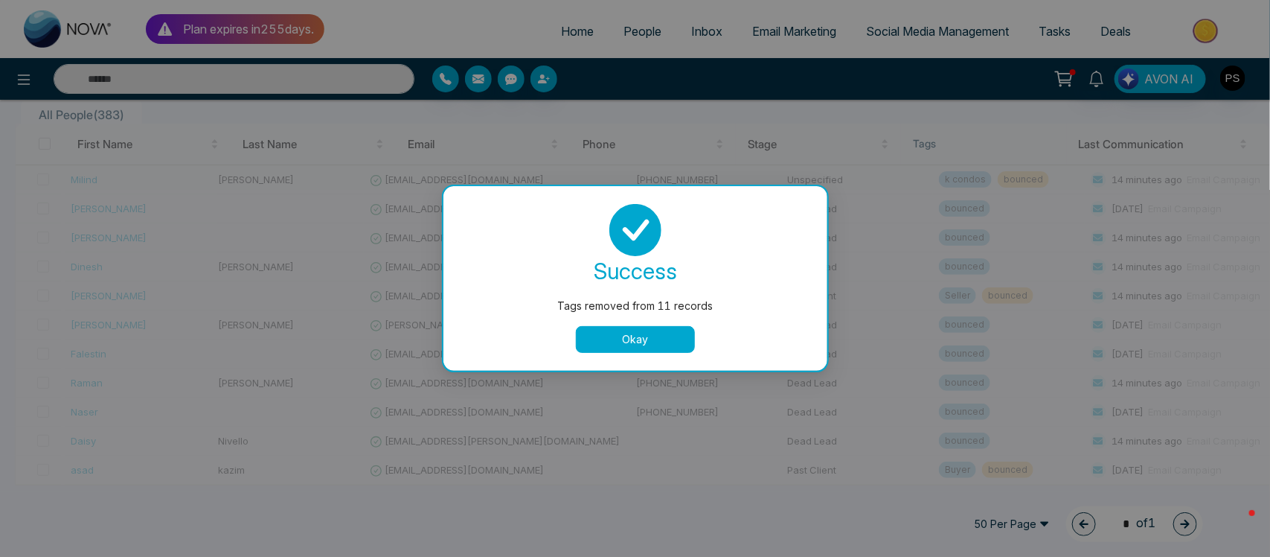
scroll to position [0, 0]
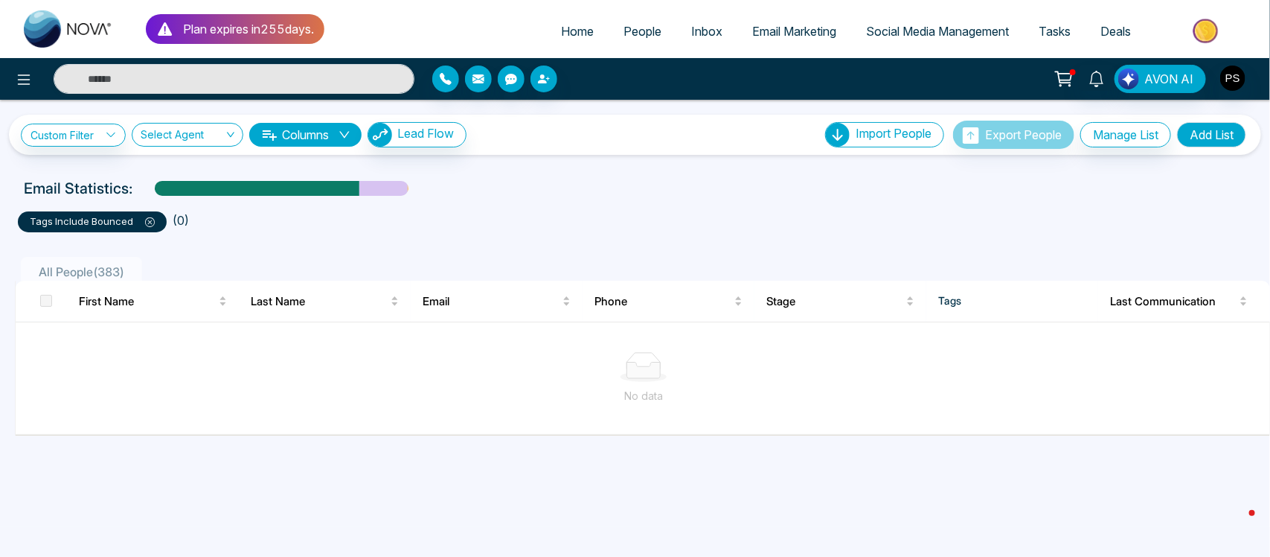
click at [568, 34] on span "Home" at bounding box center [577, 31] width 33 height 15
select select "*"
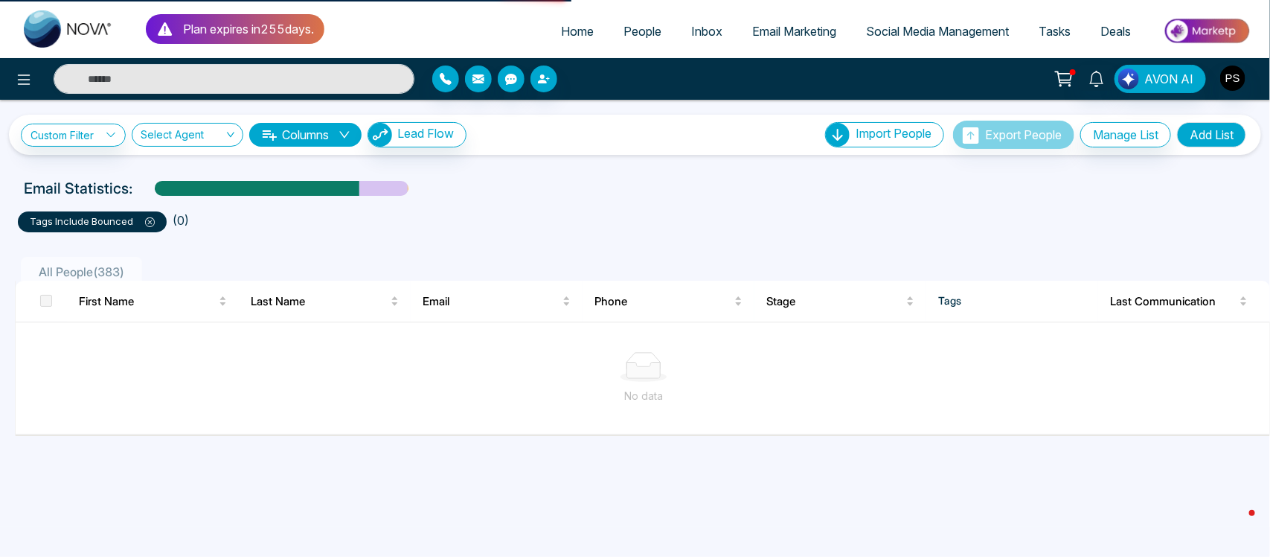
select select "*"
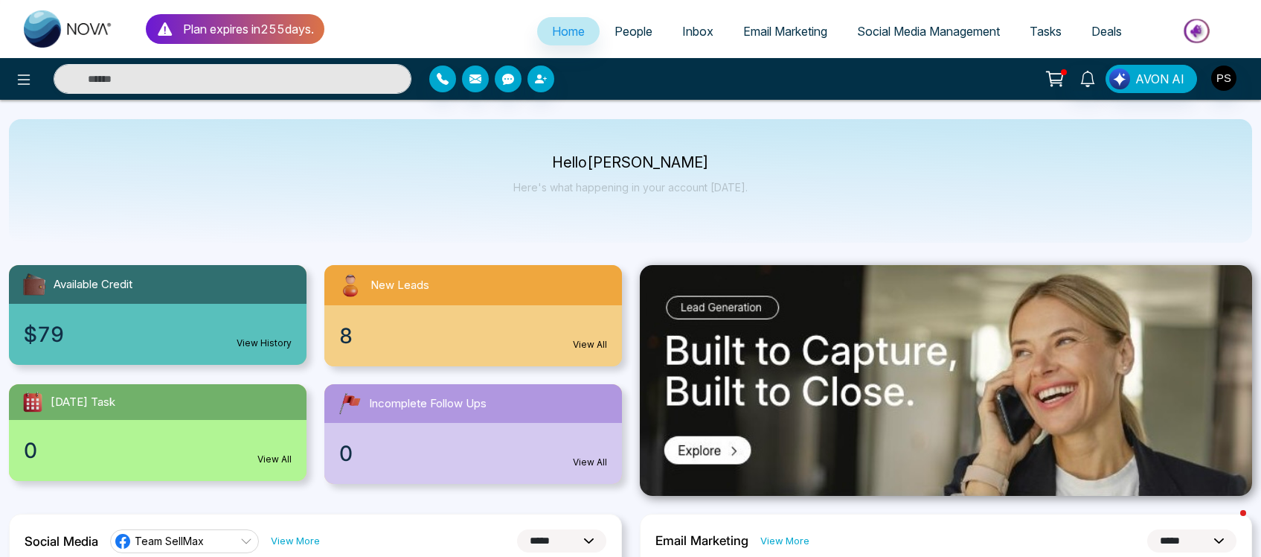
click at [631, 37] on span "People" at bounding box center [634, 31] width 38 height 15
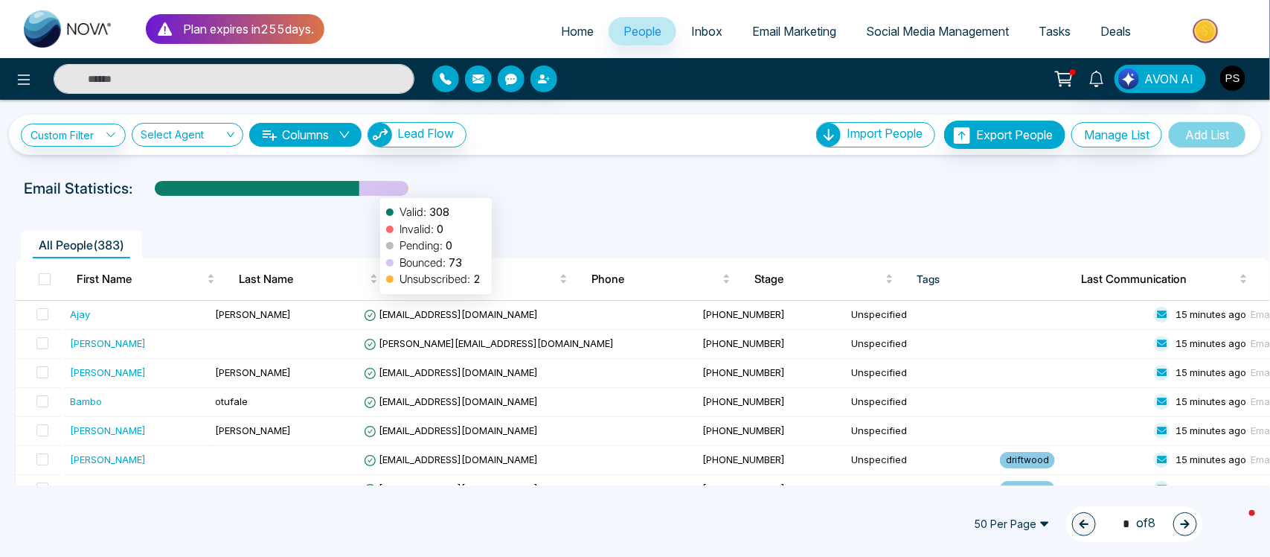
click at [373, 191] on div at bounding box center [383, 194] width 48 height 26
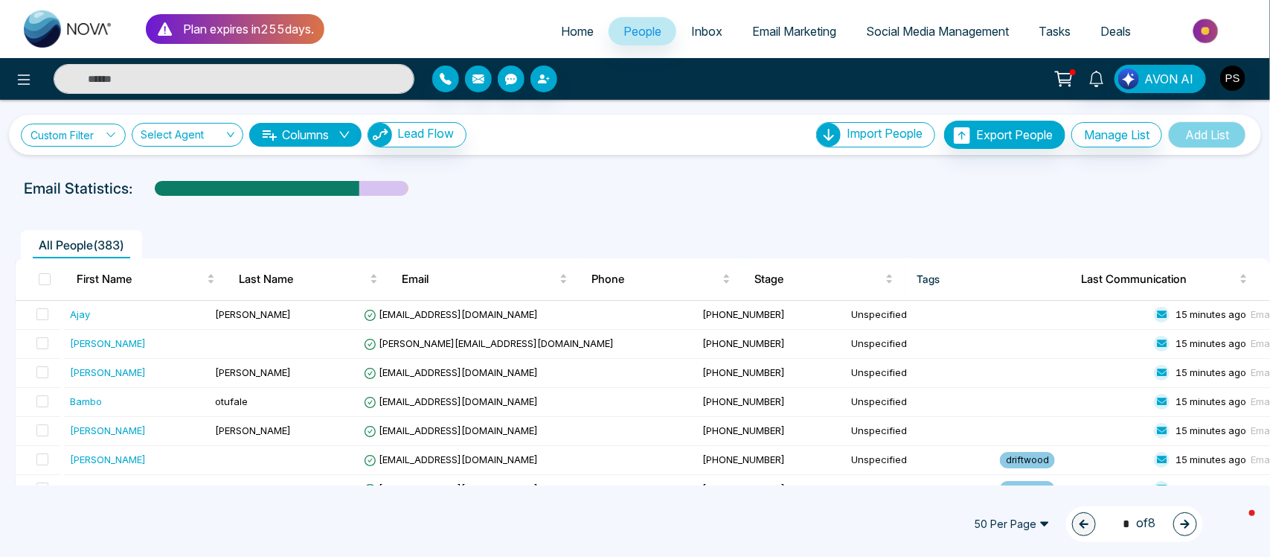
click at [116, 131] on icon at bounding box center [111, 134] width 10 height 10
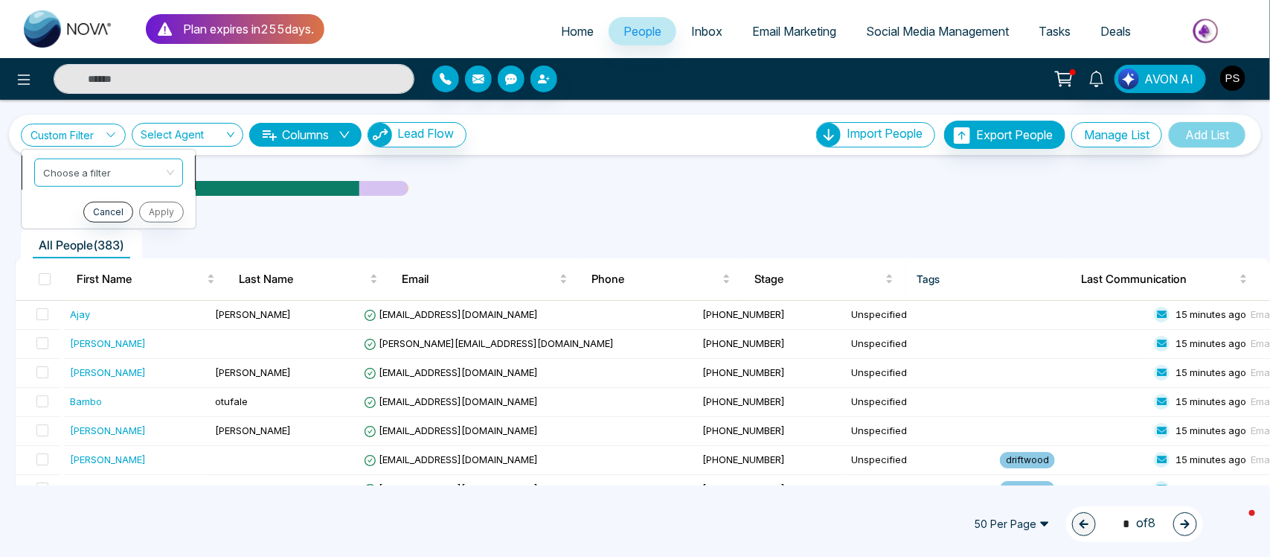
click at [116, 182] on span at bounding box center [103, 172] width 121 height 27
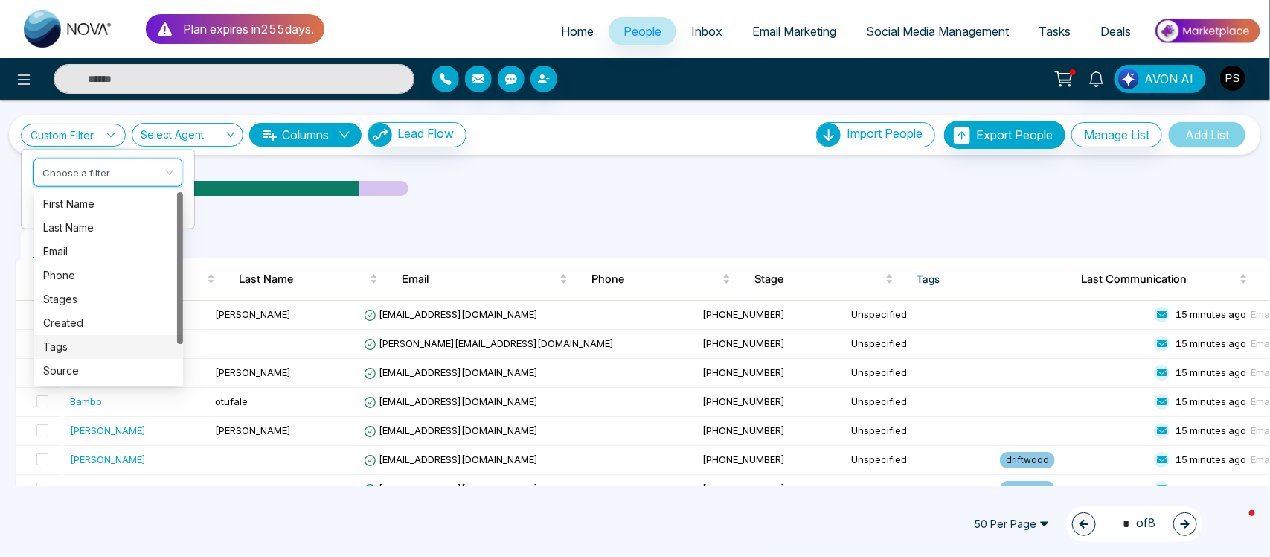
click at [68, 344] on div "Tags" at bounding box center [108, 347] width 131 height 16
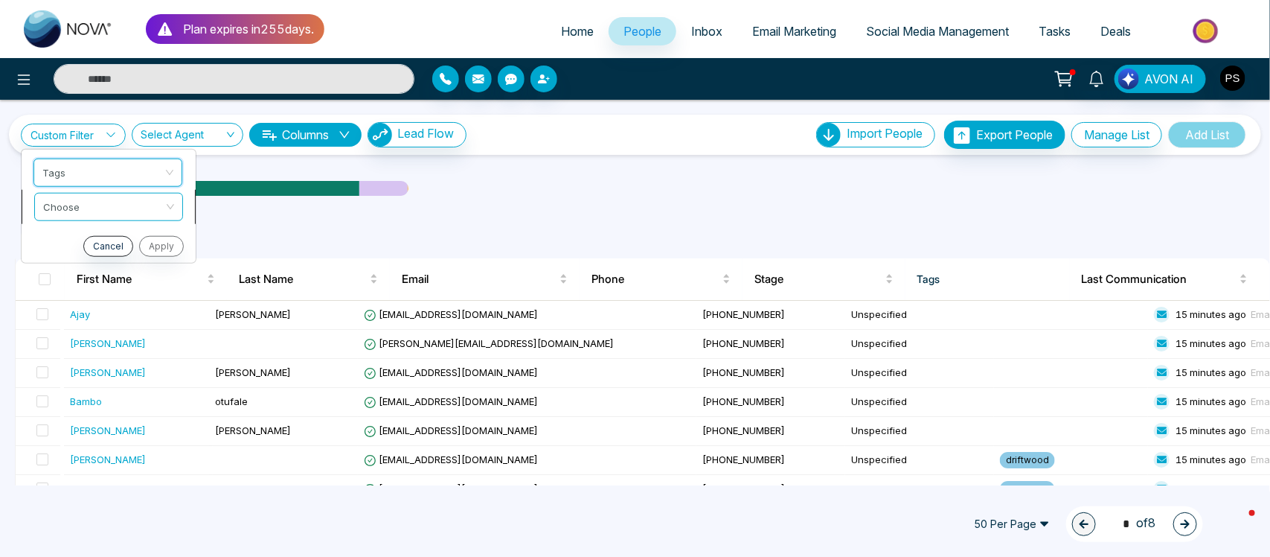
click at [147, 202] on input "search" at bounding box center [103, 204] width 121 height 22
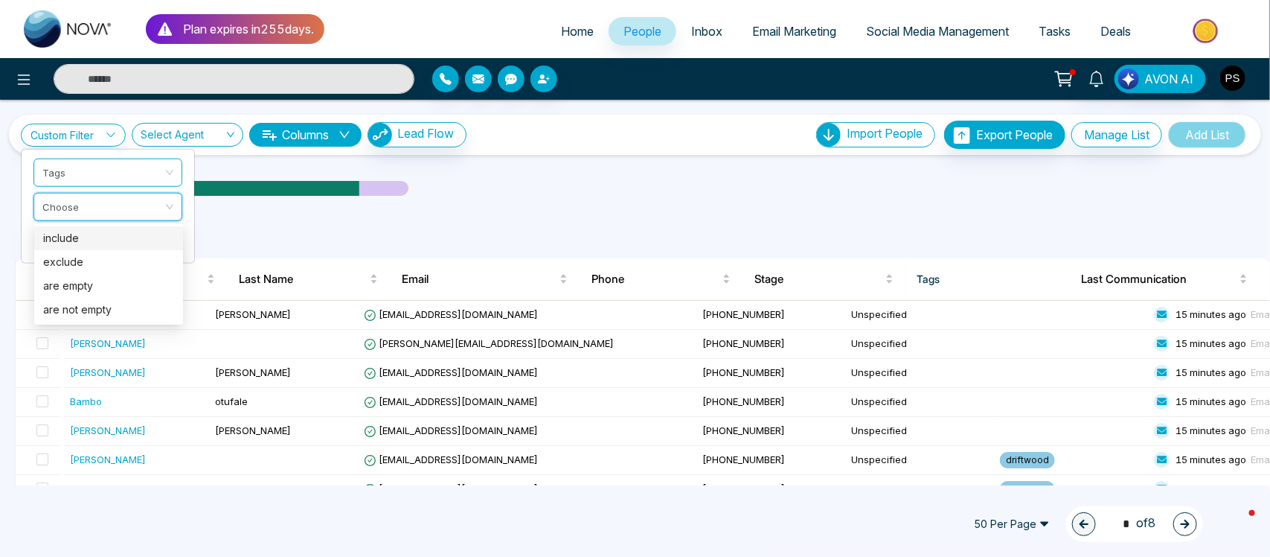
click at [124, 236] on div "include" at bounding box center [108, 238] width 131 height 16
click at [124, 236] on input "search" at bounding box center [102, 238] width 121 height 22
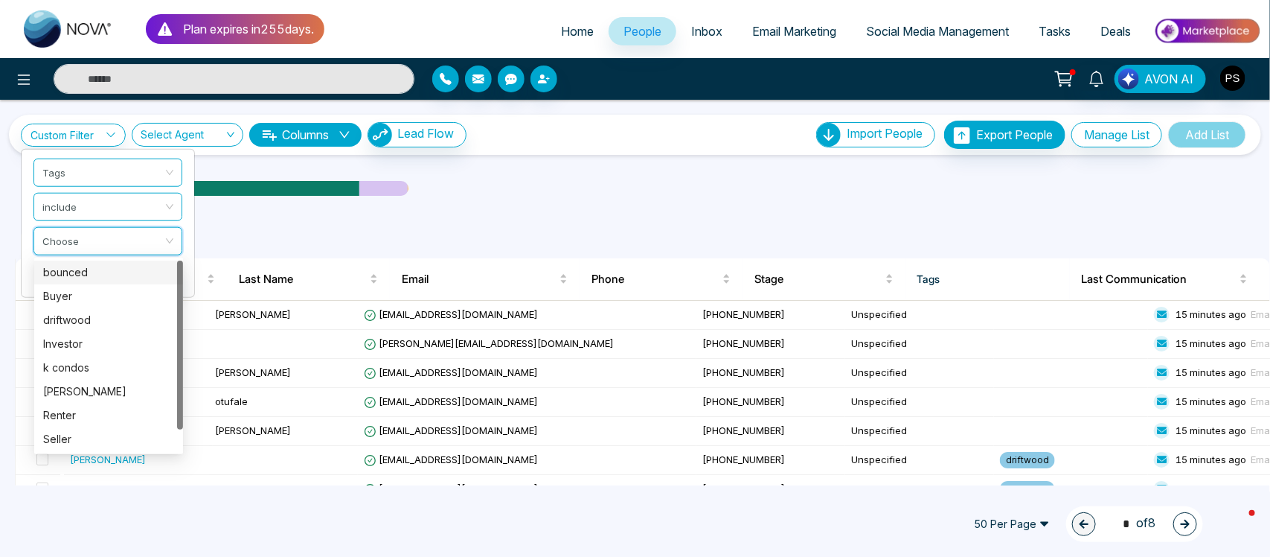
click at [99, 272] on div "bounced" at bounding box center [108, 272] width 131 height 16
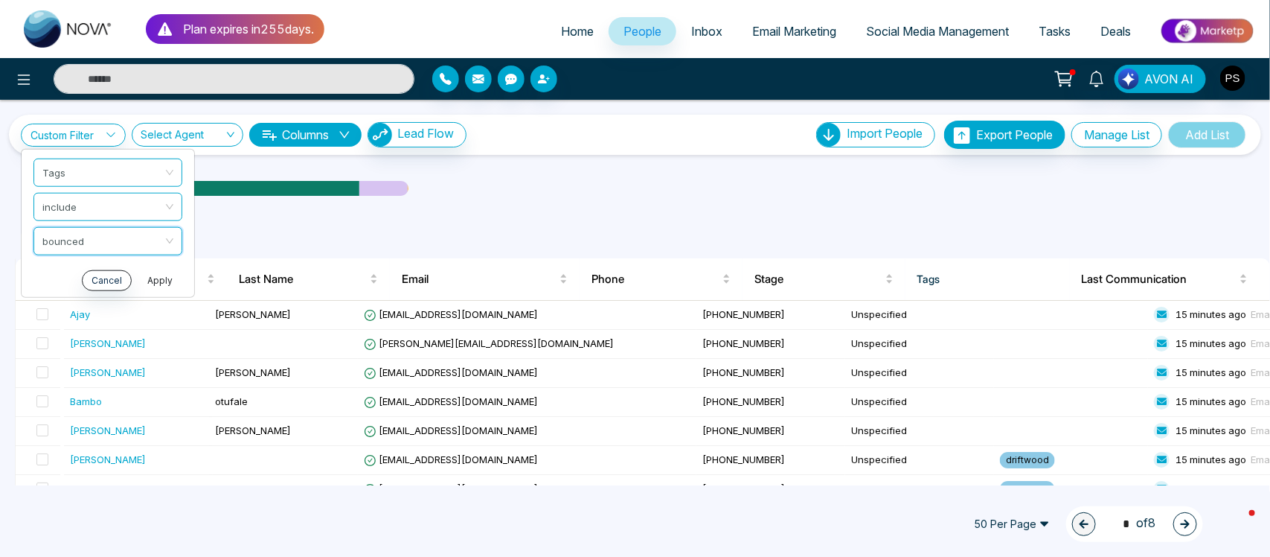
click at [161, 280] on button "Apply" at bounding box center [160, 279] width 45 height 21
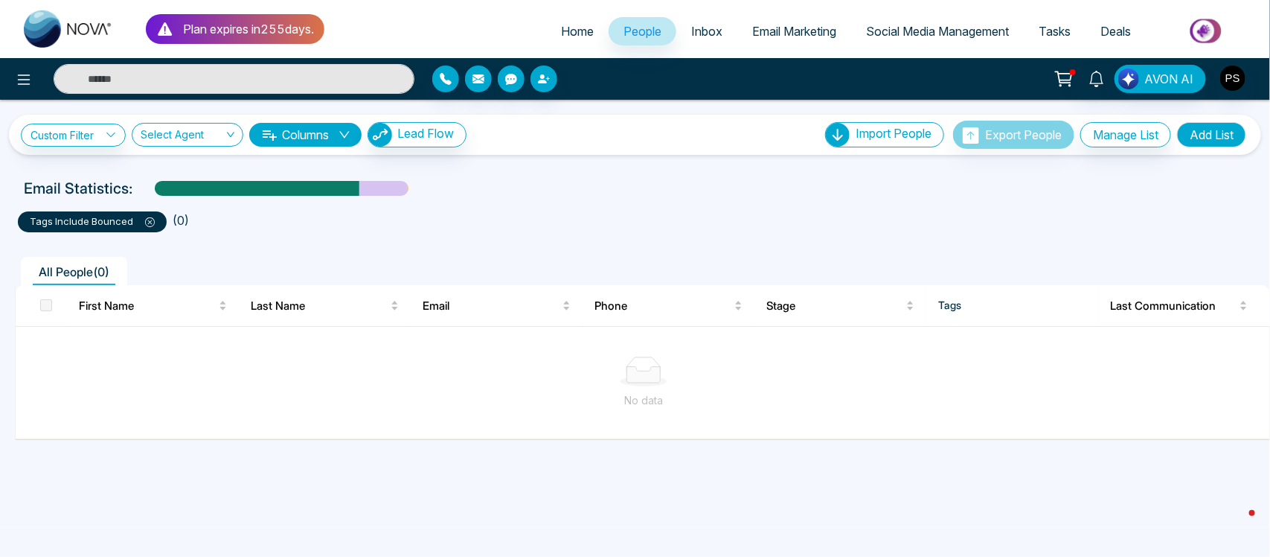
click at [149, 216] on span at bounding box center [144, 221] width 22 height 12
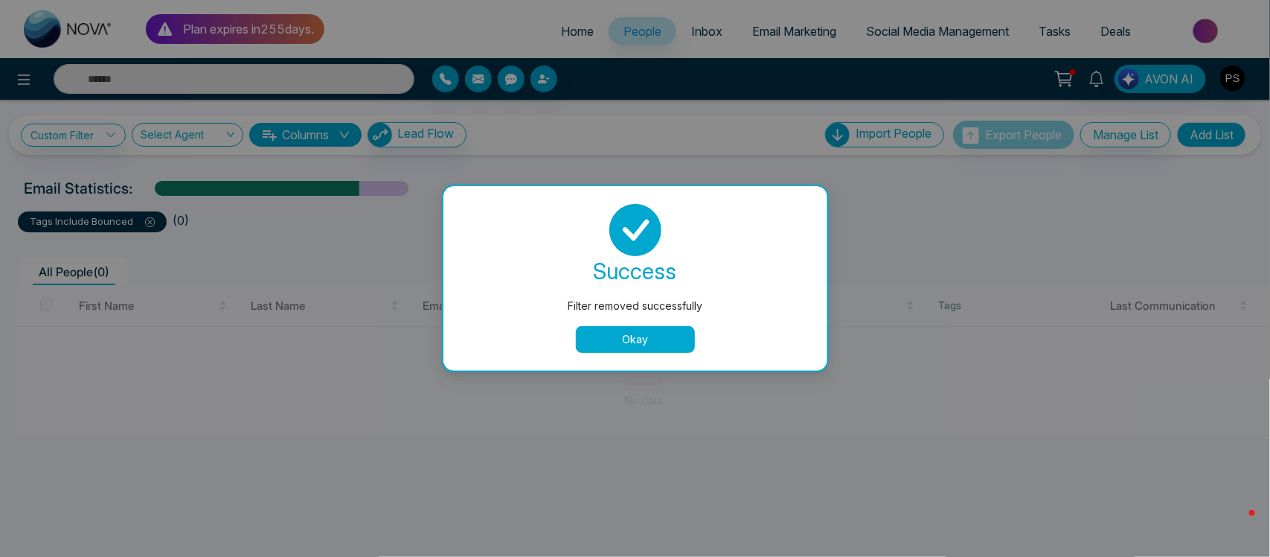
click at [647, 336] on button "Okay" at bounding box center [635, 339] width 119 height 27
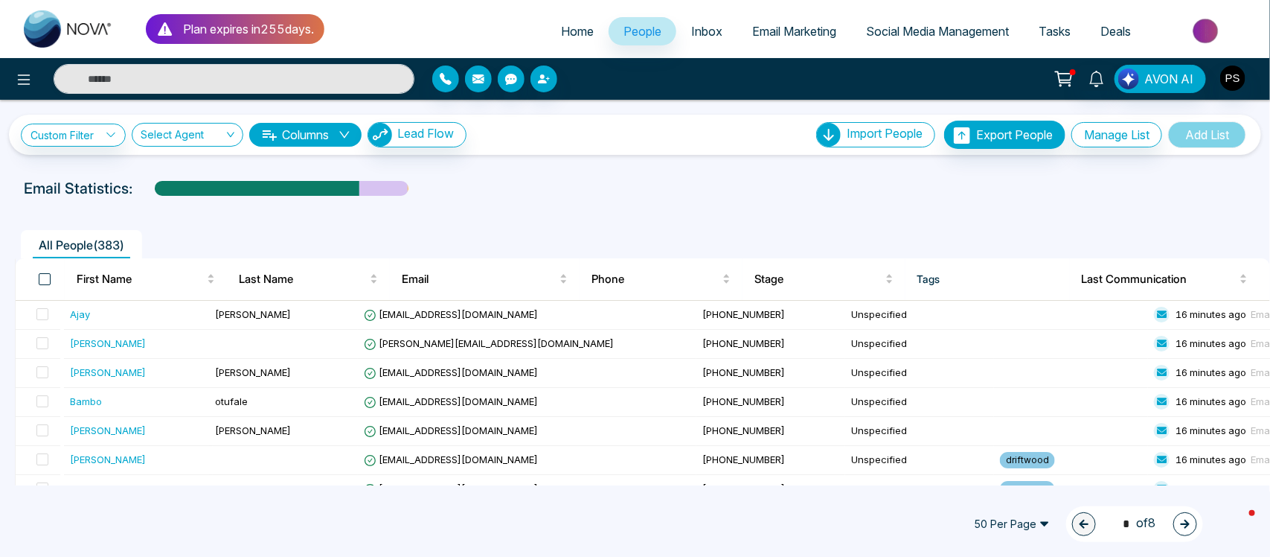
click at [45, 275] on span at bounding box center [45, 279] width 12 height 12
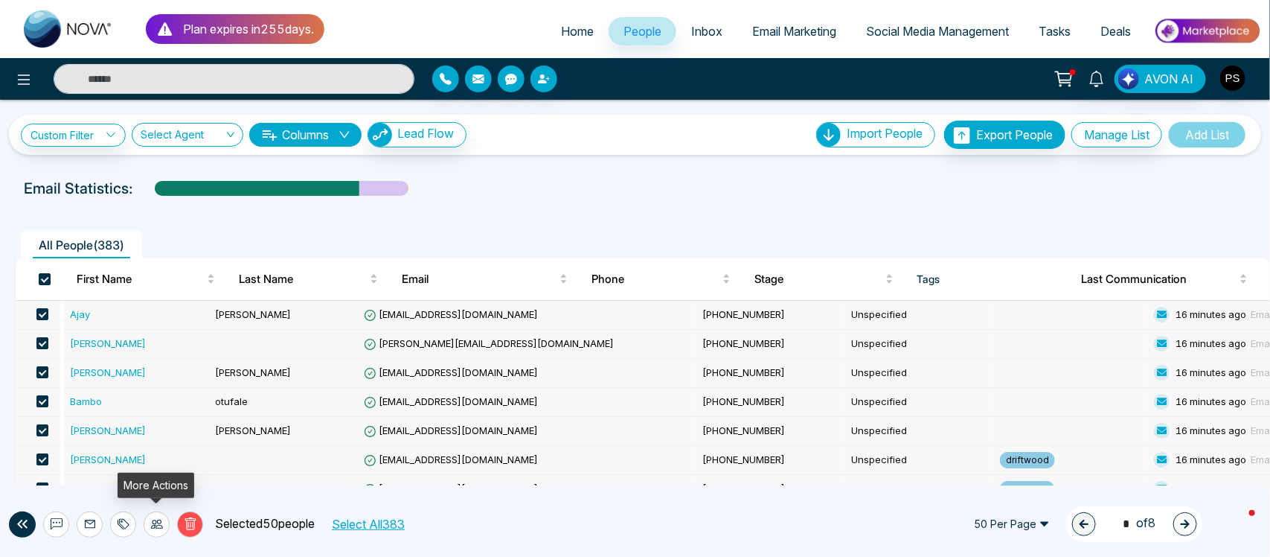
click at [151, 526] on icon at bounding box center [157, 524] width 12 height 12
click at [153, 447] on link "Update Stage" at bounding box center [129, 444] width 68 height 13
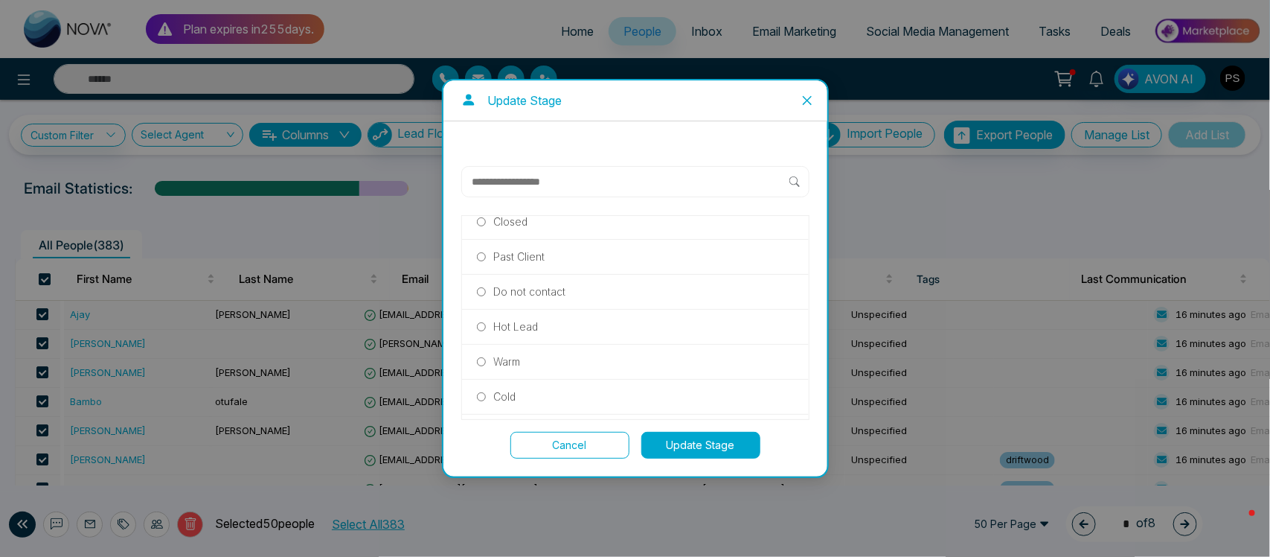
scroll to position [223, 0]
click at [700, 449] on button "Update Stage" at bounding box center [701, 445] width 119 height 27
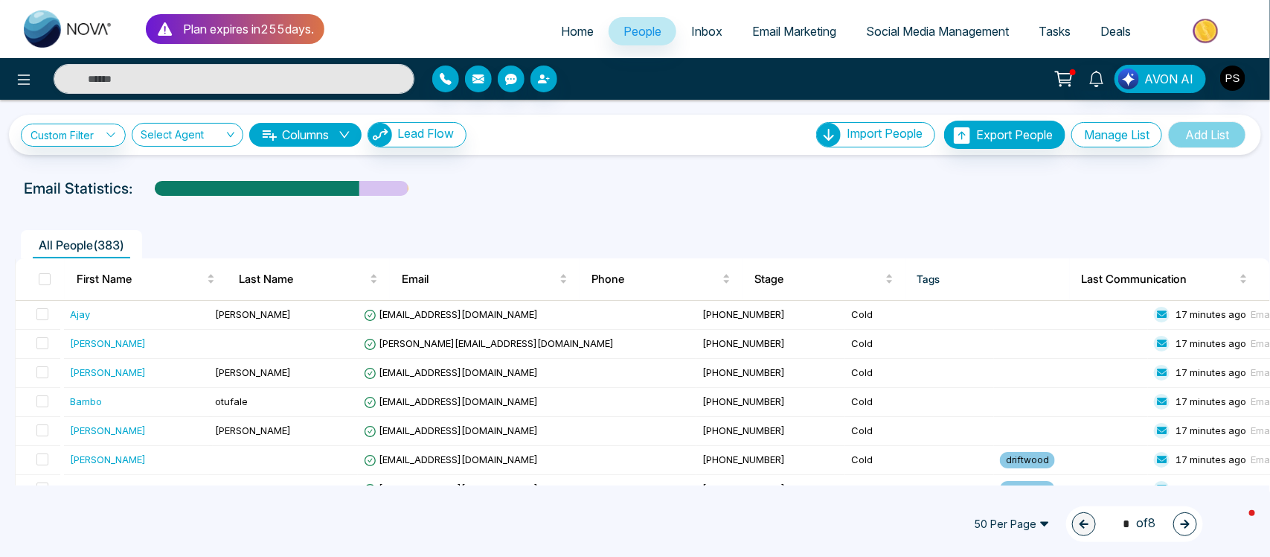
click at [1264, 485] on div "Custom Filter Choose a filter Cancel Apply Select Agent Columns Lead Flow Impor…" at bounding box center [635, 293] width 1270 height 386
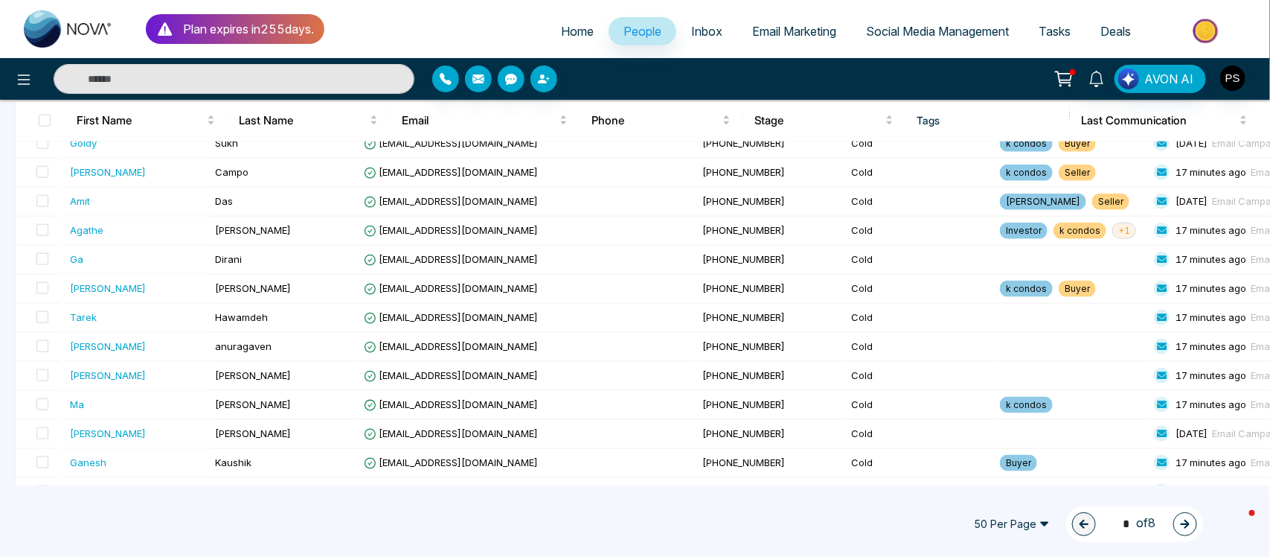
scroll to position [1311, 0]
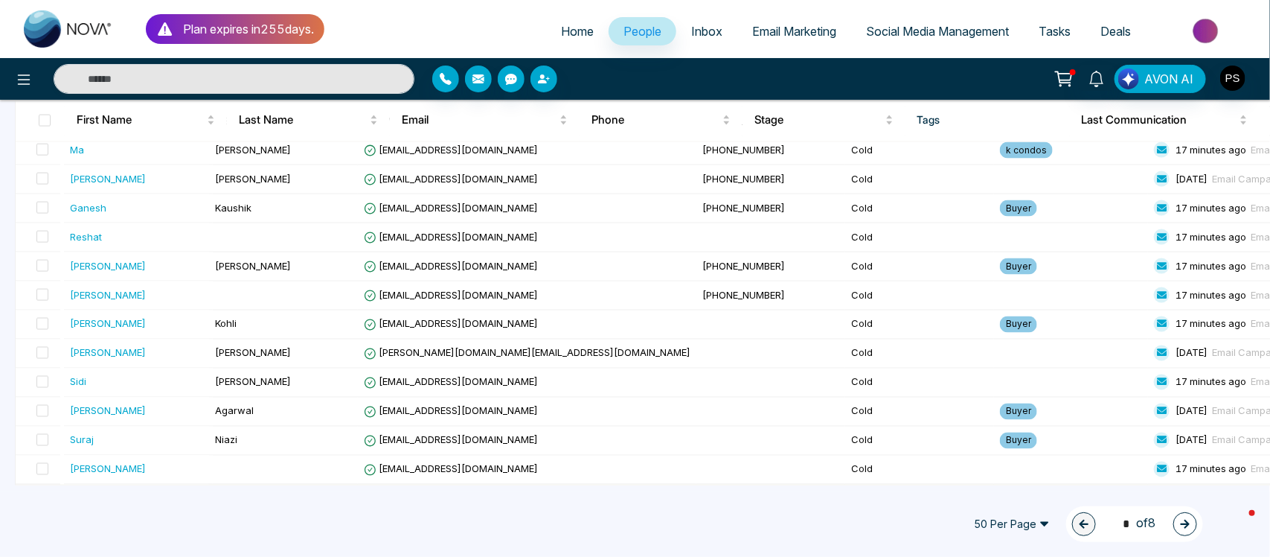
click at [570, 28] on span "Home" at bounding box center [577, 31] width 33 height 15
select select "*"
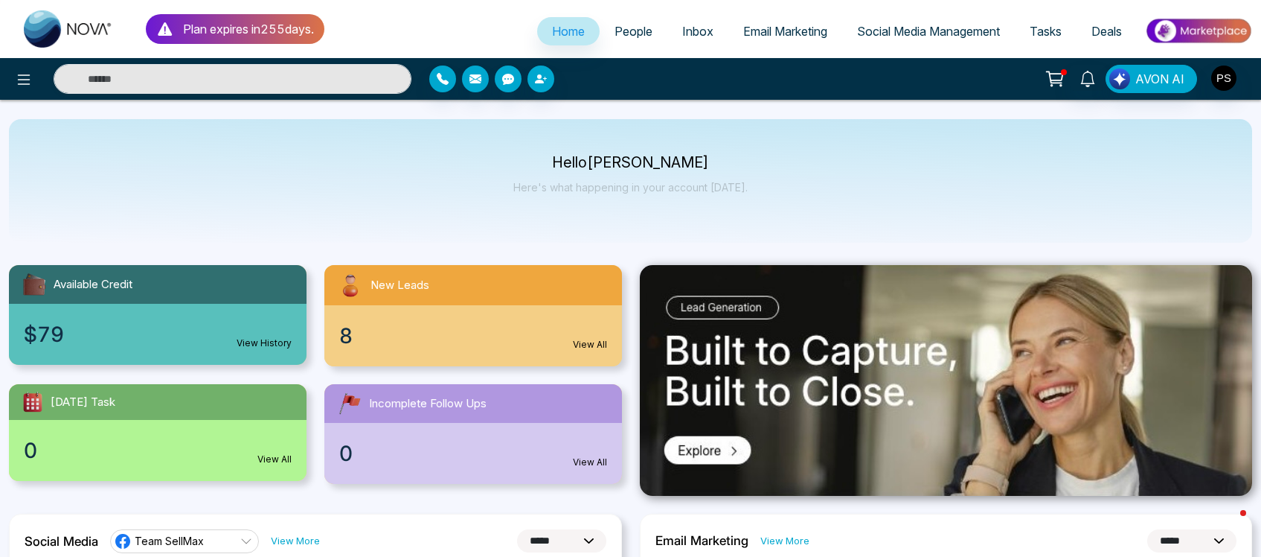
click at [627, 31] on span "People" at bounding box center [634, 31] width 38 height 15
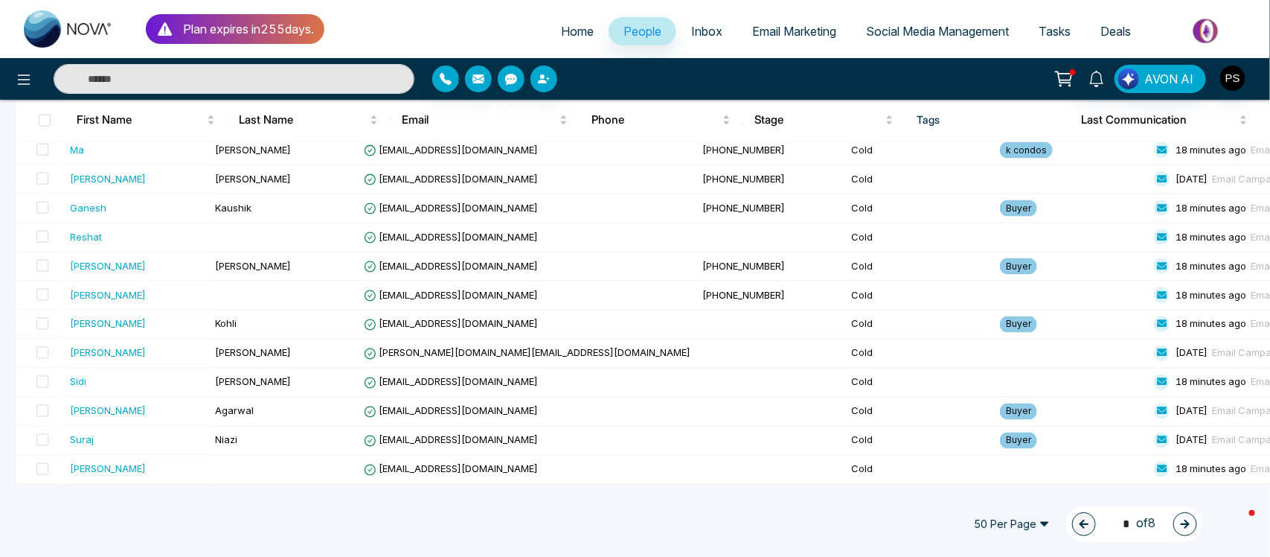
scroll to position [1311, 0]
click at [39, 121] on span at bounding box center [45, 121] width 12 height 12
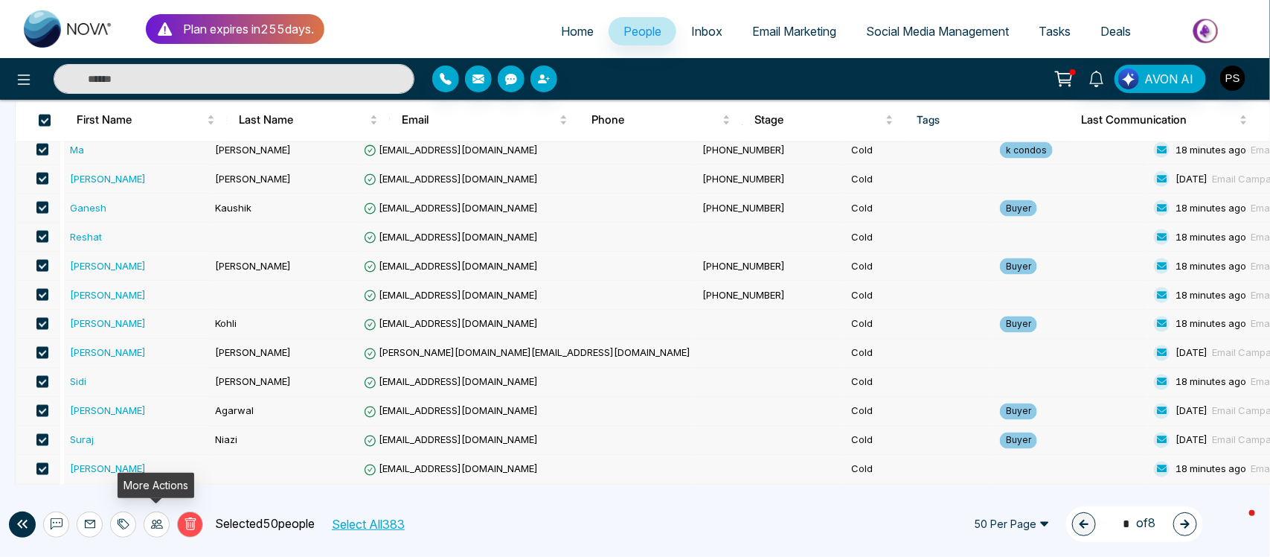
click at [159, 526] on icon at bounding box center [157, 524] width 12 height 12
click at [43, 443] on span at bounding box center [42, 440] width 12 height 12
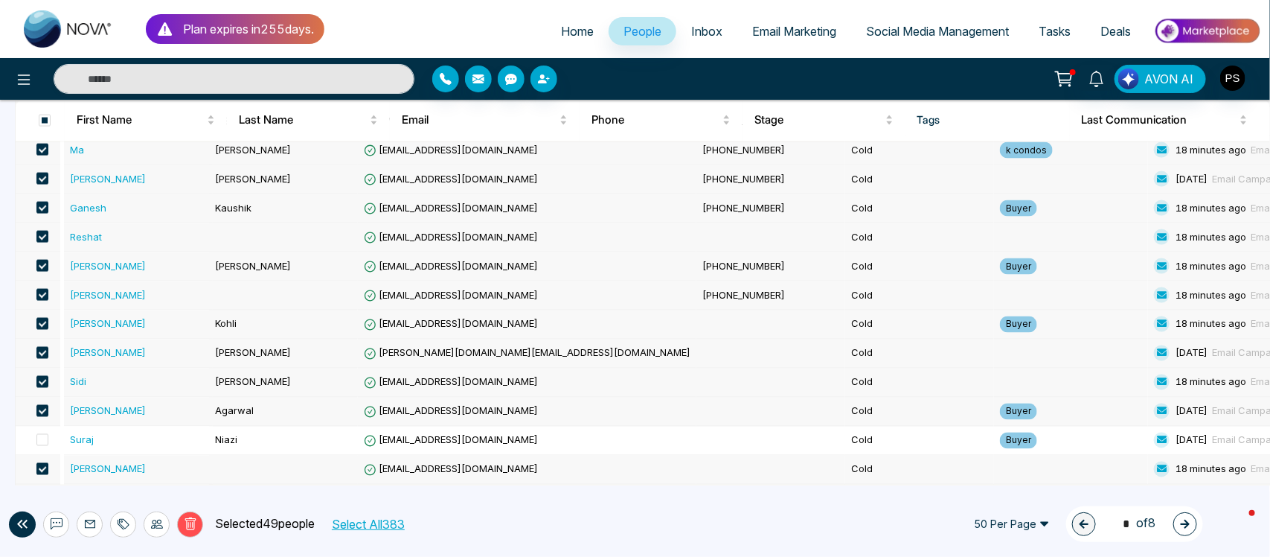
click at [43, 470] on span at bounding box center [42, 469] width 12 height 12
click at [47, 348] on span at bounding box center [42, 353] width 12 height 12
click at [45, 289] on span at bounding box center [42, 295] width 12 height 12
click at [43, 231] on span at bounding box center [42, 237] width 12 height 12
click at [45, 165] on td at bounding box center [38, 179] width 45 height 29
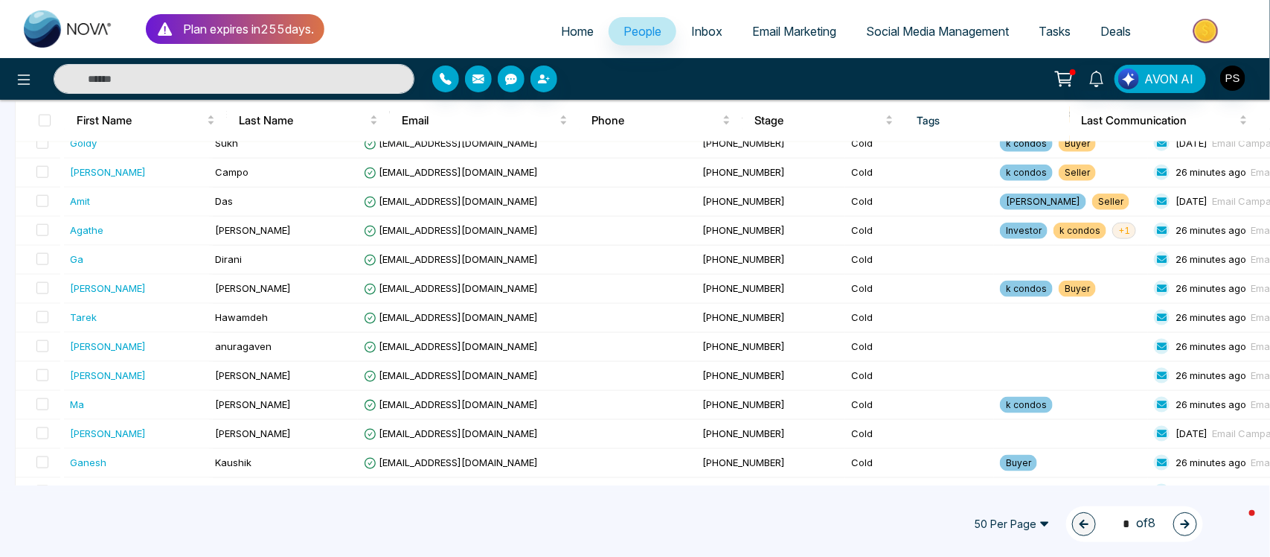
scroll to position [1311, 0]
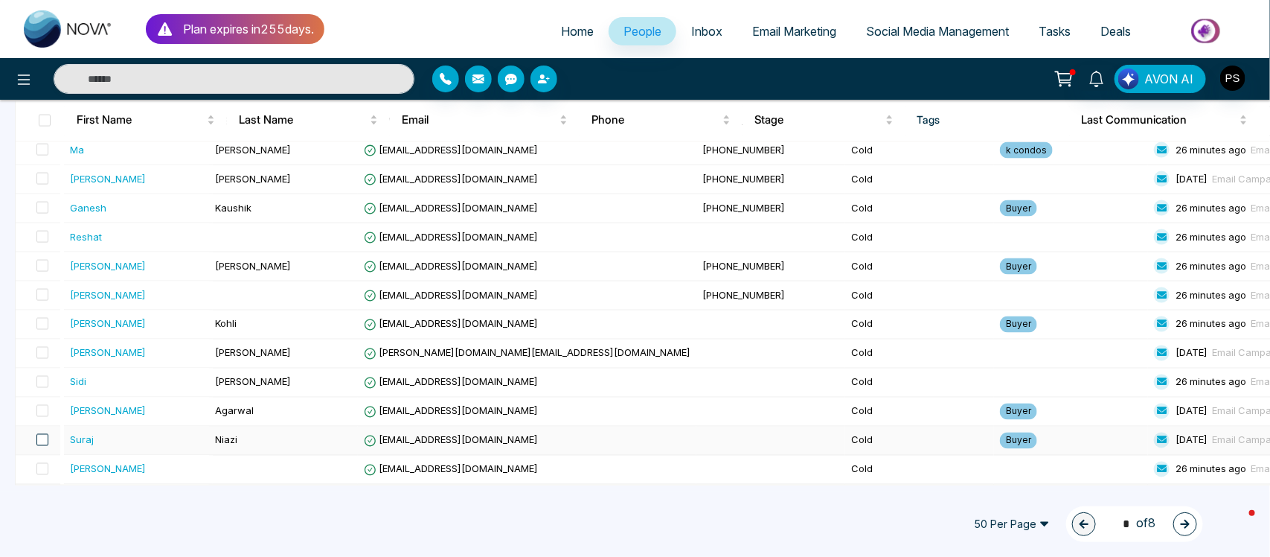
click at [38, 441] on span at bounding box center [42, 440] width 12 height 12
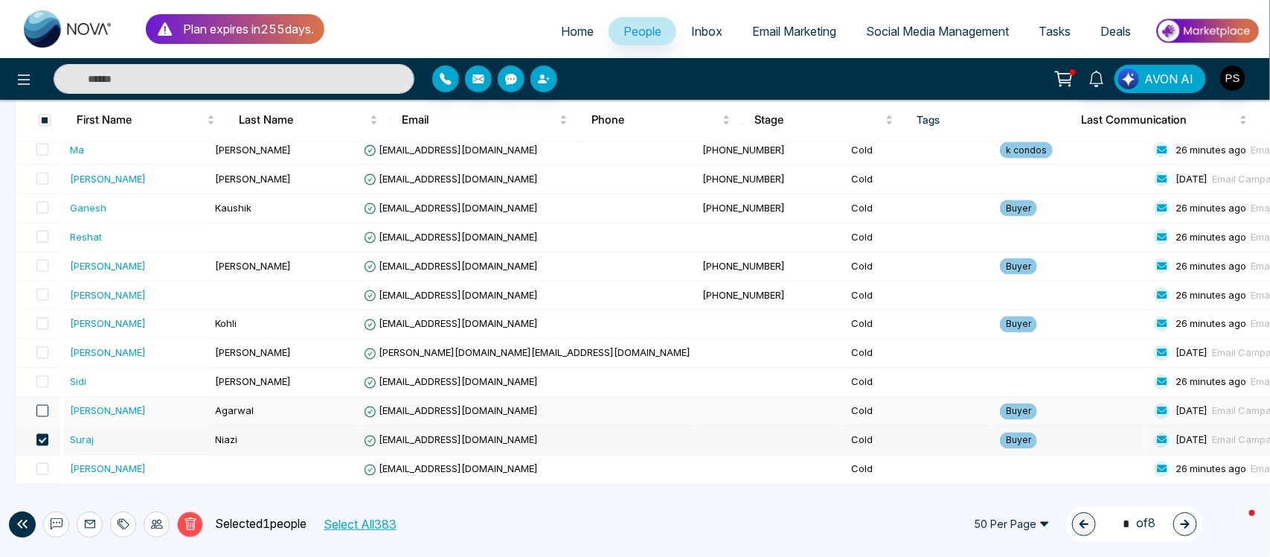
click at [47, 412] on span at bounding box center [42, 411] width 12 height 12
click at [42, 318] on span at bounding box center [42, 324] width 12 height 12
click at [48, 260] on span at bounding box center [42, 266] width 12 height 12
click at [45, 202] on span at bounding box center [42, 208] width 12 height 12
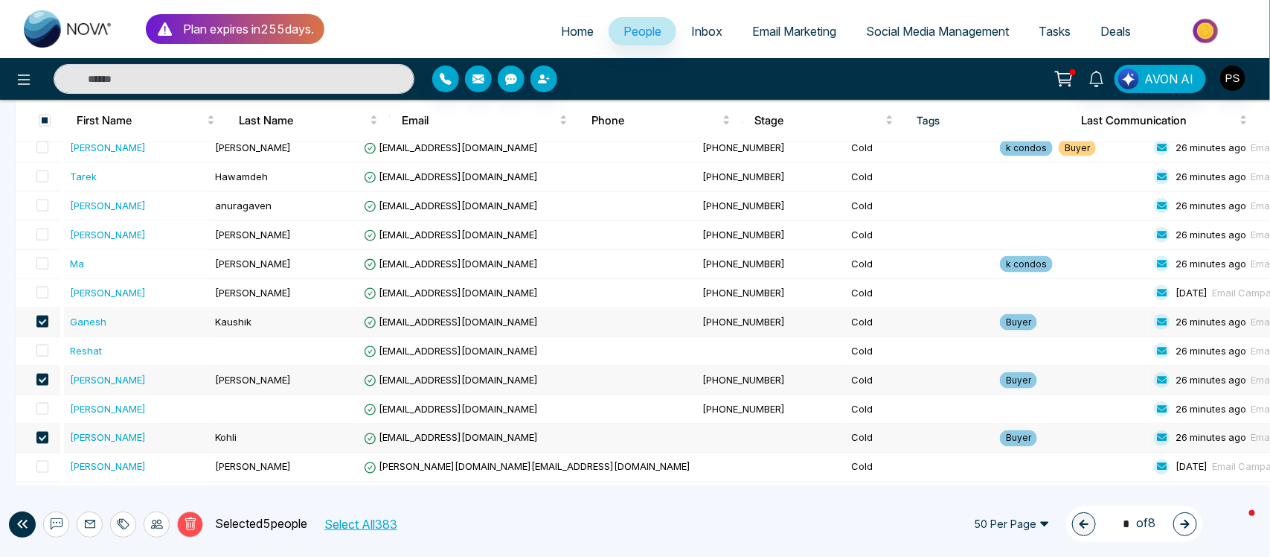
scroll to position [1088, 0]
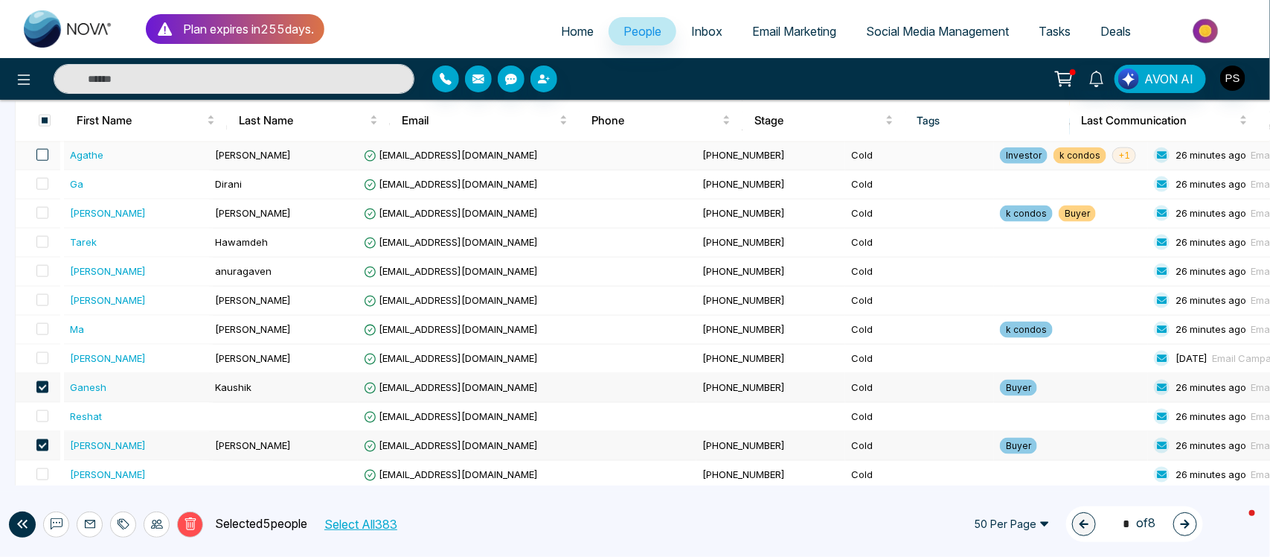
click at [45, 161] on span at bounding box center [42, 155] width 12 height 12
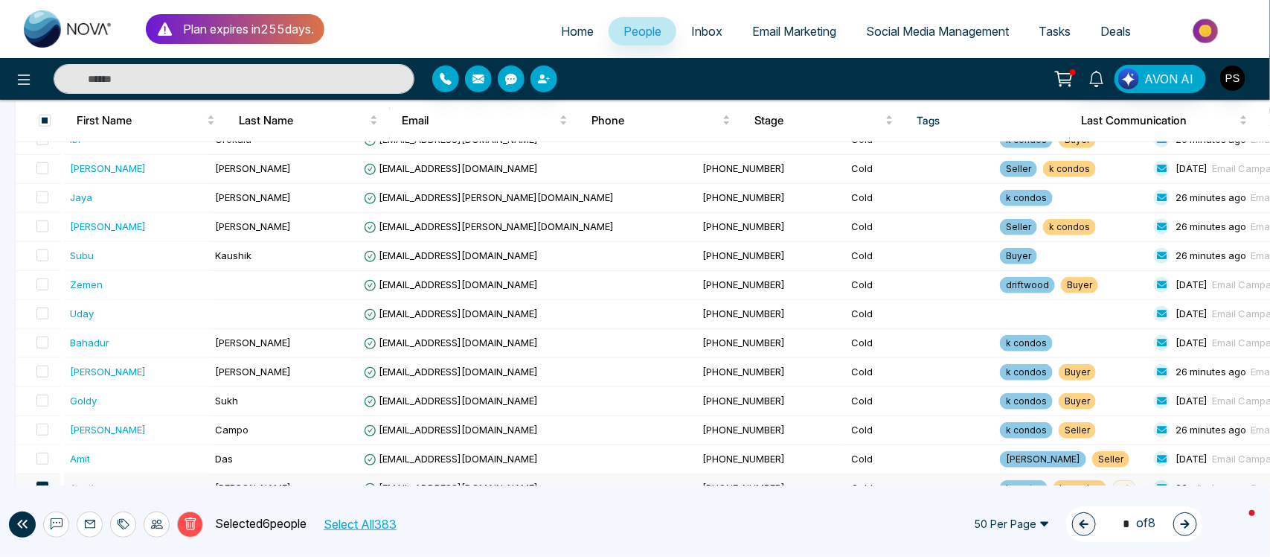
scroll to position [750, 0]
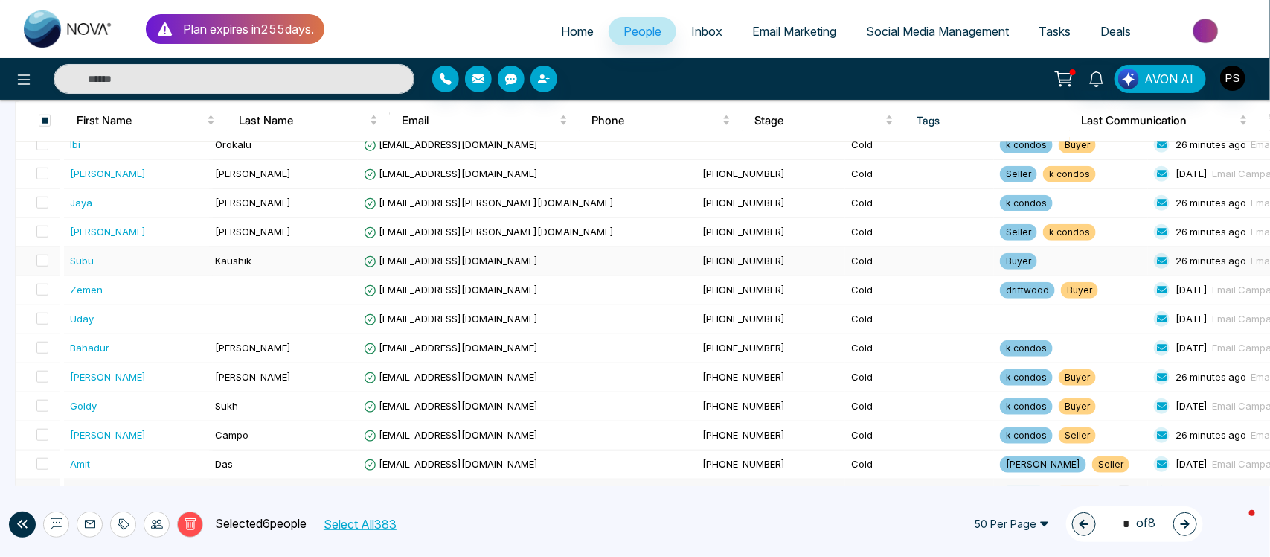
click at [51, 276] on td at bounding box center [38, 261] width 45 height 29
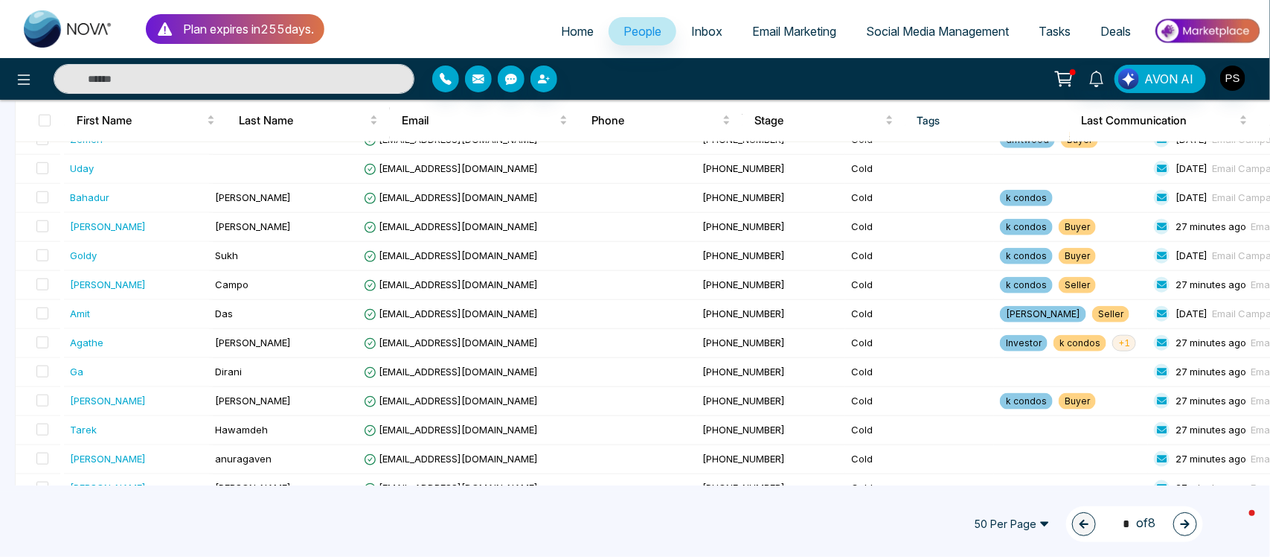
scroll to position [1238, 0]
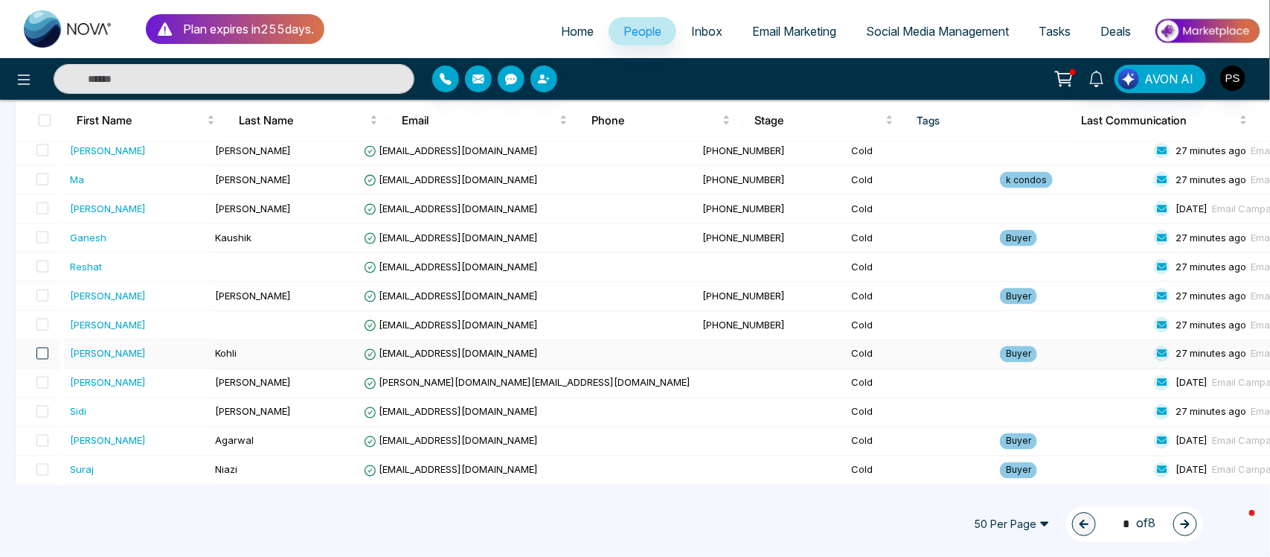
click at [47, 359] on span at bounding box center [42, 354] width 12 height 12
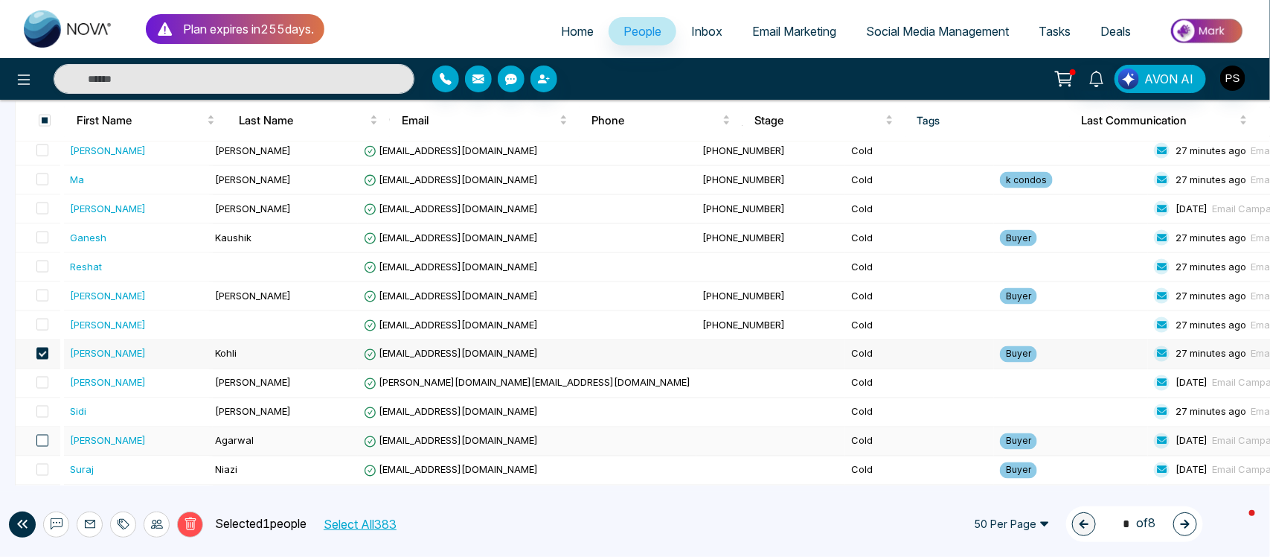
click at [48, 447] on span at bounding box center [42, 441] width 12 height 12
click at [43, 243] on span at bounding box center [42, 237] width 12 height 12
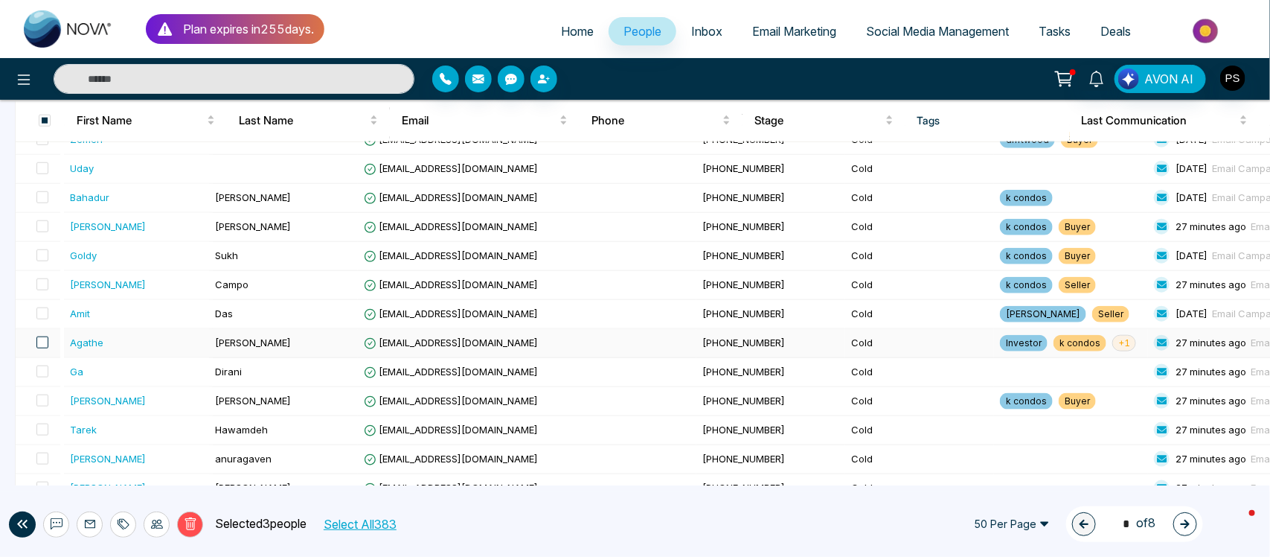
click at [45, 348] on span at bounding box center [42, 342] width 12 height 12
click at [42, 232] on span at bounding box center [42, 226] width 12 height 12
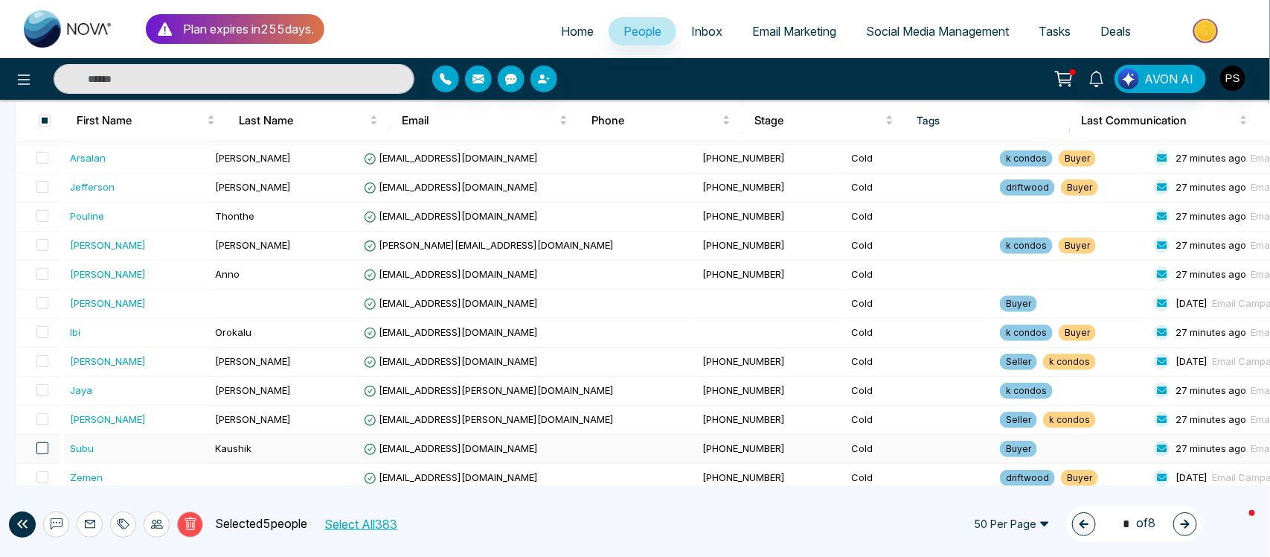
click at [42, 454] on span at bounding box center [42, 448] width 12 height 12
click at [45, 309] on span at bounding box center [42, 303] width 12 height 12
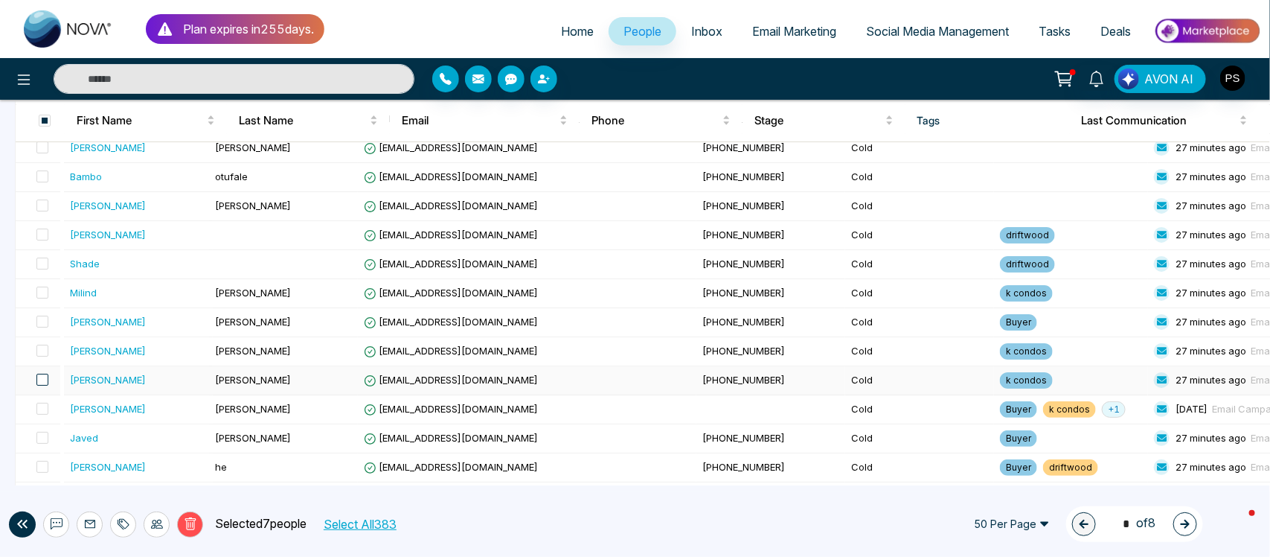
click at [38, 382] on span at bounding box center [42, 380] width 12 height 12
click at [46, 444] on span at bounding box center [42, 438] width 12 height 12
click at [45, 211] on span at bounding box center [42, 205] width 12 height 12
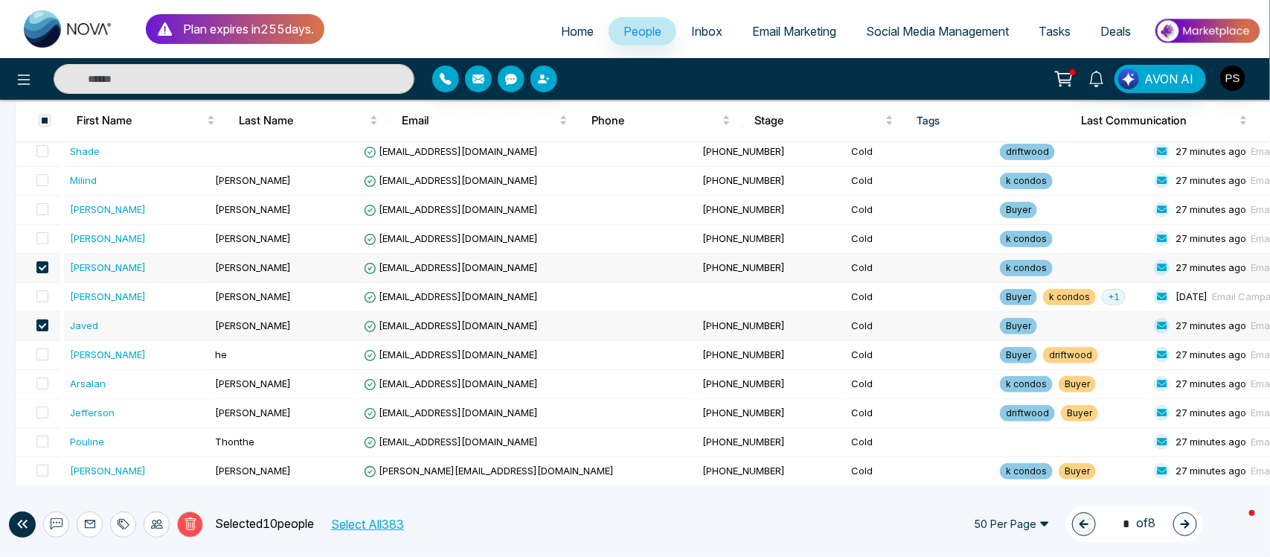
scroll to position [1311, 0]
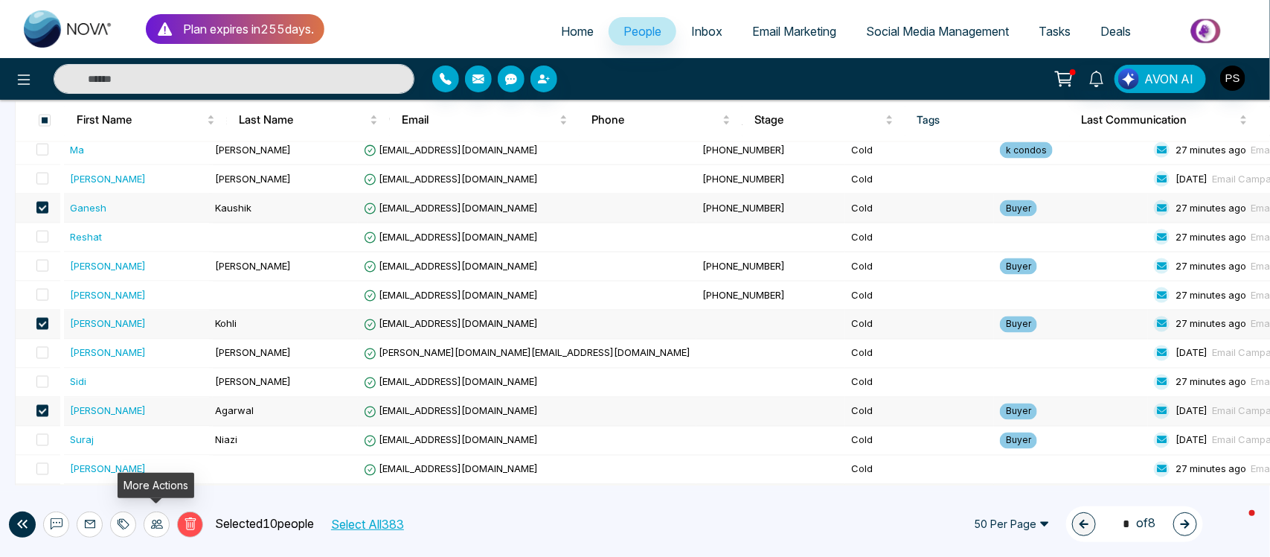
click at [160, 518] on icon at bounding box center [157, 524] width 12 height 12
click at [164, 448] on link "Update Stage" at bounding box center [129, 444] width 68 height 13
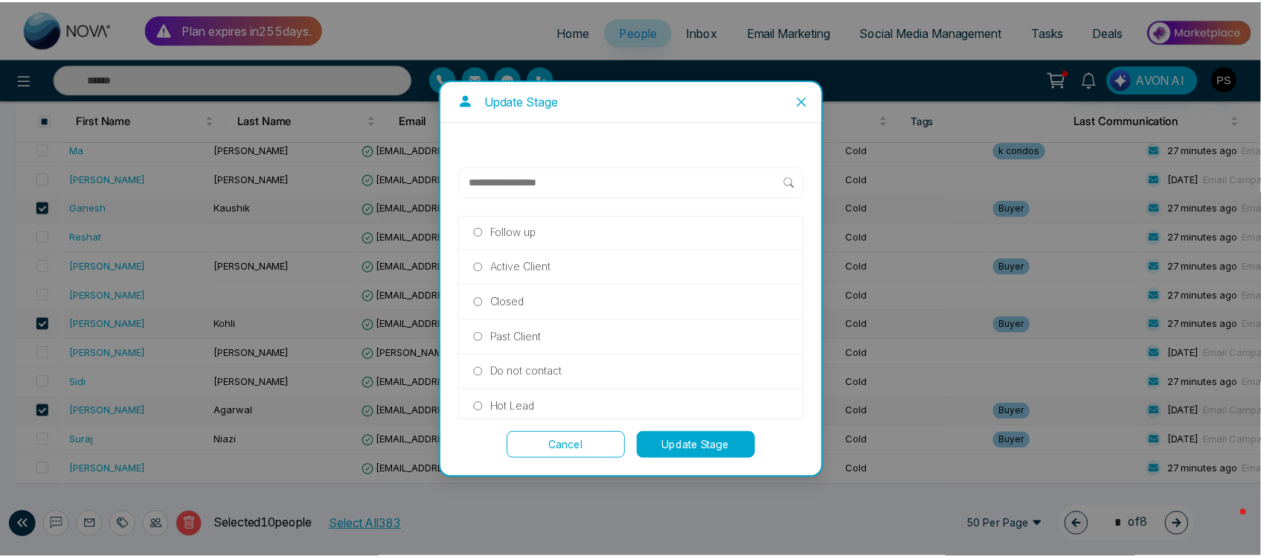
scroll to position [100, 0]
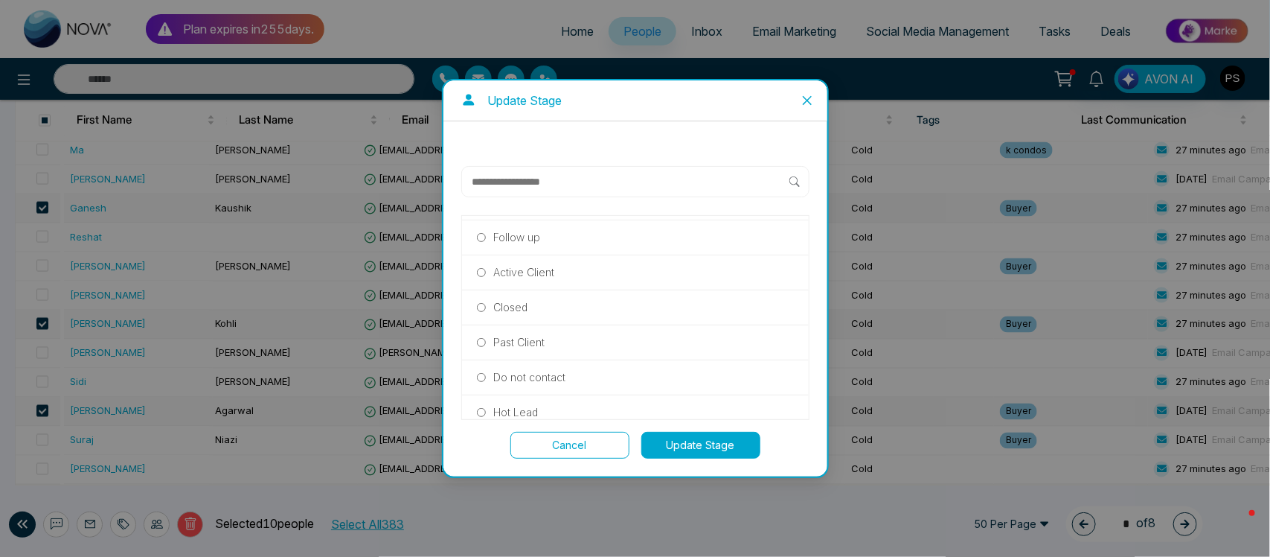
click at [676, 444] on button "Update Stage" at bounding box center [701, 445] width 119 height 27
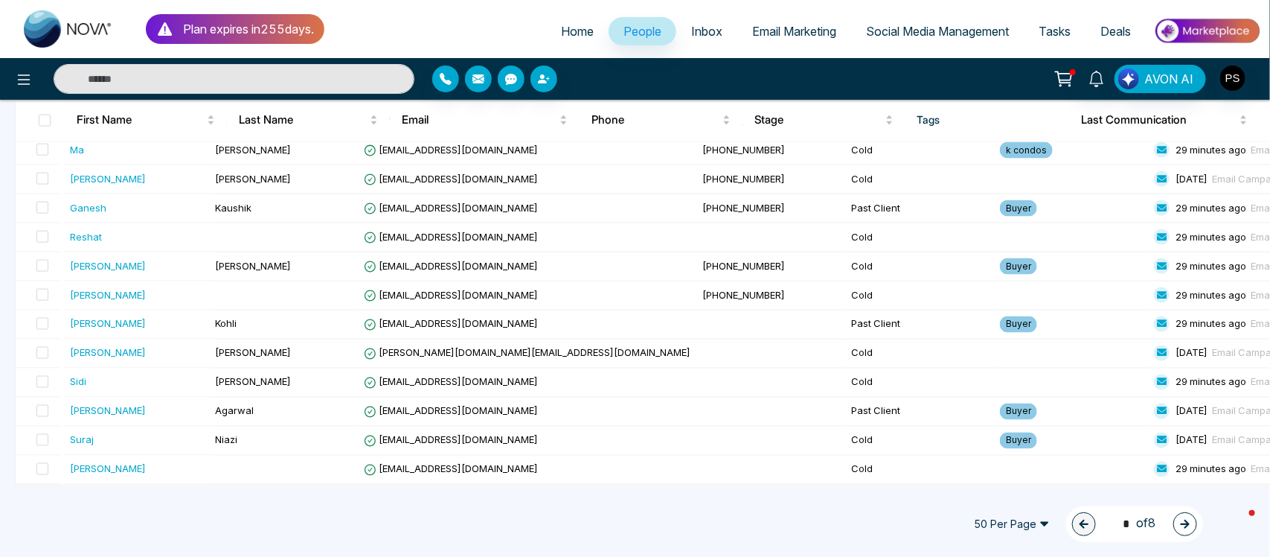
click at [570, 26] on span "Home" at bounding box center [577, 31] width 33 height 15
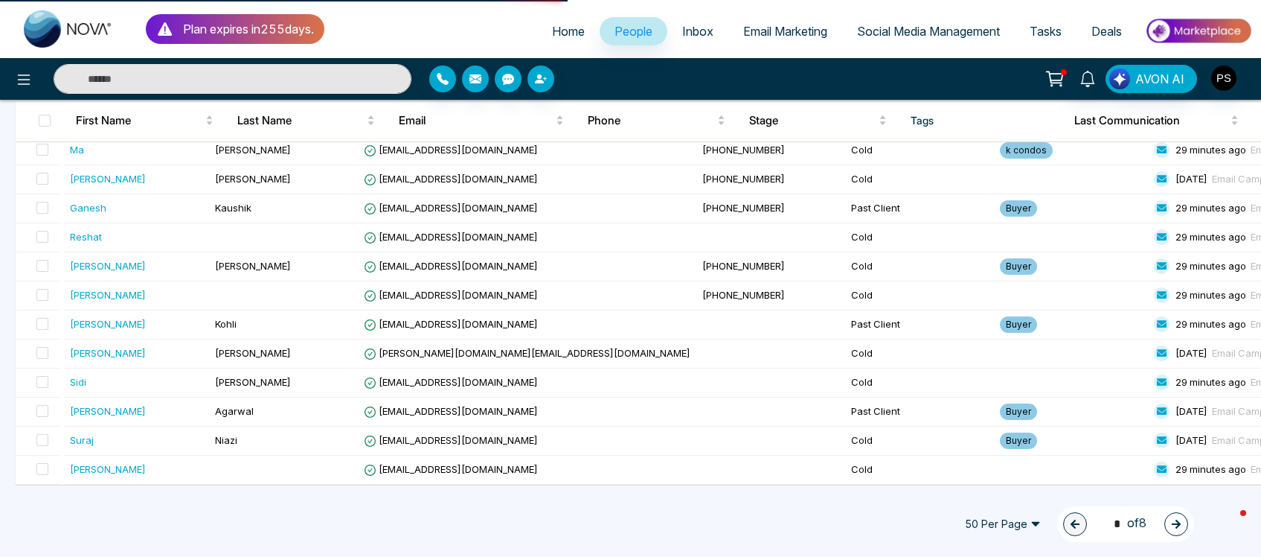
select select "*"
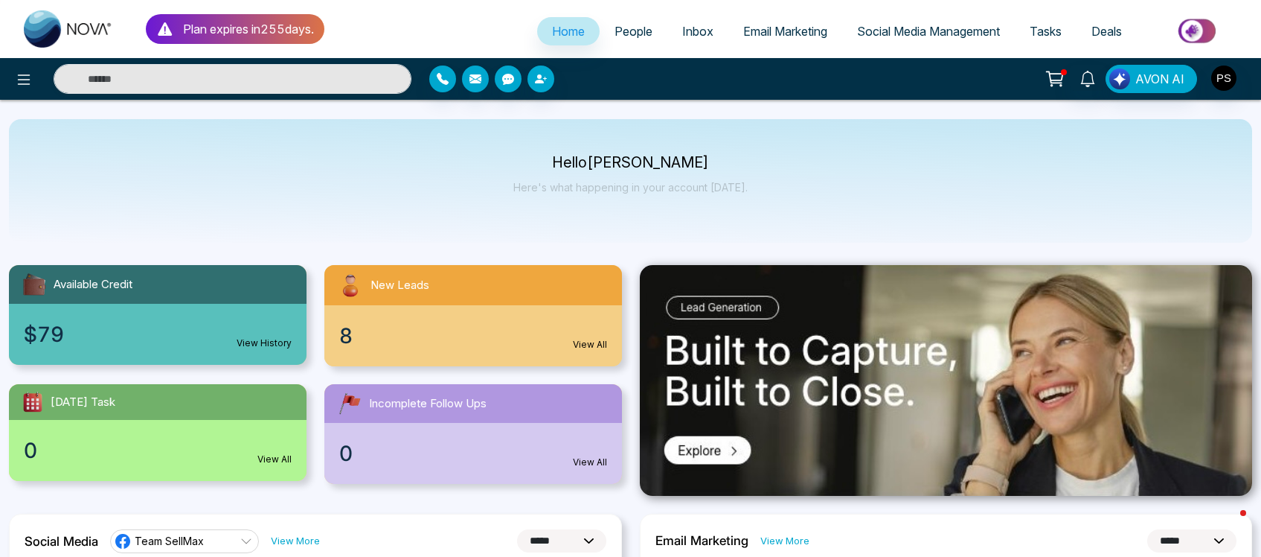
click at [627, 38] on link "People" at bounding box center [634, 31] width 68 height 28
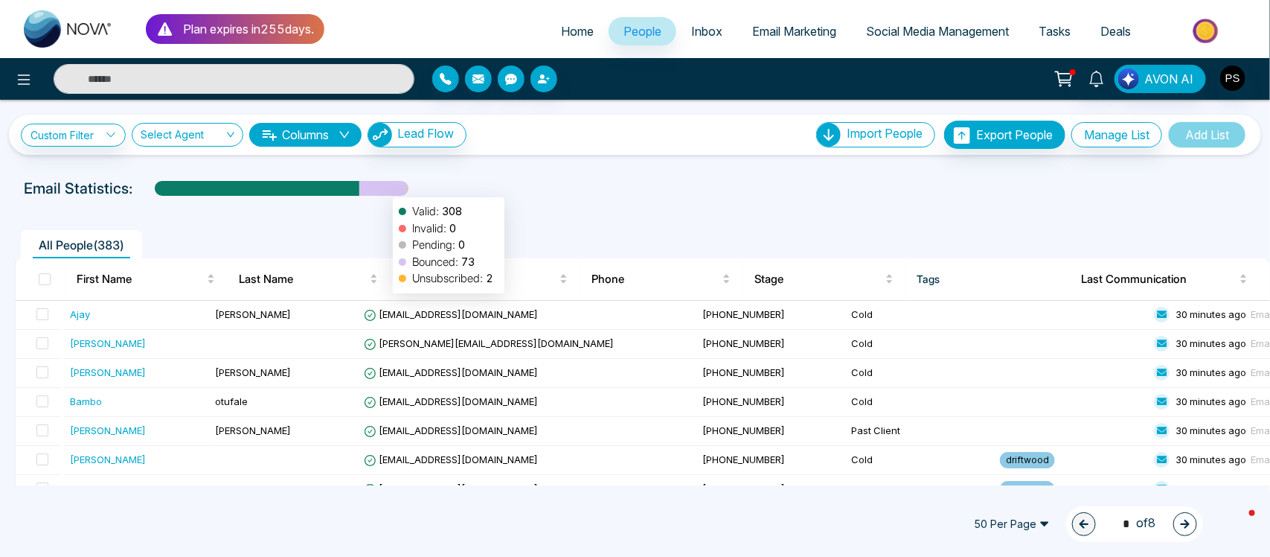
click at [386, 190] on div at bounding box center [383, 194] width 48 height 26
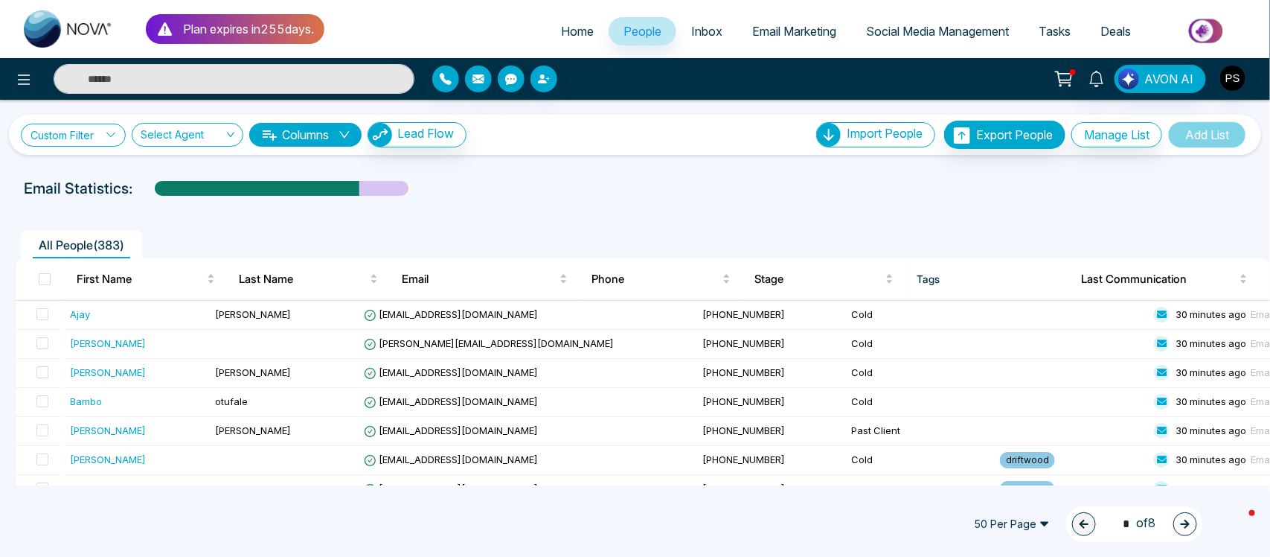
click at [110, 132] on icon at bounding box center [111, 134] width 10 height 10
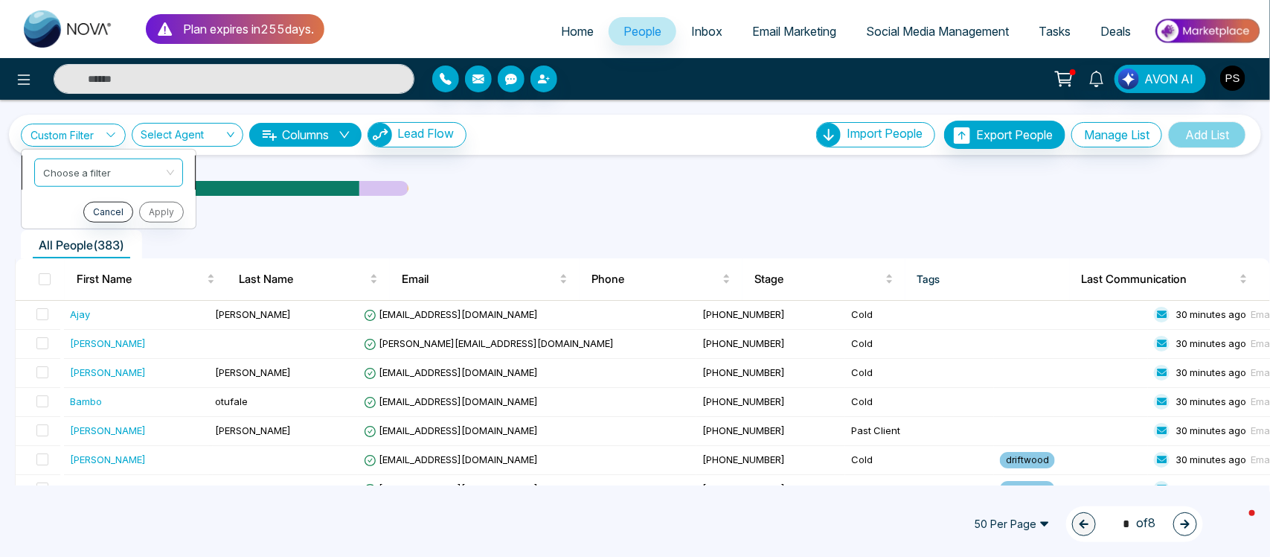
click at [102, 170] on input "search" at bounding box center [103, 170] width 121 height 22
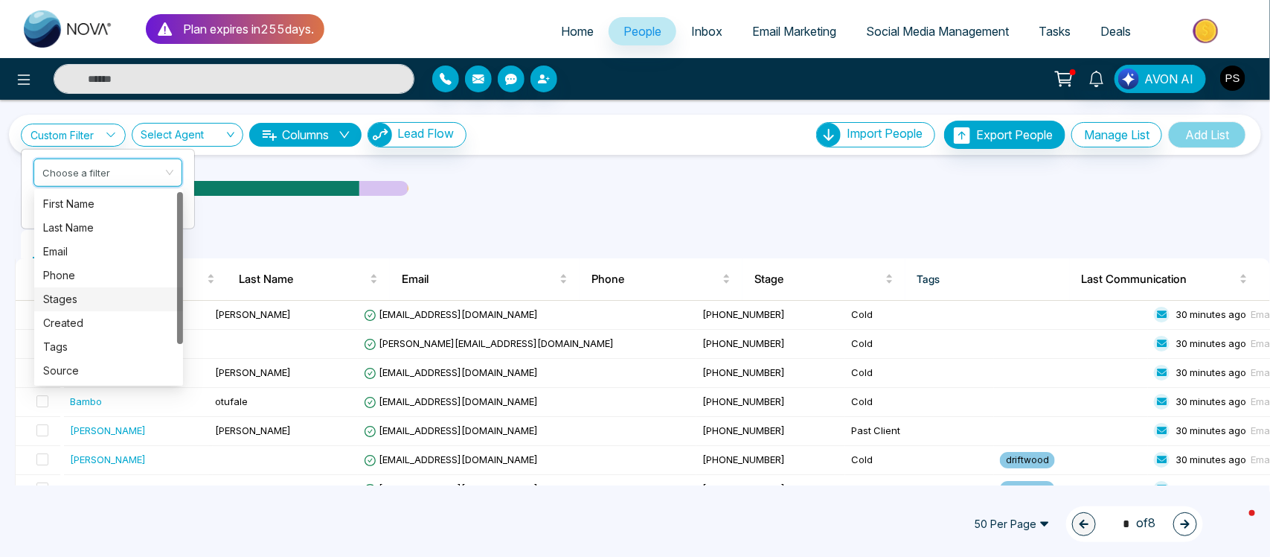
click at [86, 298] on div "Stages" at bounding box center [108, 299] width 131 height 16
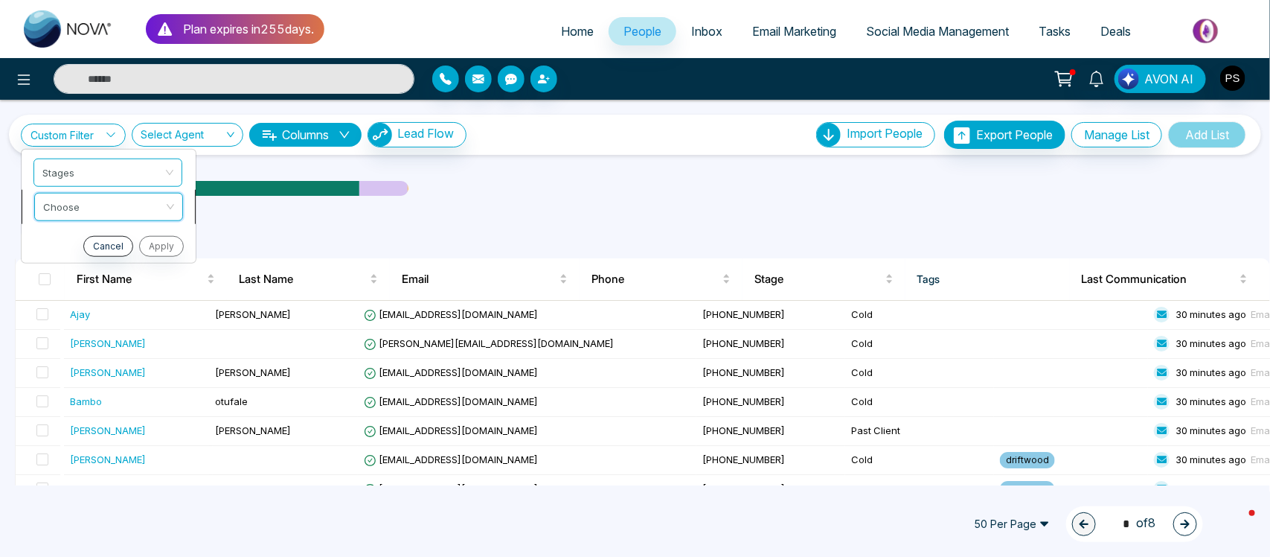
click at [129, 209] on input "search" at bounding box center [103, 204] width 121 height 22
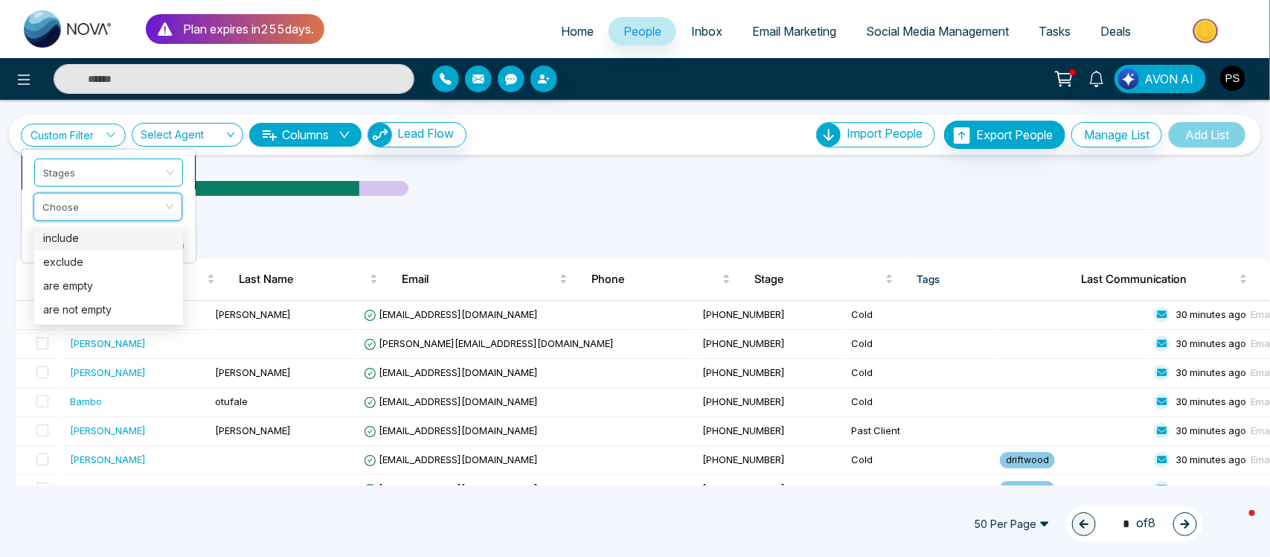
click at [121, 176] on span "Stages" at bounding box center [108, 172] width 131 height 27
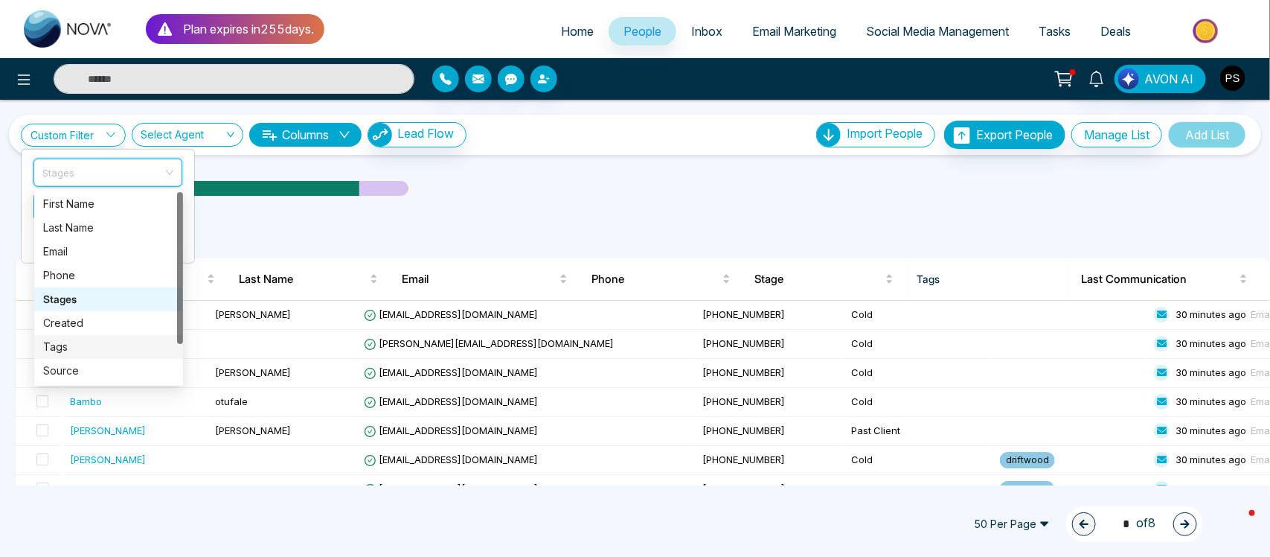
click at [69, 351] on div "Tags" at bounding box center [108, 347] width 131 height 16
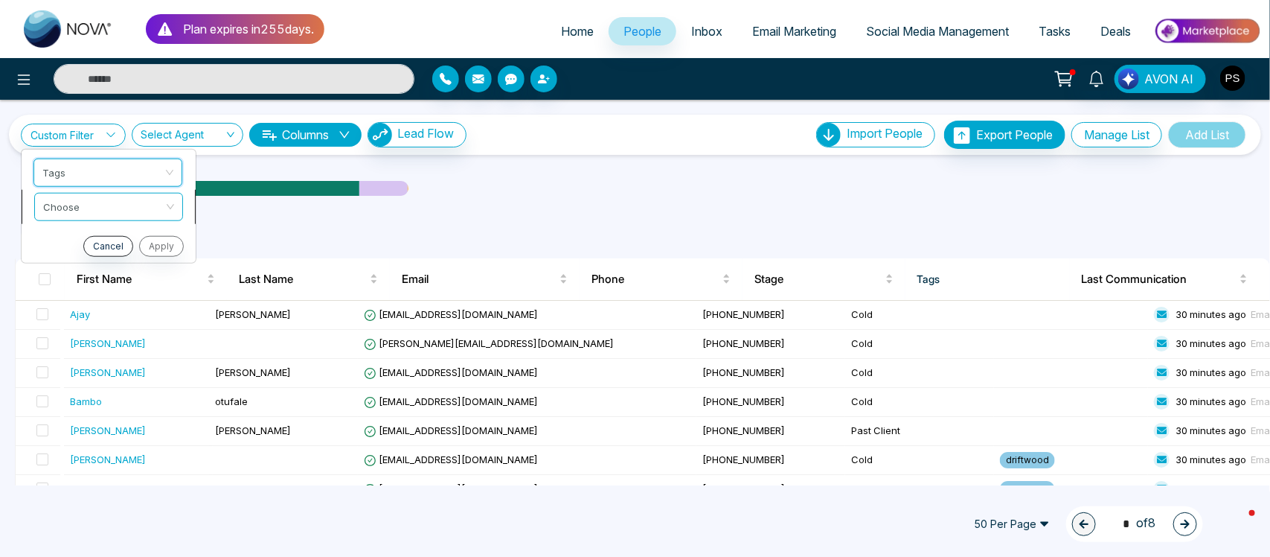
click at [124, 205] on input "search" at bounding box center [103, 204] width 121 height 22
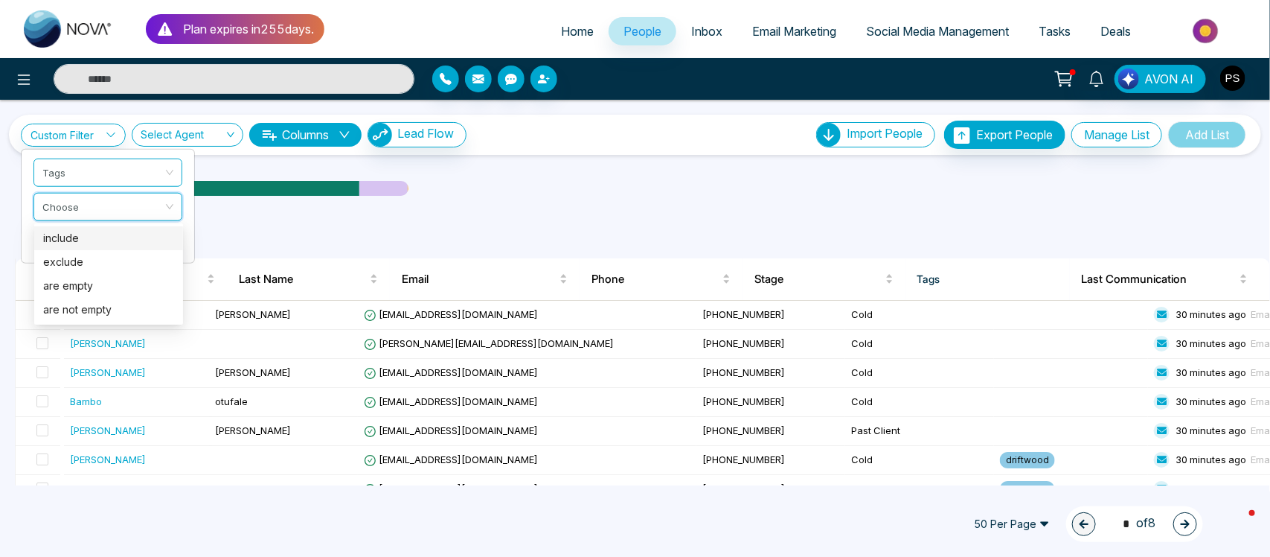
click at [106, 233] on div "include" at bounding box center [108, 238] width 131 height 16
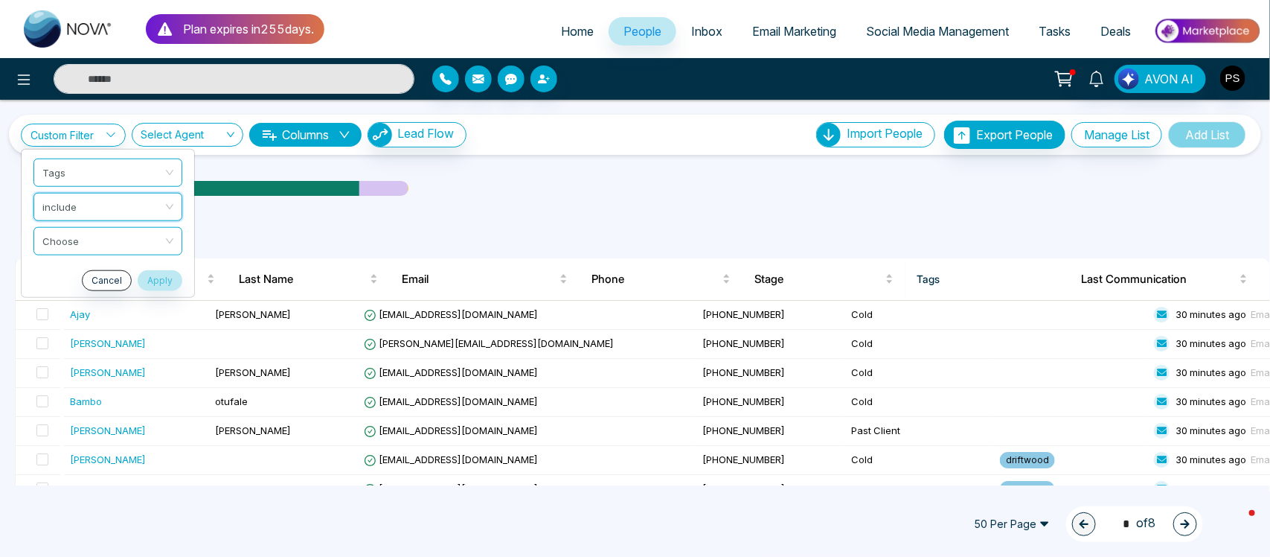
click at [106, 233] on input "search" at bounding box center [102, 238] width 121 height 22
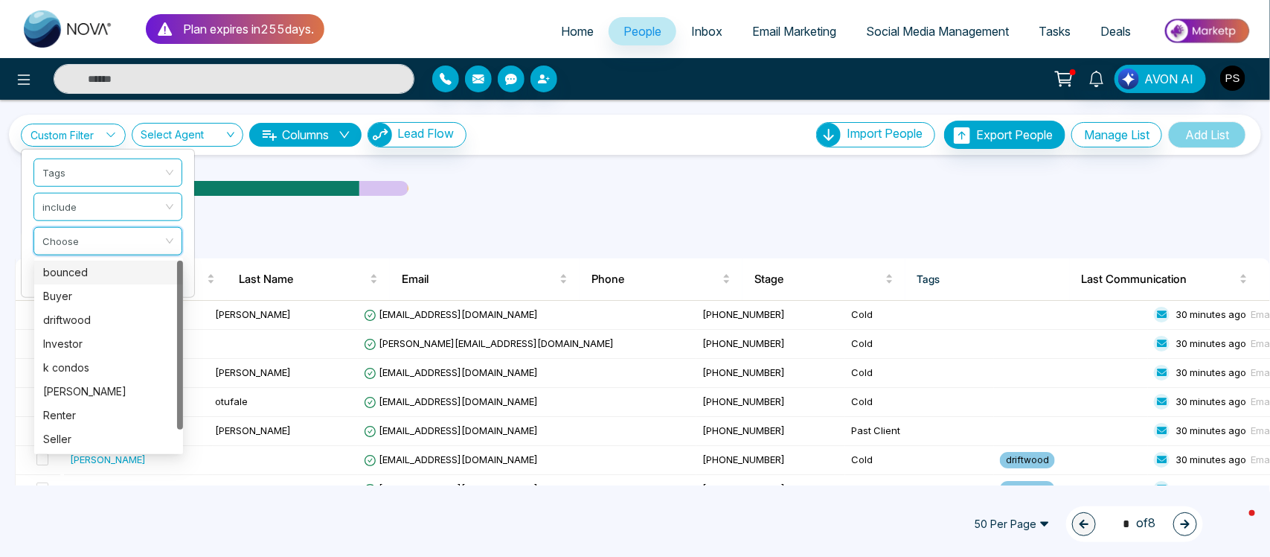
click at [97, 269] on div "bounced" at bounding box center [108, 272] width 131 height 16
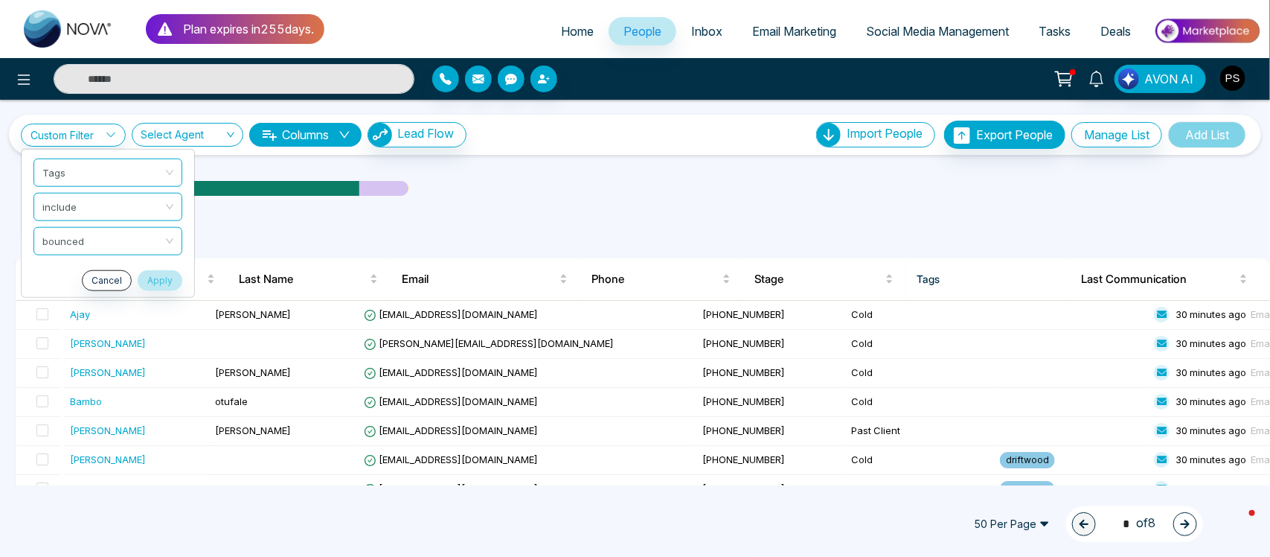
click at [287, 228] on div "All People ( 383 )" at bounding box center [635, 239] width 1258 height 38
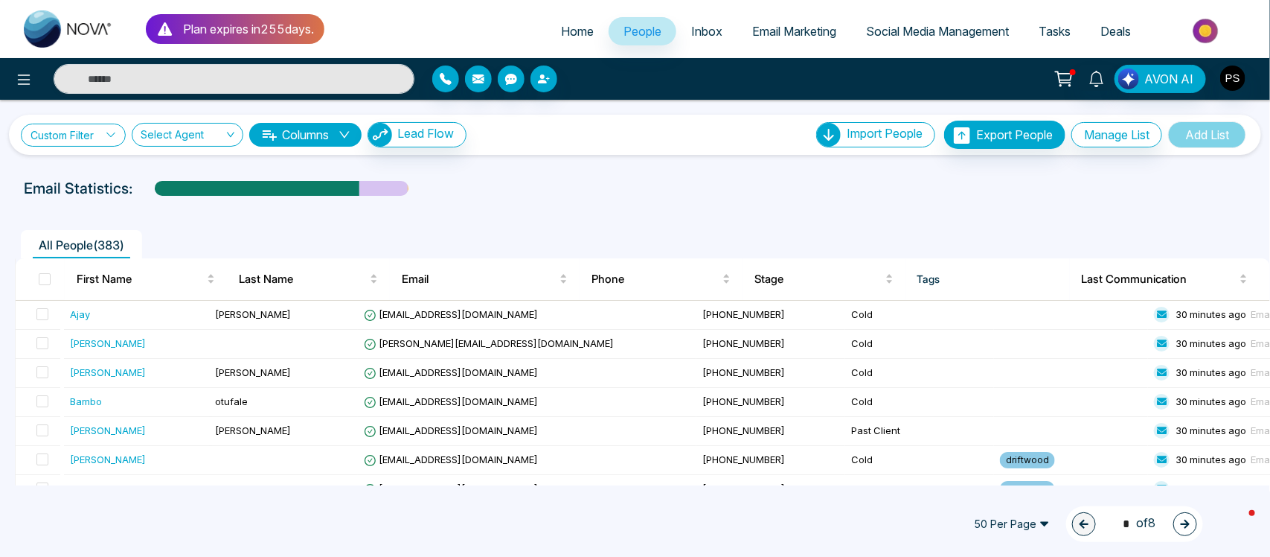
click at [116, 136] on icon at bounding box center [111, 134] width 10 height 10
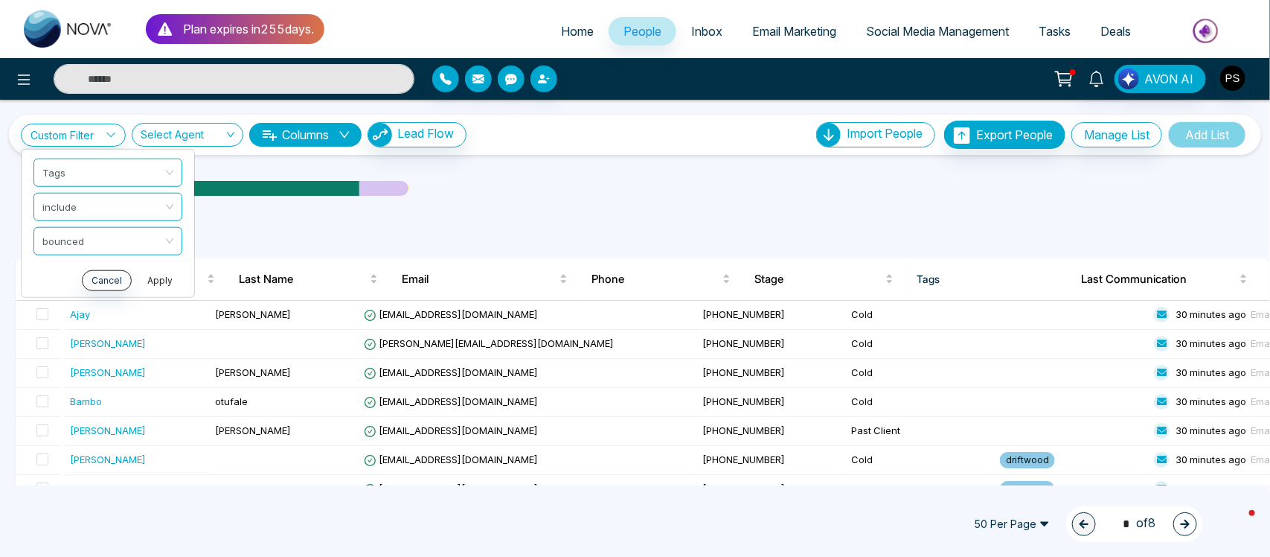
click at [159, 277] on button "Apply" at bounding box center [160, 279] width 45 height 21
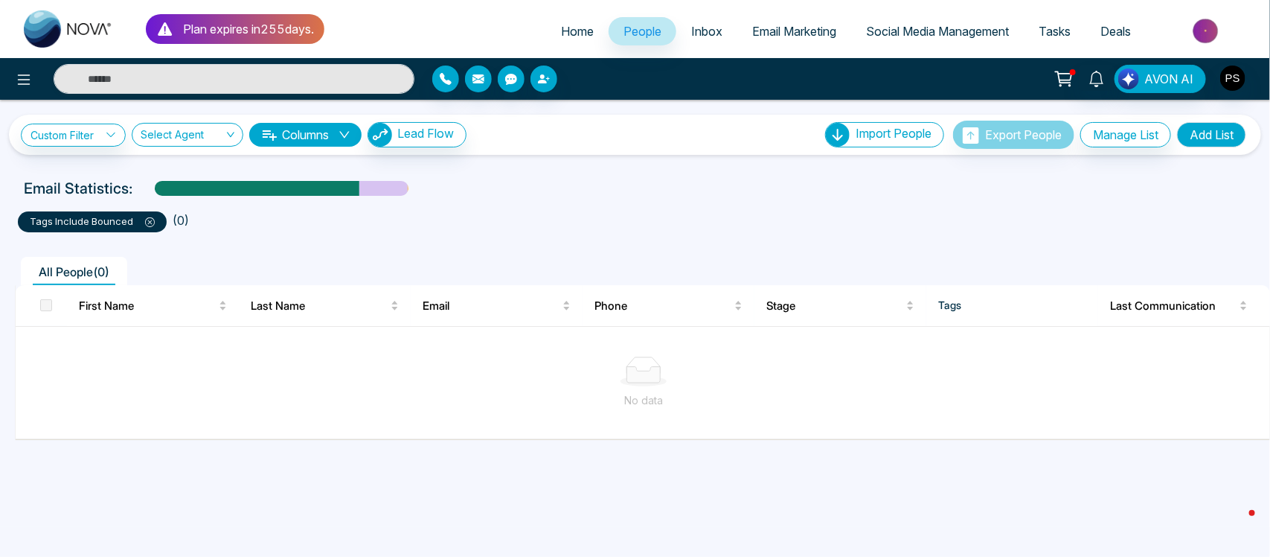
click at [572, 30] on span "Home" at bounding box center [577, 31] width 33 height 15
select select "*"
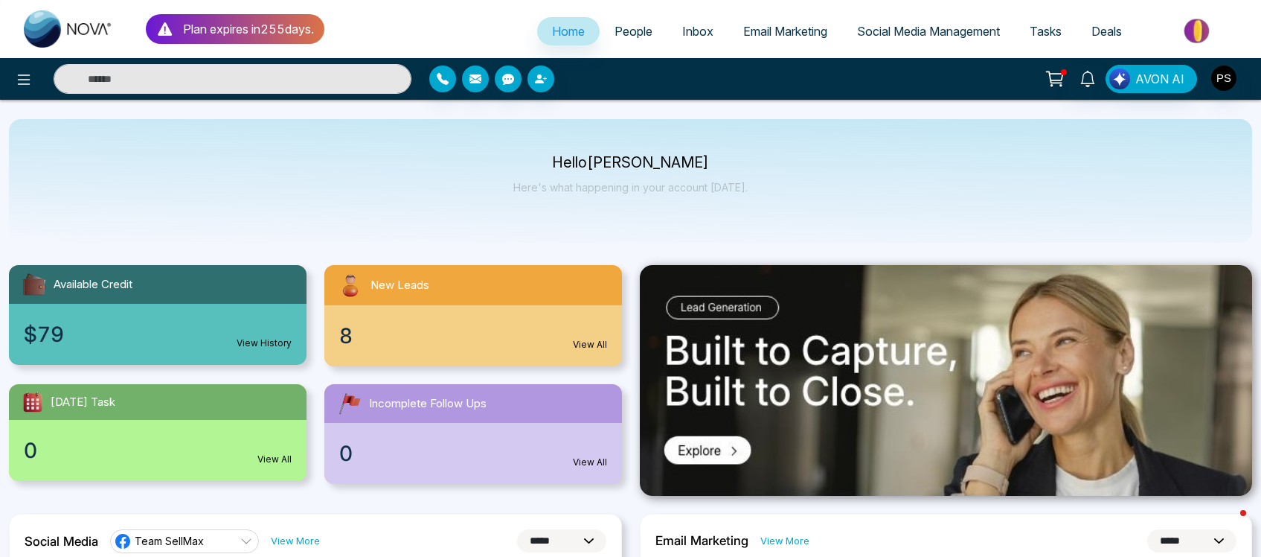
click at [804, 35] on span "Email Marketing" at bounding box center [785, 31] width 84 height 15
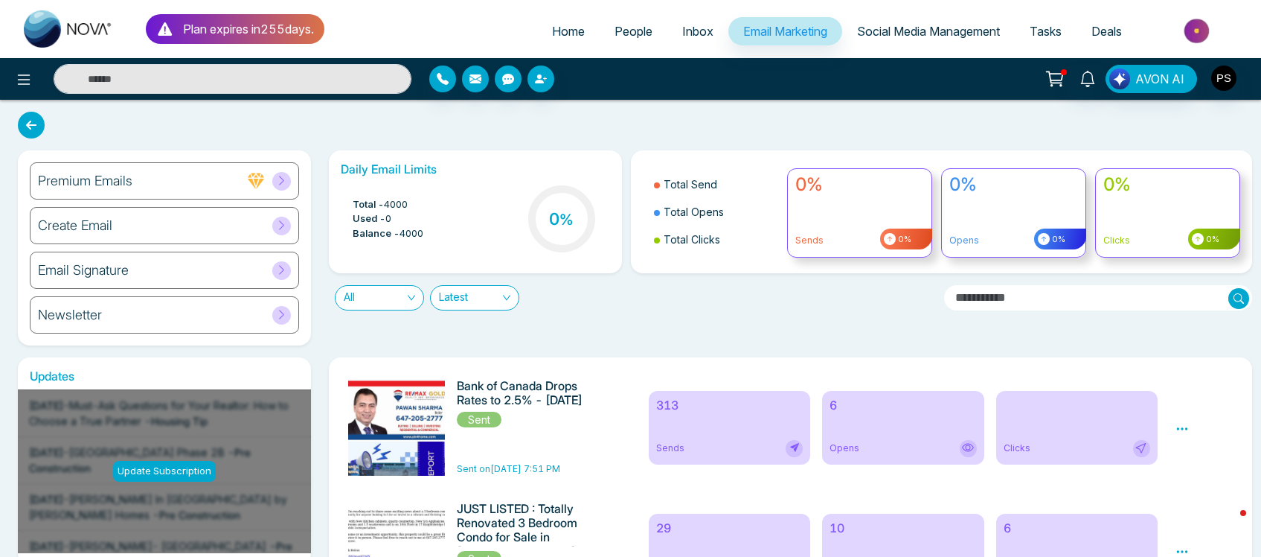
click at [902, 429] on div "6 Opens" at bounding box center [902, 428] width 161 height 74
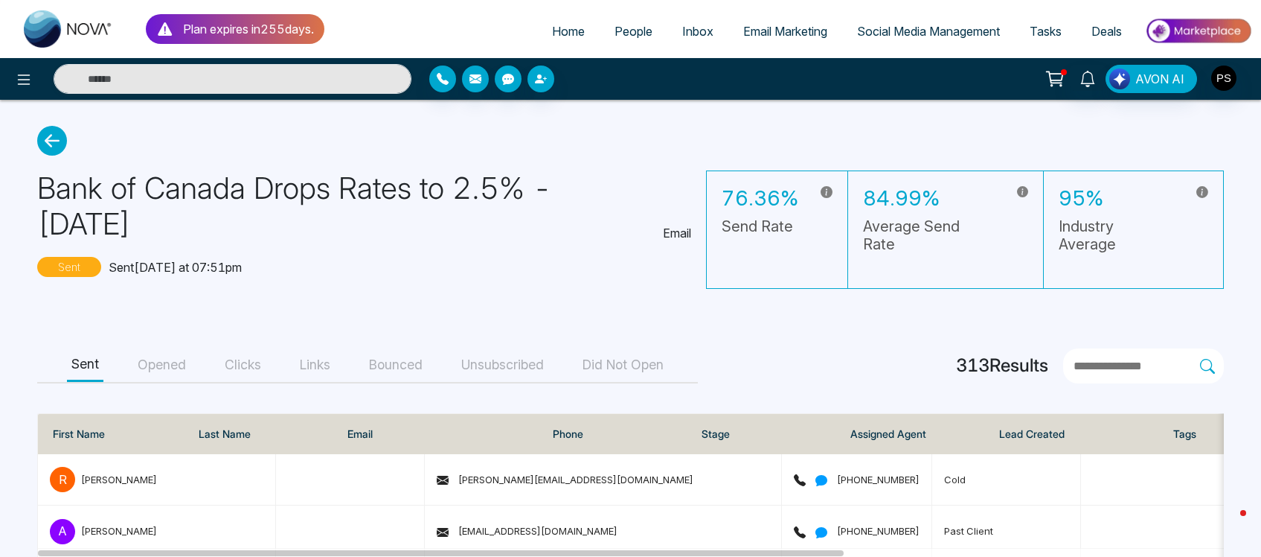
click at [493, 356] on button "Unsubscribed" at bounding box center [503, 364] width 92 height 33
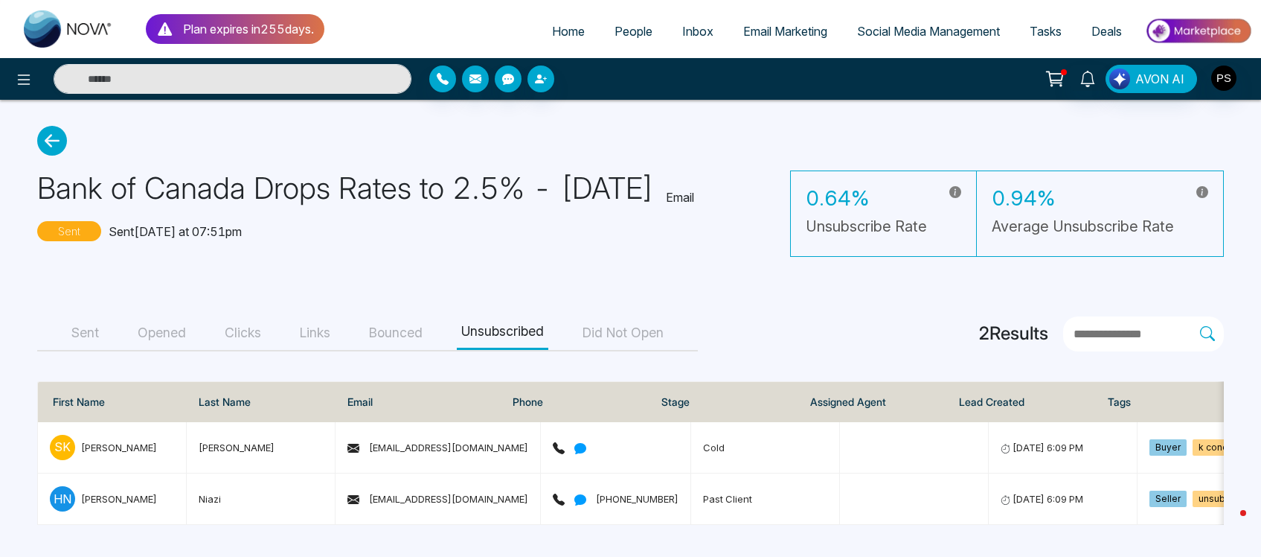
scroll to position [35, 0]
click at [622, 317] on button "Did Not Open" at bounding box center [623, 332] width 90 height 33
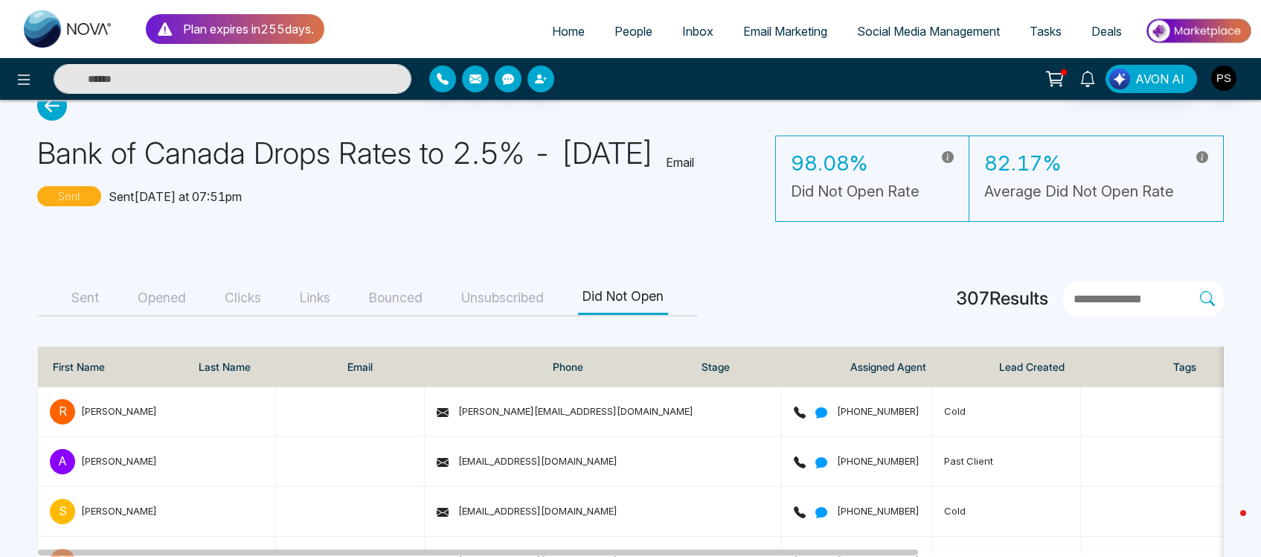
click at [510, 315] on button "Unsubscribed" at bounding box center [503, 297] width 92 height 33
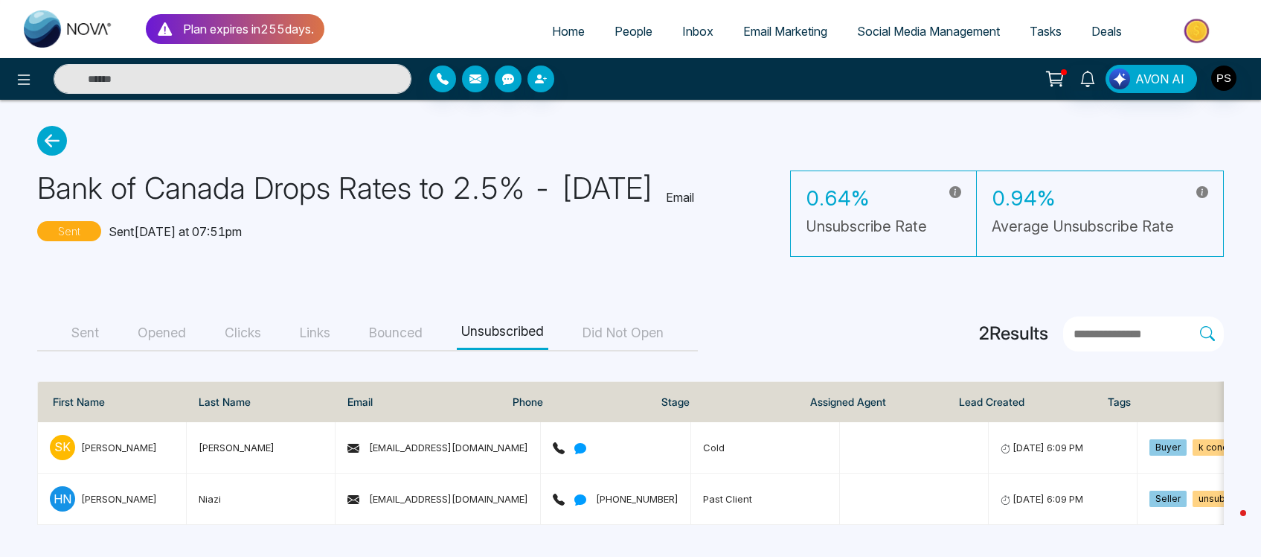
click at [418, 333] on button "Bounced" at bounding box center [396, 332] width 63 height 33
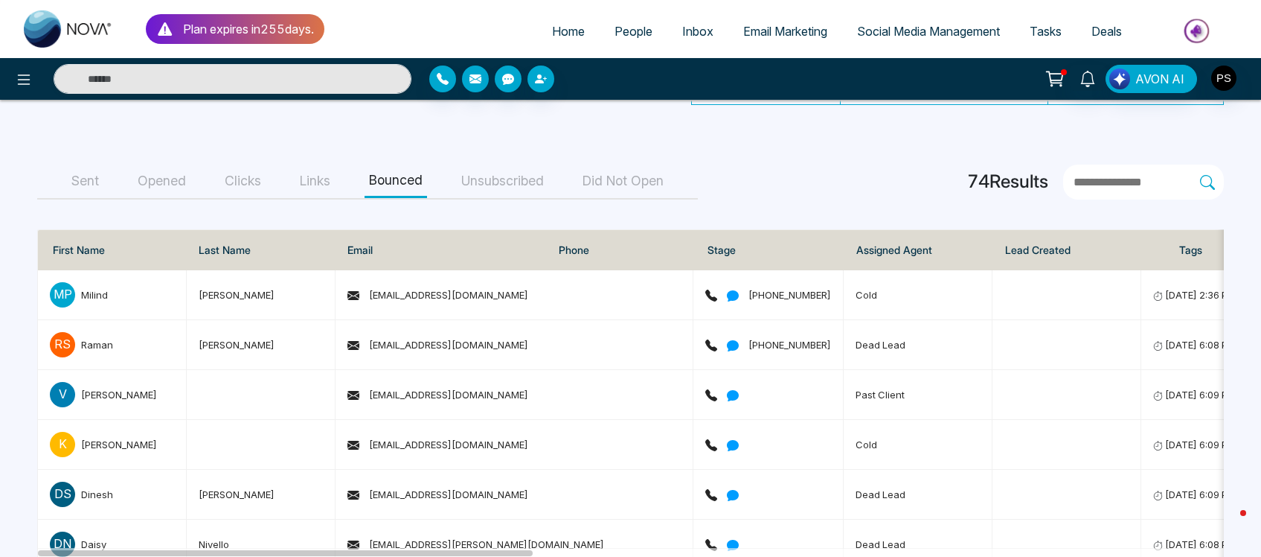
scroll to position [186, 0]
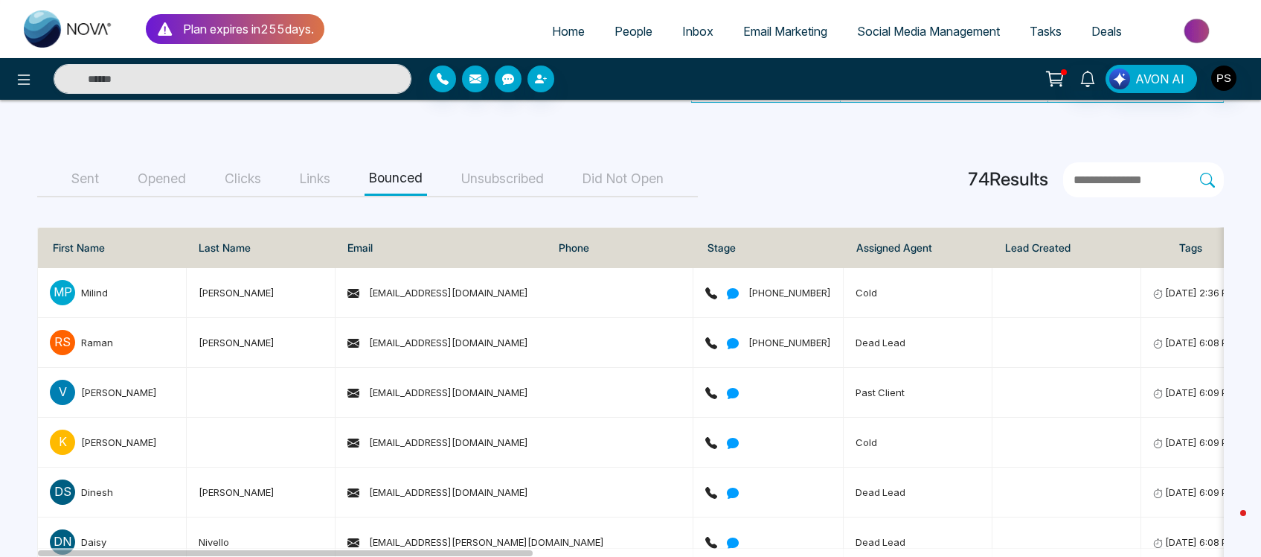
click at [310, 176] on button "Links" at bounding box center [314, 178] width 39 height 33
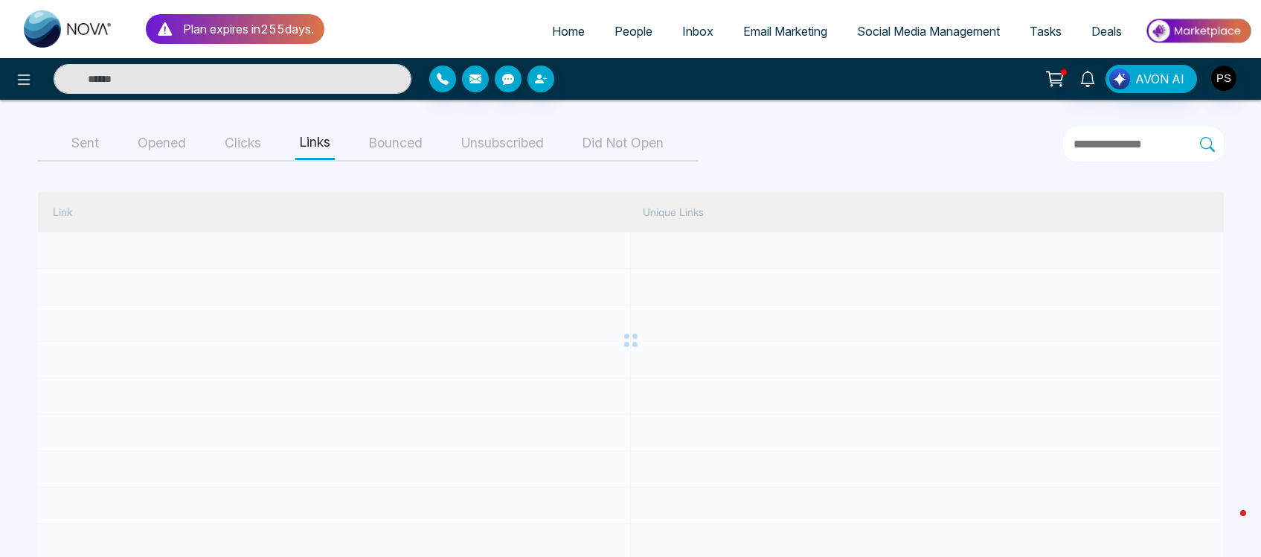
scroll to position [11, 0]
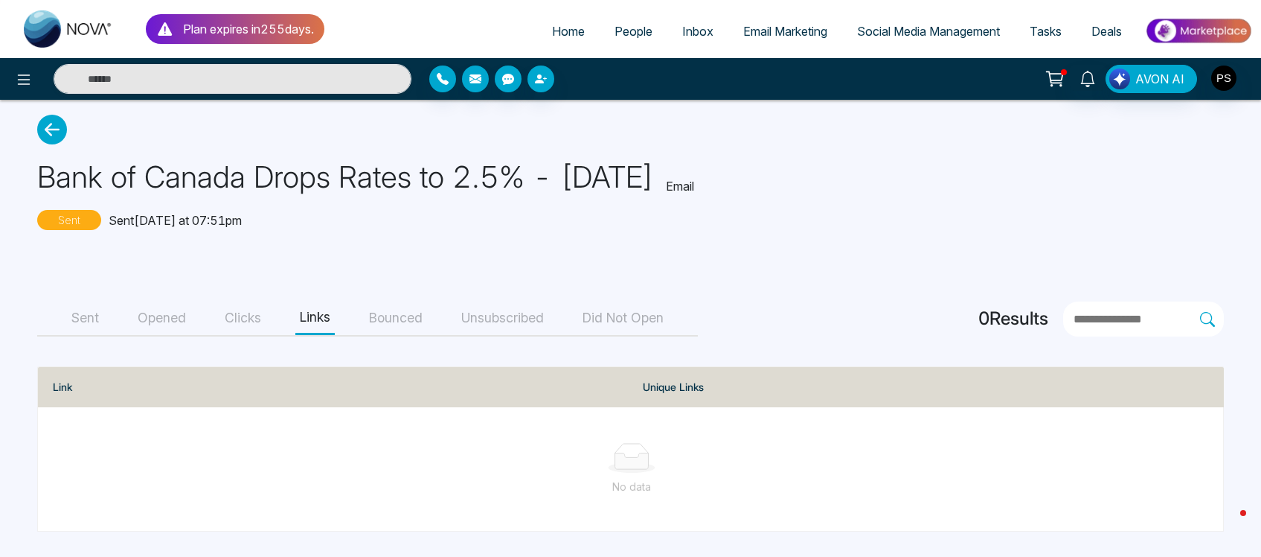
click at [243, 319] on button "Clicks" at bounding box center [242, 317] width 45 height 33
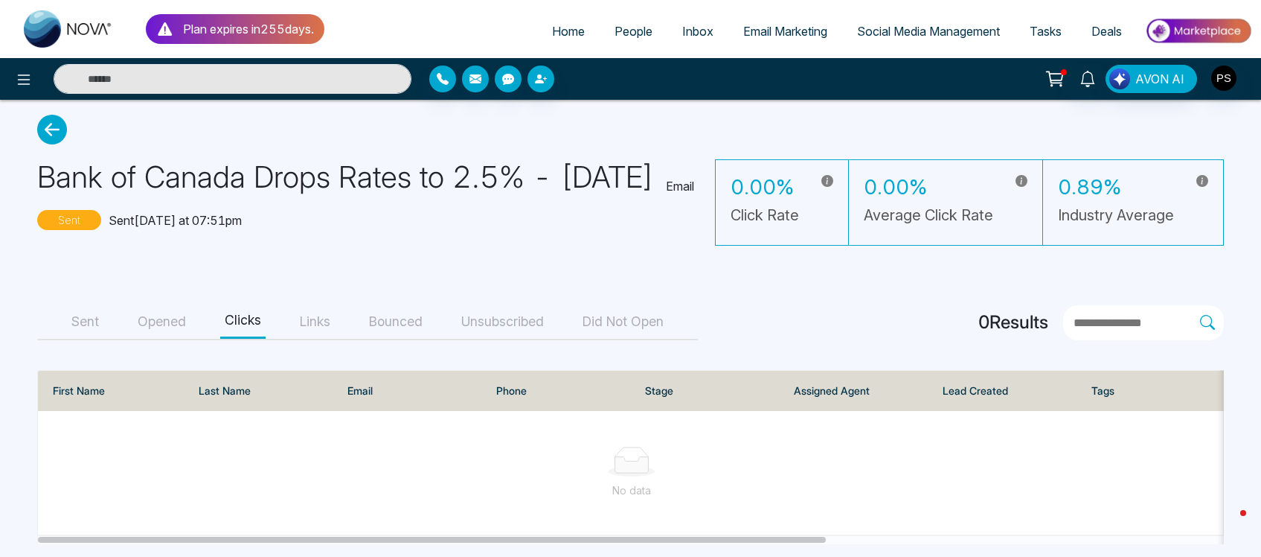
scroll to position [56, 0]
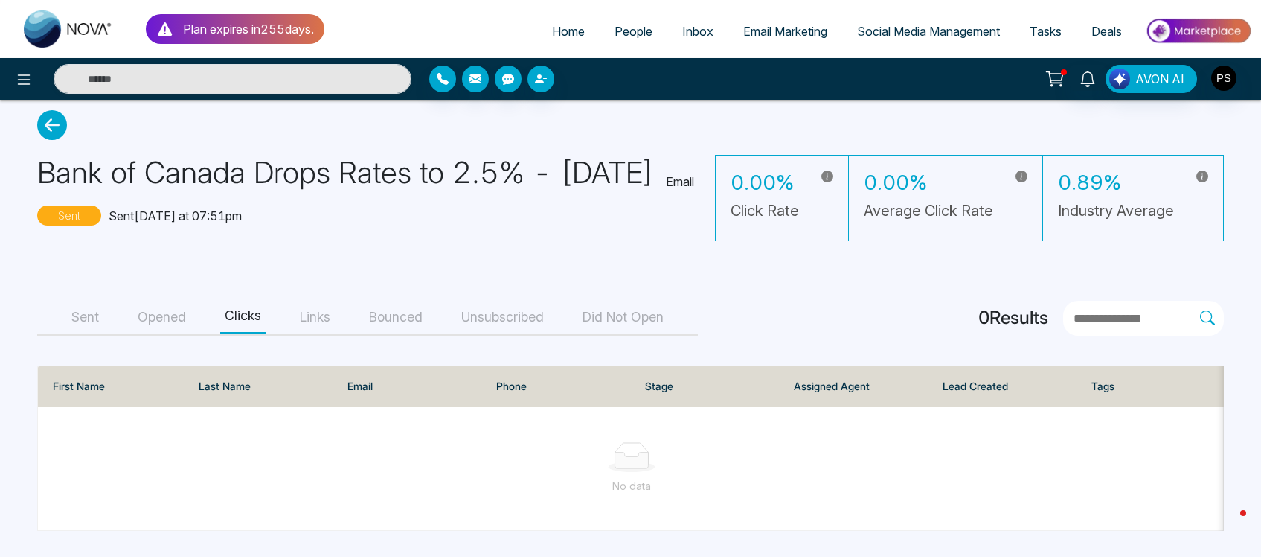
click at [162, 309] on button "Opened" at bounding box center [161, 317] width 57 height 33
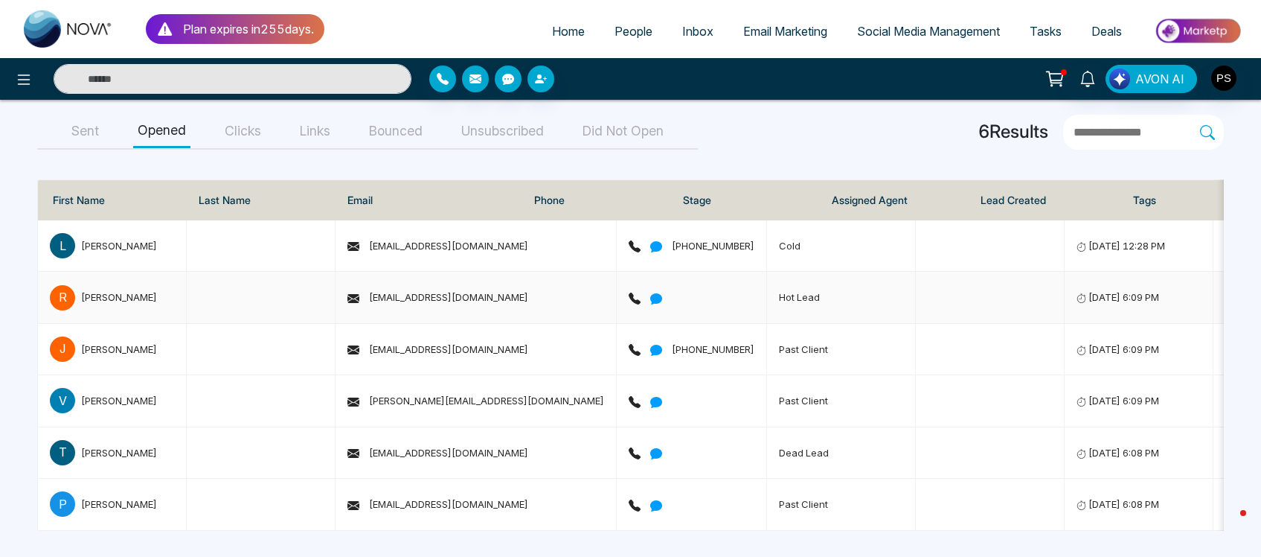
scroll to position [243, 0]
click at [89, 128] on button "Sent" at bounding box center [85, 131] width 36 height 33
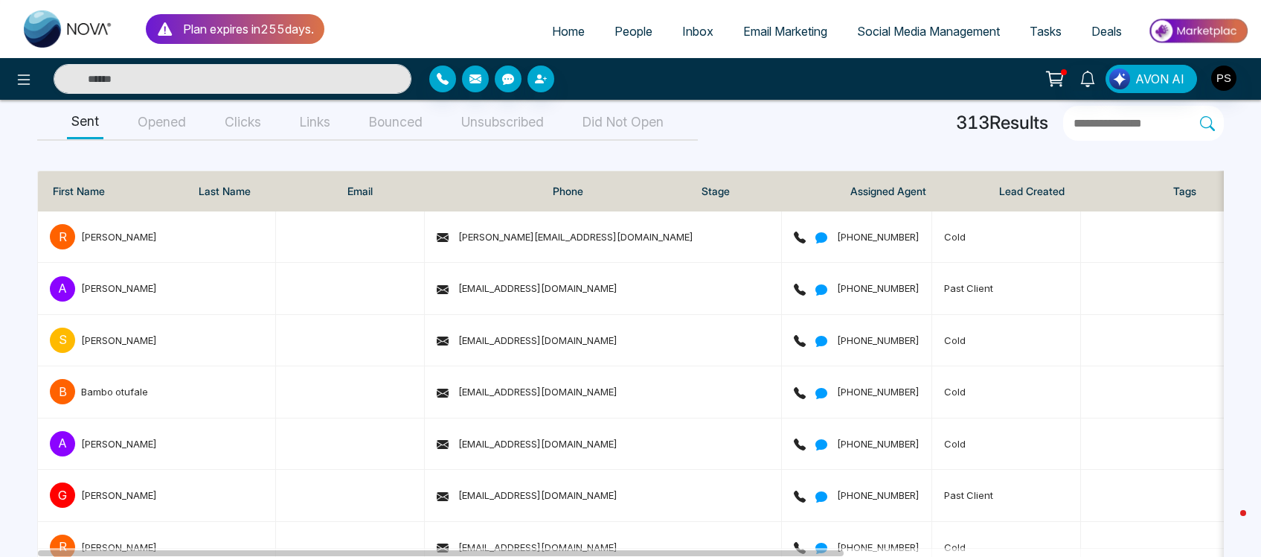
click at [560, 28] on span "Home" at bounding box center [568, 31] width 33 height 15
select select "*"
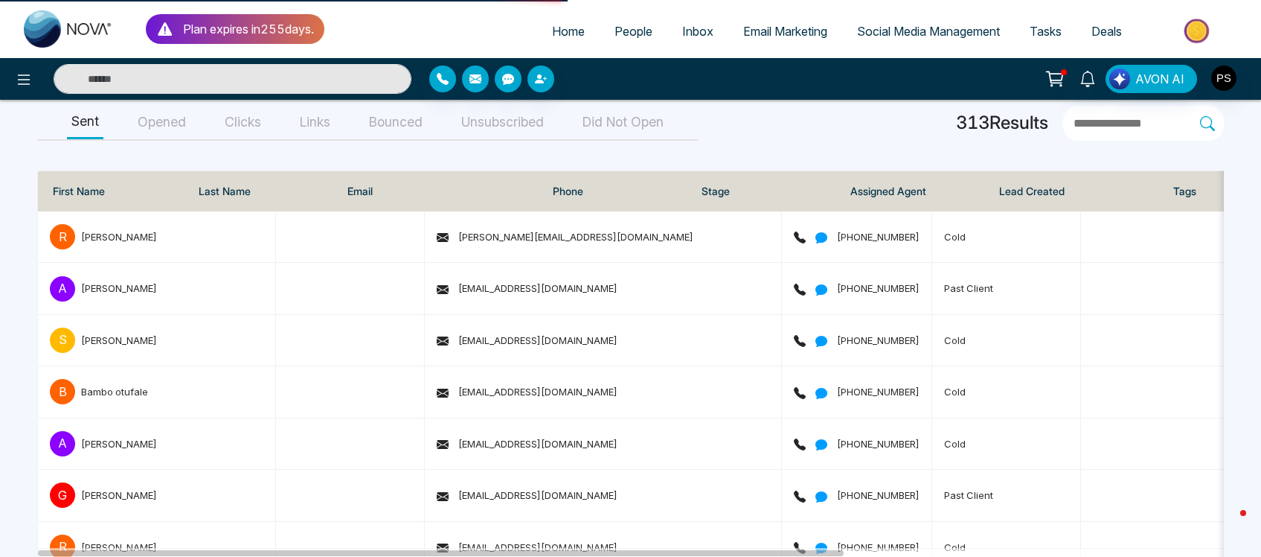
select select "*"
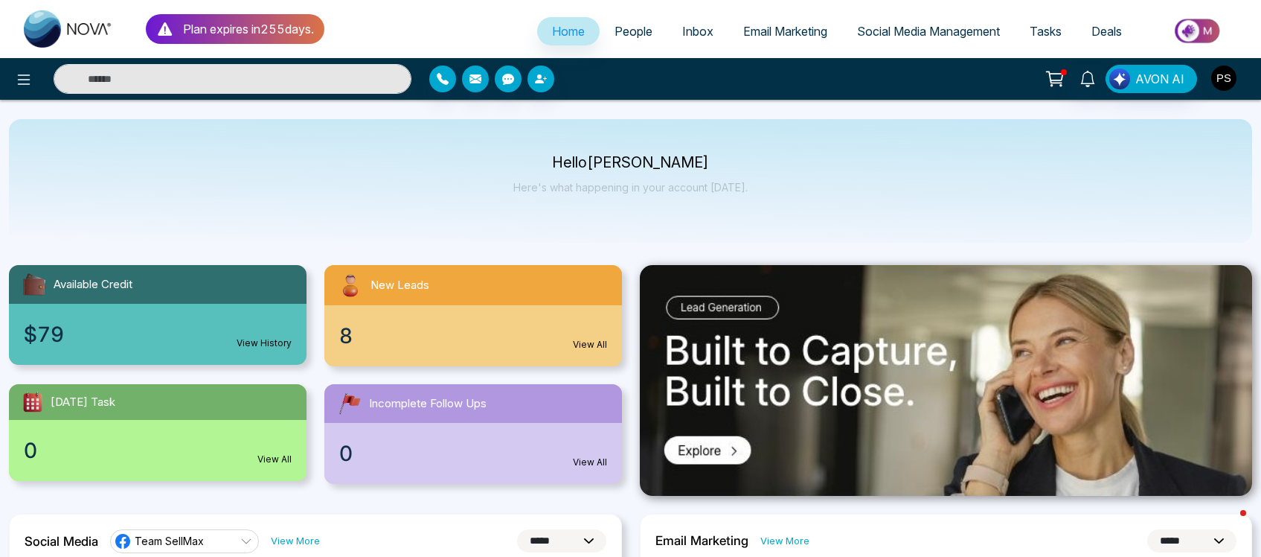
click at [1232, 76] on img "button" at bounding box center [1224, 77] width 25 height 25
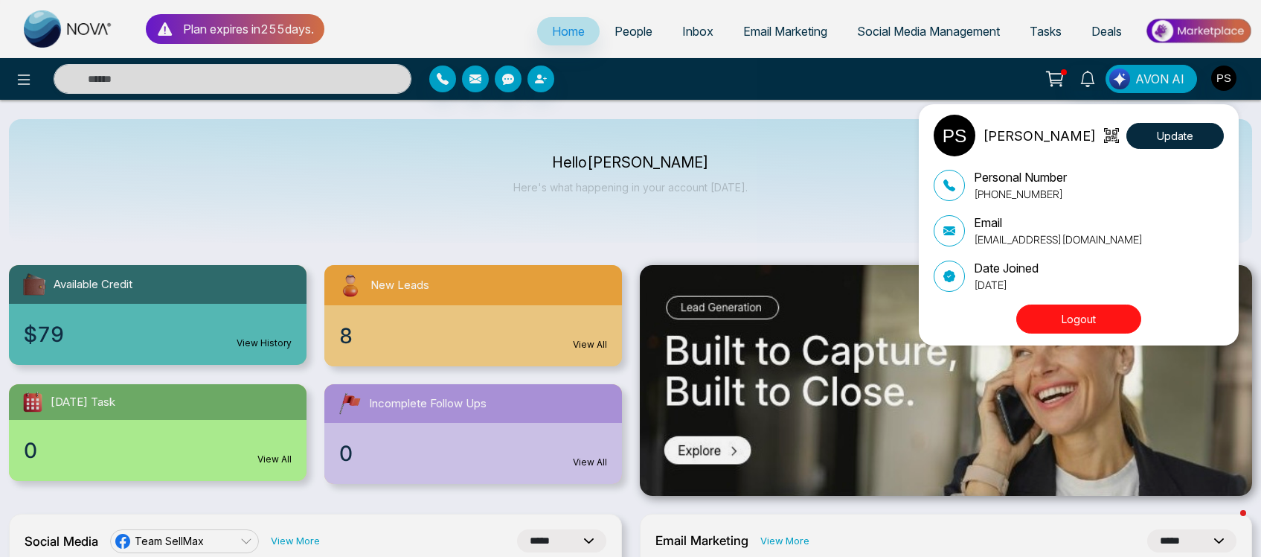
click at [1104, 314] on button "Logout" at bounding box center [1079, 318] width 125 height 29
